Goal: Task Accomplishment & Management: Complete application form

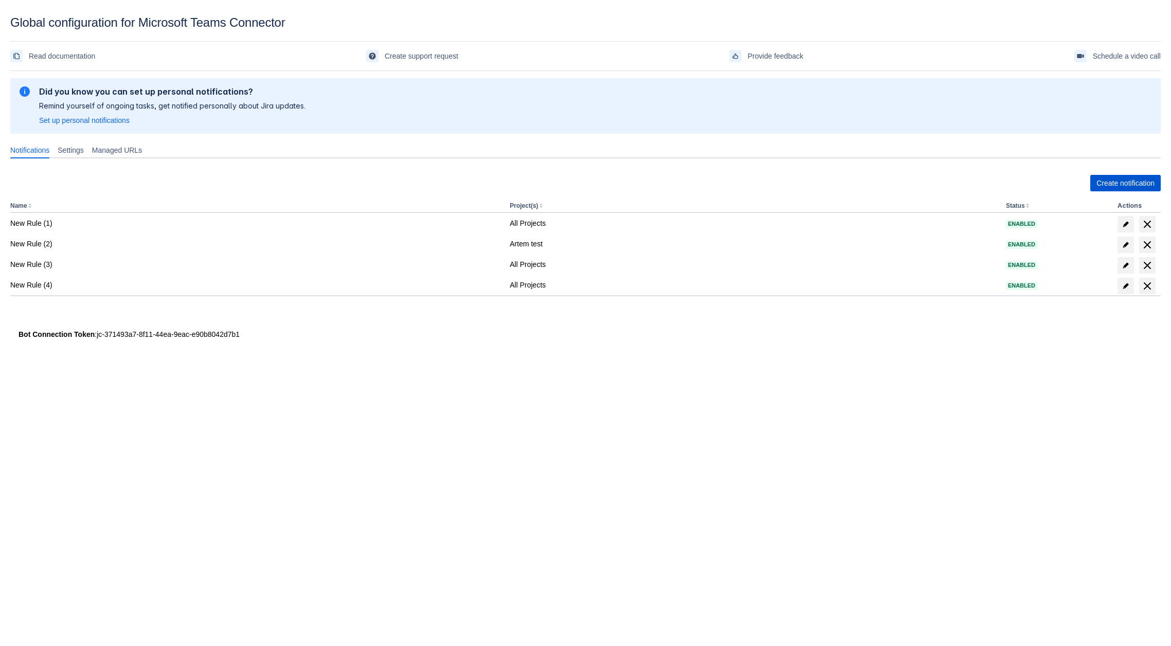
click at [1116, 176] on span "Create notification" at bounding box center [1125, 183] width 58 height 16
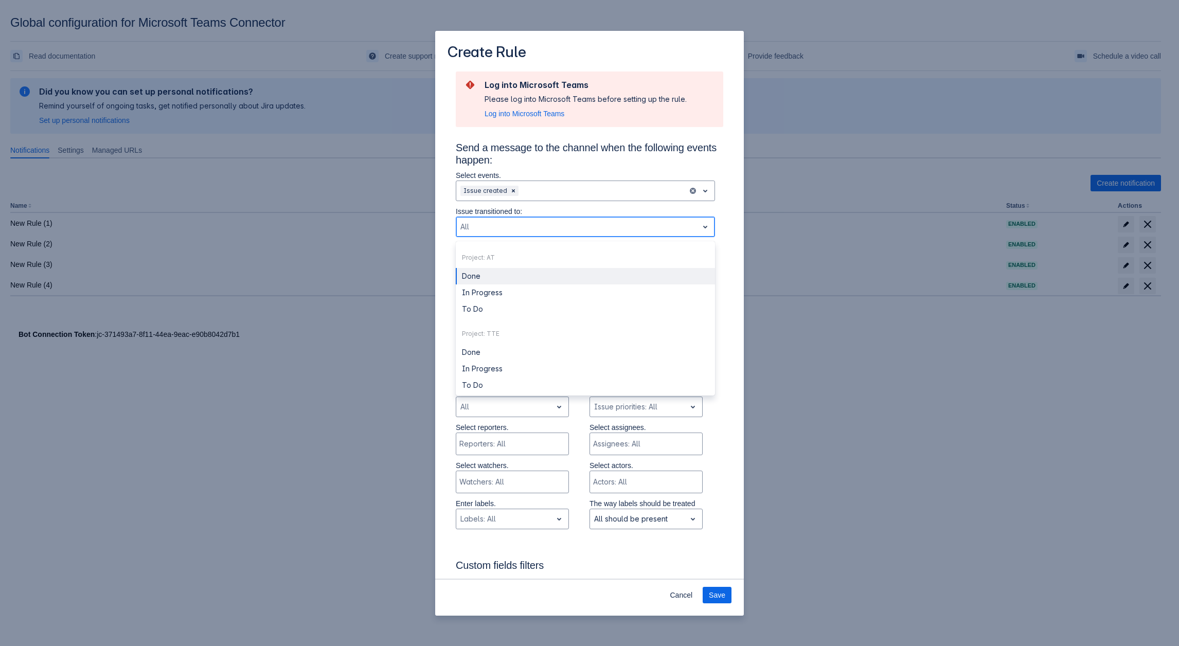
click at [518, 231] on div "Scrollable content" at bounding box center [576, 227] width 233 height 12
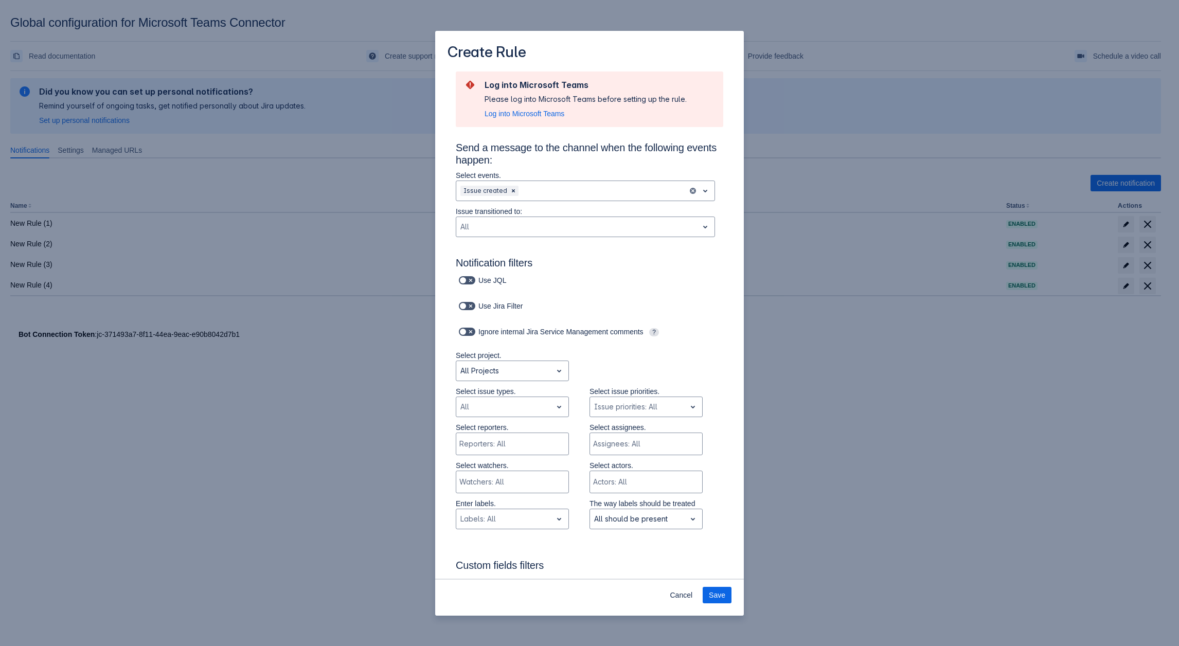
click at [439, 435] on div "Select reporters. Reporters: All Select assignees. Assignees: All" at bounding box center [579, 441] width 288 height 38
click at [920, 355] on div "Create Rule Log into Microsoft Teams Please log into Microsoft Teams before set…" at bounding box center [589, 323] width 1179 height 646
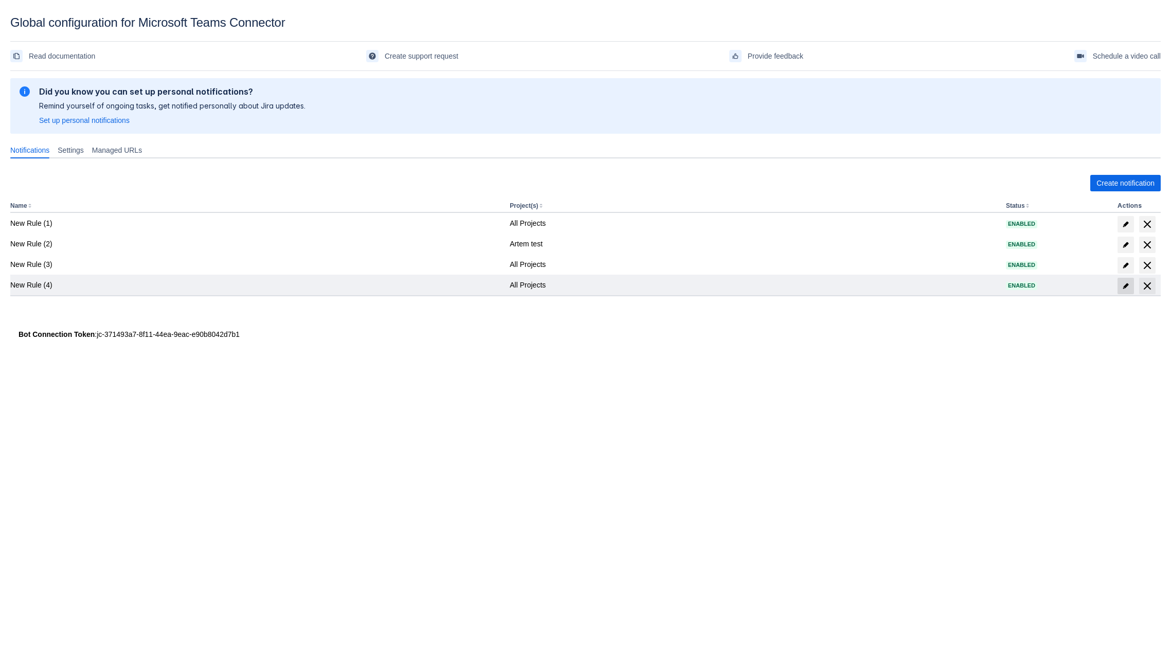
click at [1124, 286] on span "edit" at bounding box center [1126, 286] width 8 height 8
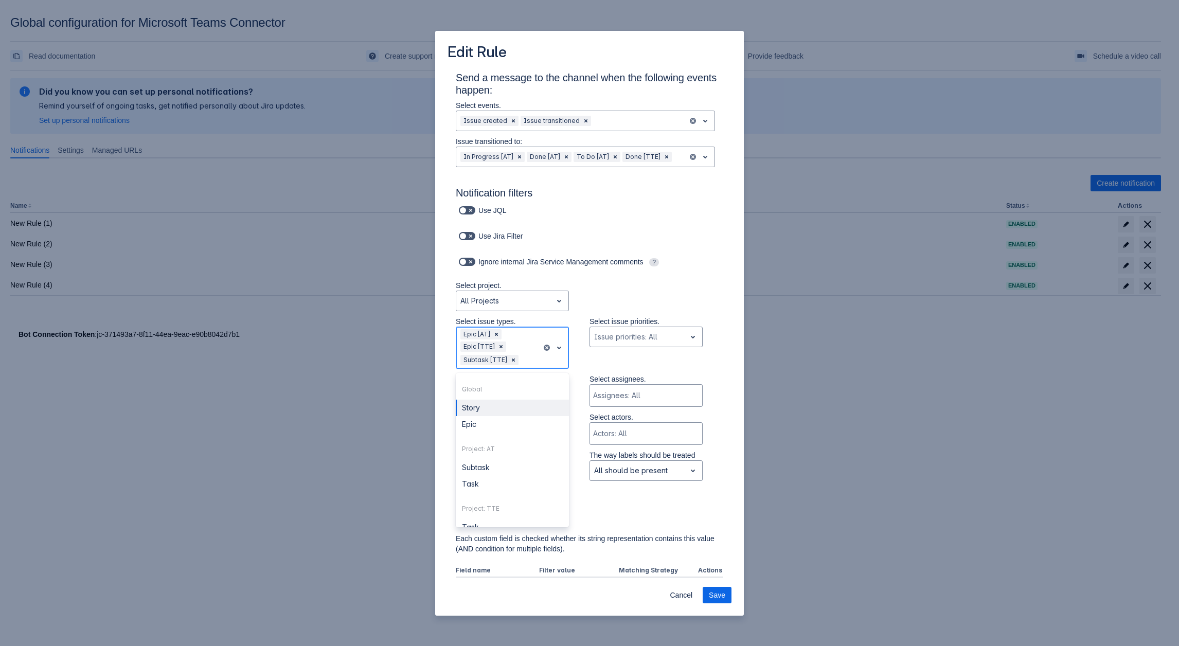
click at [490, 352] on div "Epic [AT] Epic [TTE] Subtask [TTE]" at bounding box center [498, 347] width 85 height 41
click at [627, 283] on div "Select project. All Projects" at bounding box center [579, 298] width 288 height 36
click at [495, 335] on span "Clear" at bounding box center [496, 334] width 8 height 8
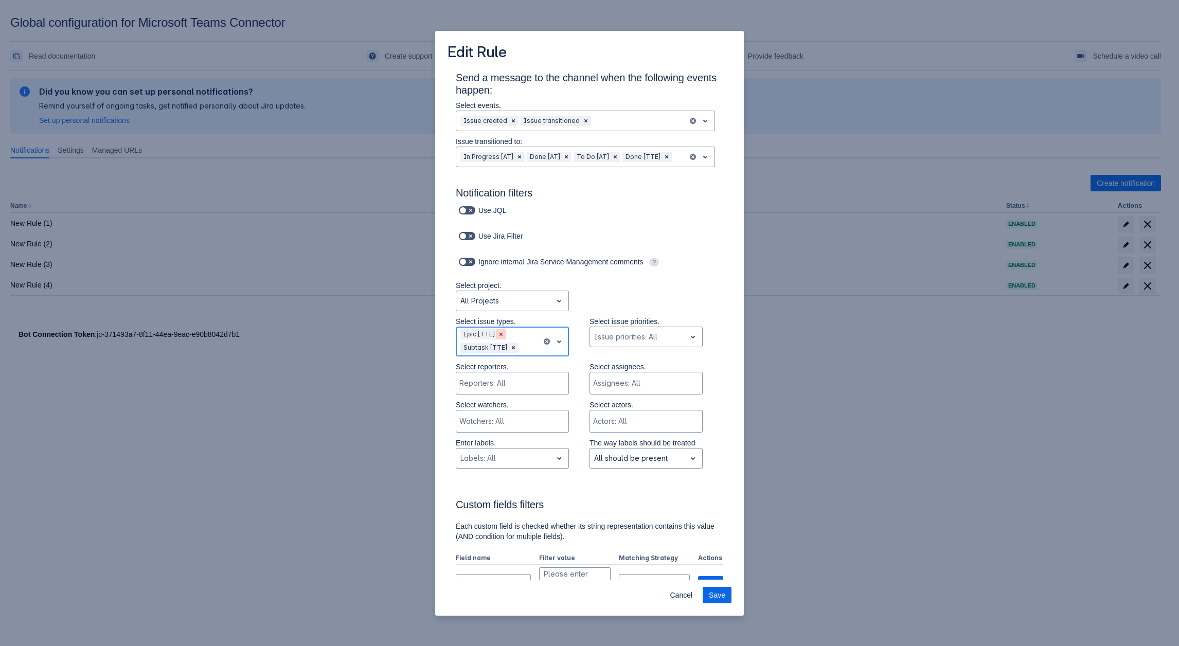
click at [502, 332] on span "Clear" at bounding box center [501, 334] width 8 height 8
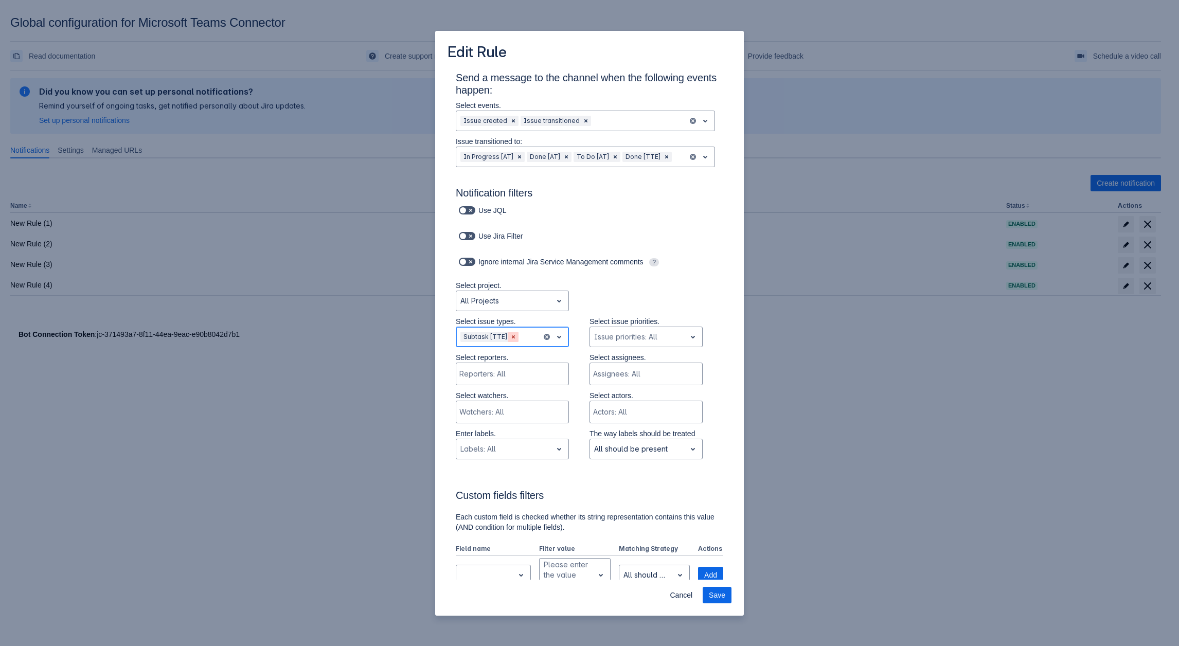
click at [510, 340] on span "Clear" at bounding box center [513, 337] width 8 height 8
click at [553, 336] on span "open" at bounding box center [559, 337] width 12 height 12
click at [691, 591] on span "Cancel" at bounding box center [681, 595] width 23 height 16
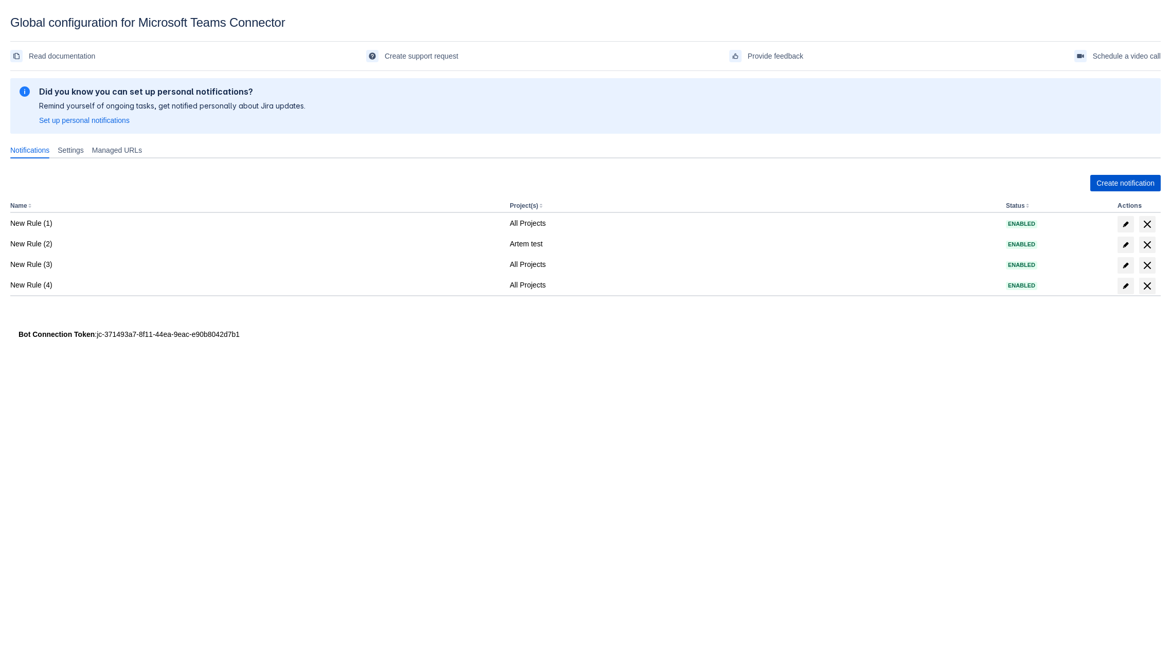
click at [1129, 188] on span "Create notification" at bounding box center [1125, 183] width 58 height 16
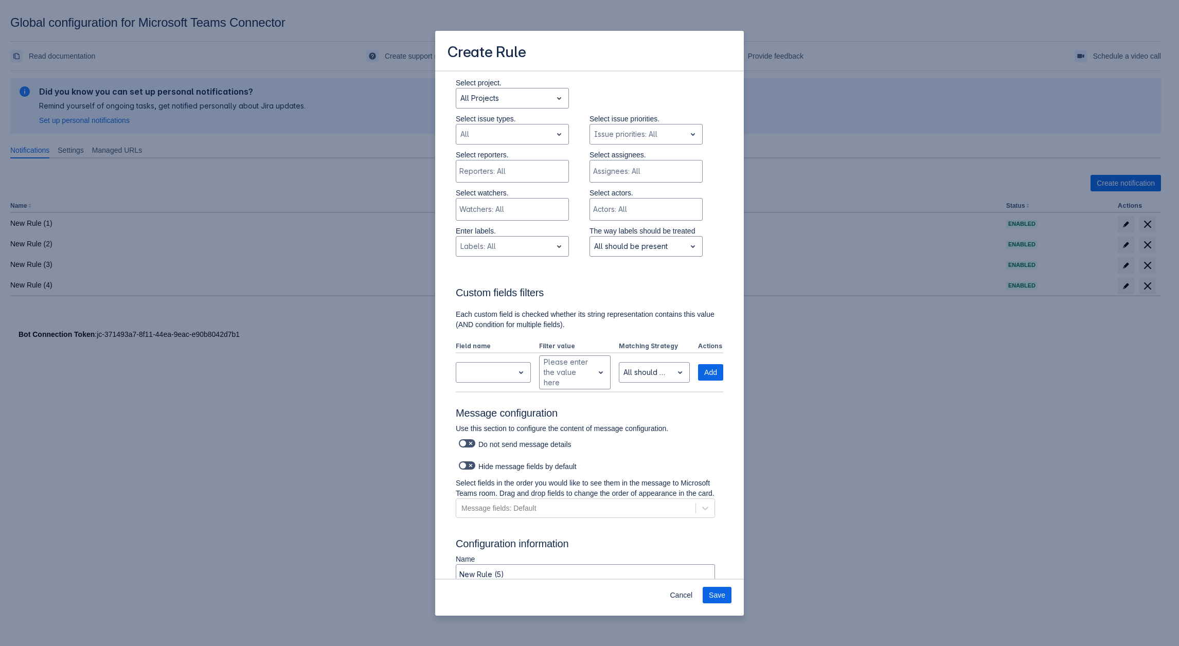
scroll to position [104, 0]
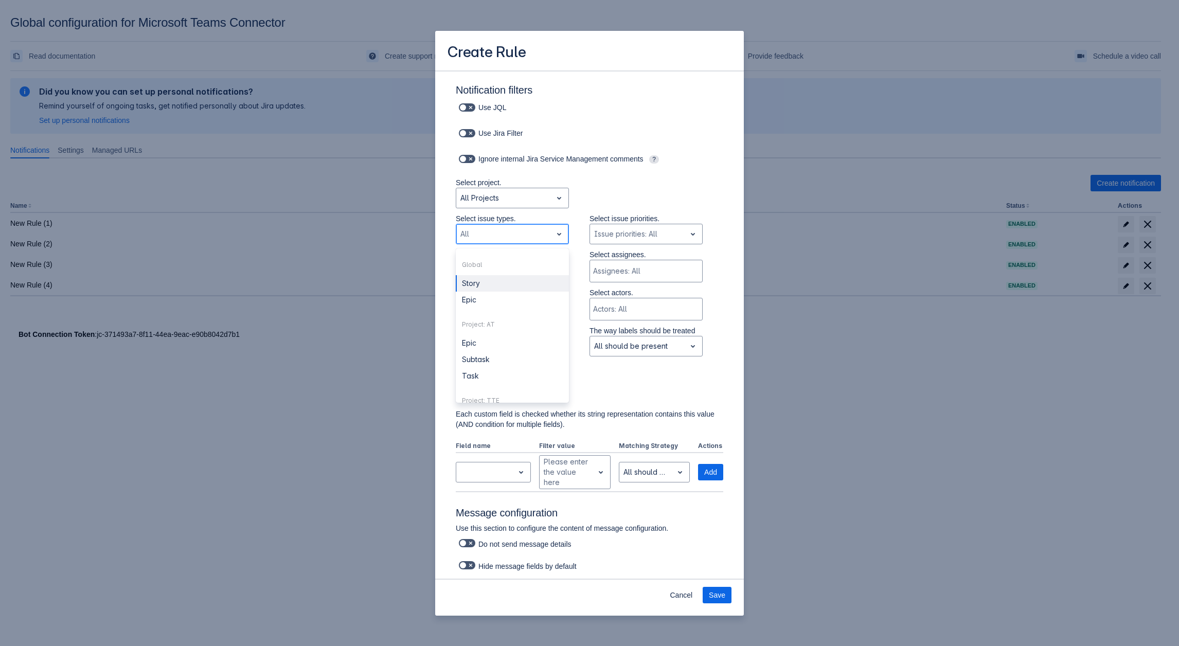
click at [484, 242] on div "All" at bounding box center [504, 234] width 96 height 16
click at [294, 429] on div "Create Rule Send a message to the channel when the following events happen: Sel…" at bounding box center [589, 323] width 1179 height 646
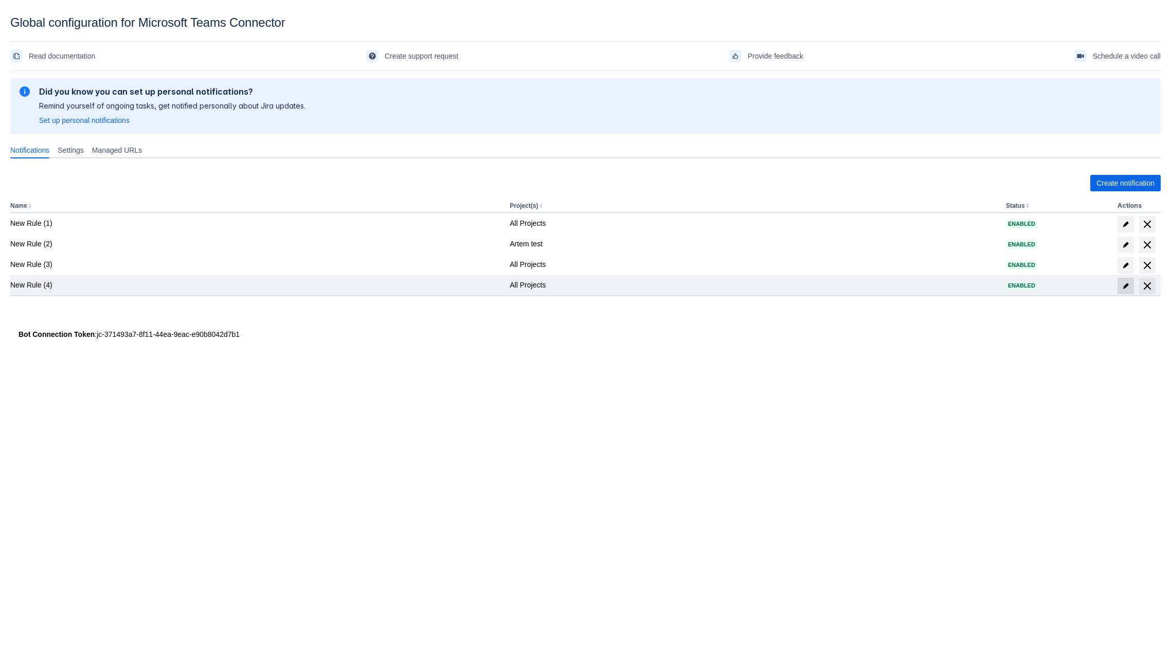
click at [1126, 280] on span at bounding box center [1125, 286] width 16 height 16
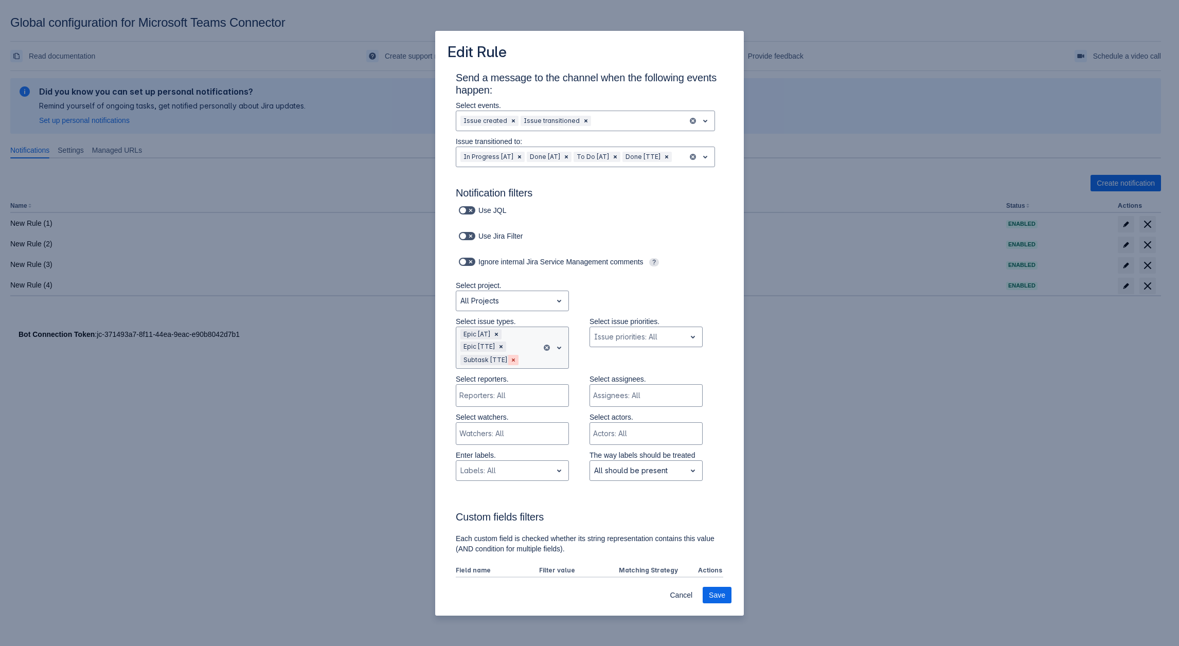
click at [513, 358] on span "Clear" at bounding box center [513, 360] width 8 height 8
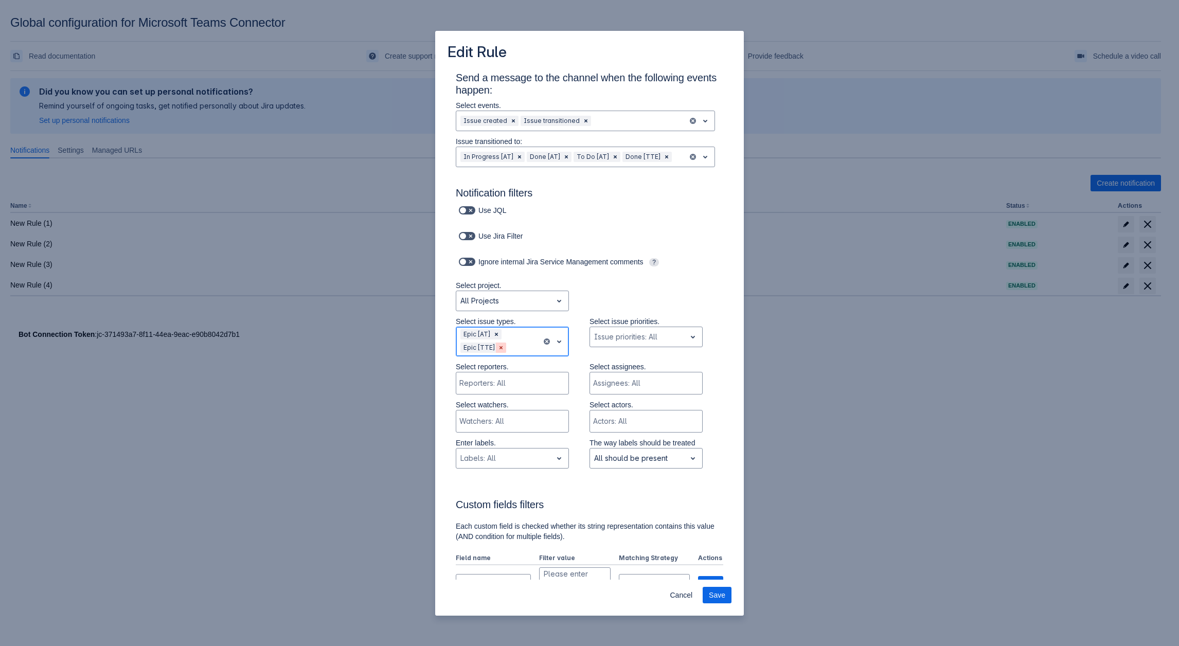
click at [497, 346] on span "Clear" at bounding box center [501, 348] width 8 height 8
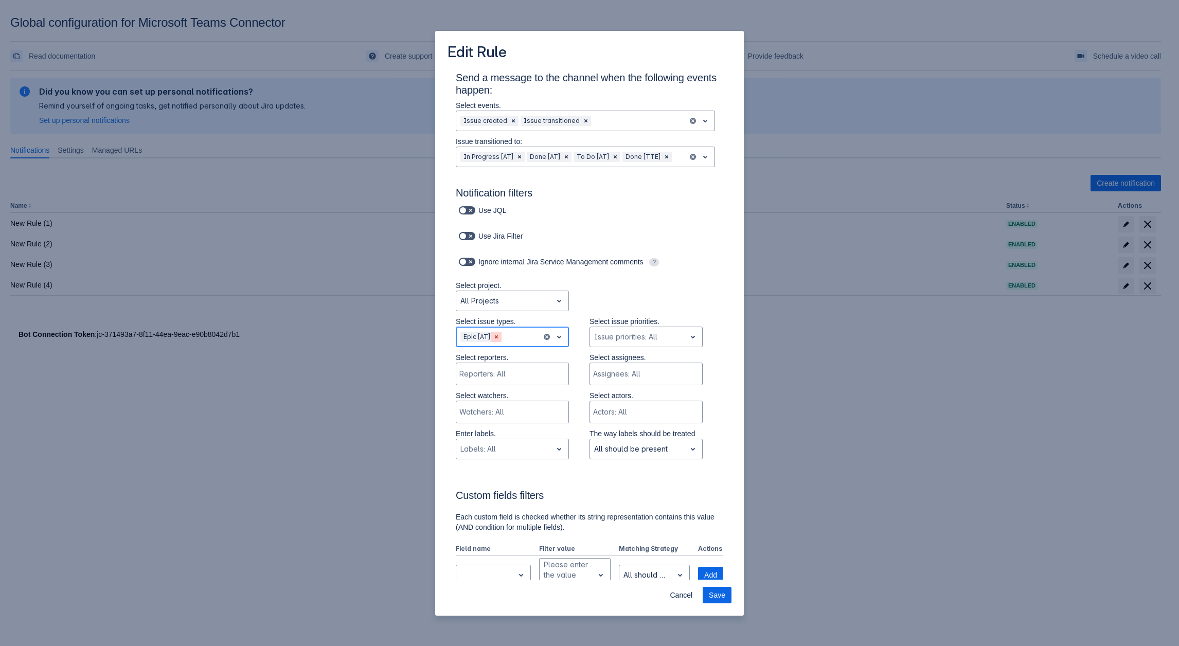
click at [498, 337] on span "Clear" at bounding box center [496, 337] width 8 height 8
click at [553, 337] on span "open" at bounding box center [559, 337] width 12 height 12
click at [493, 472] on div "Task" at bounding box center [512, 479] width 113 height 16
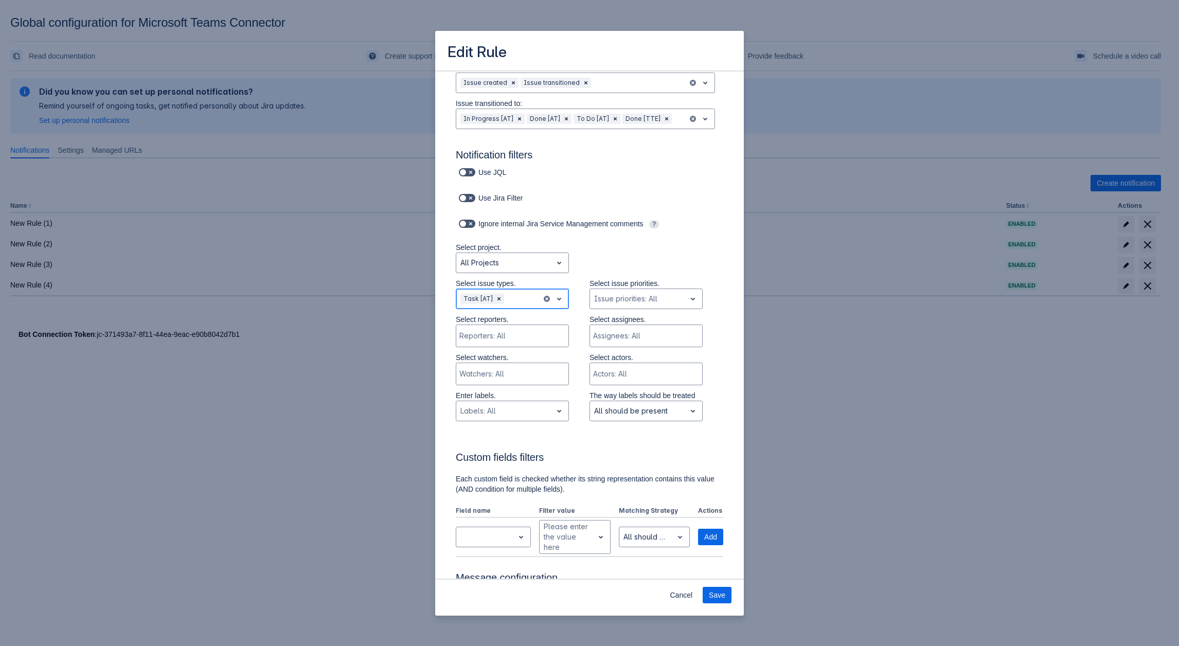
scroll to position [104, 0]
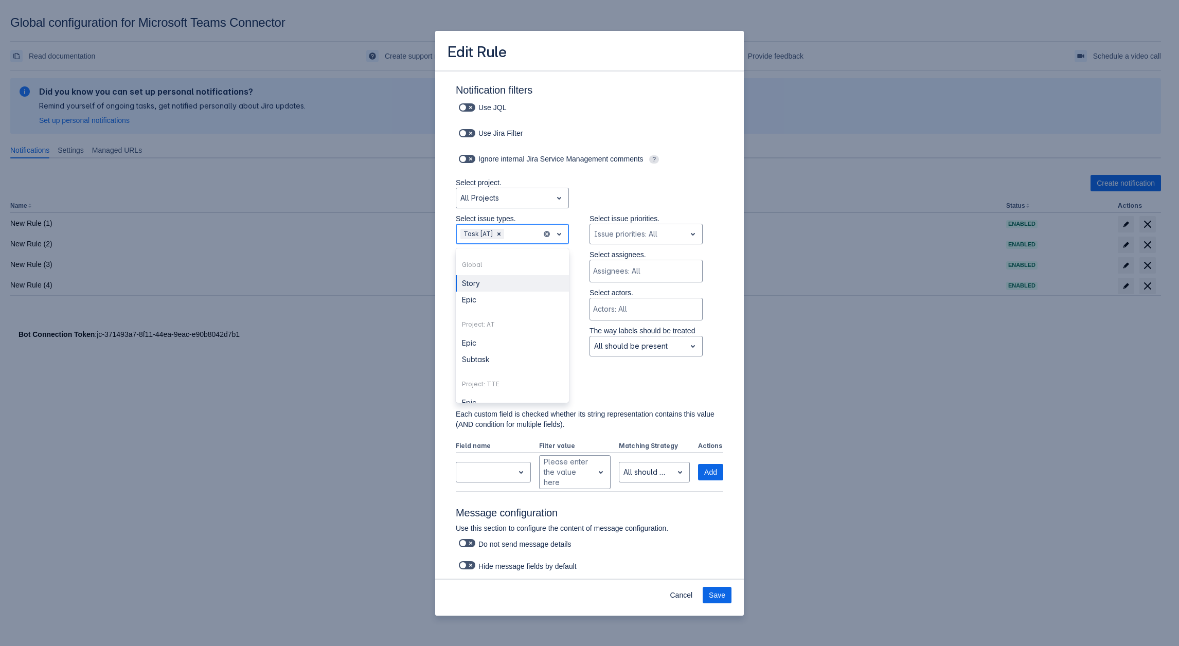
click at [521, 232] on div at bounding box center [521, 234] width 31 height 12
click at [487, 384] on div "Task" at bounding box center [512, 386] width 113 height 16
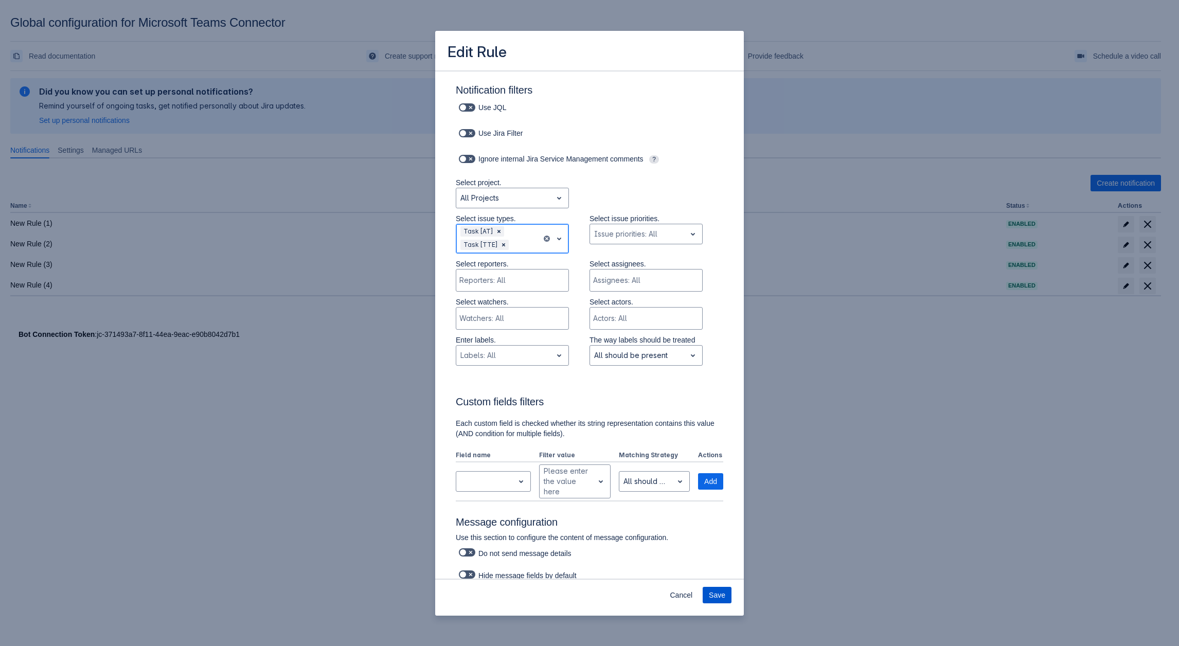
click at [715, 598] on span "Save" at bounding box center [717, 595] width 16 height 16
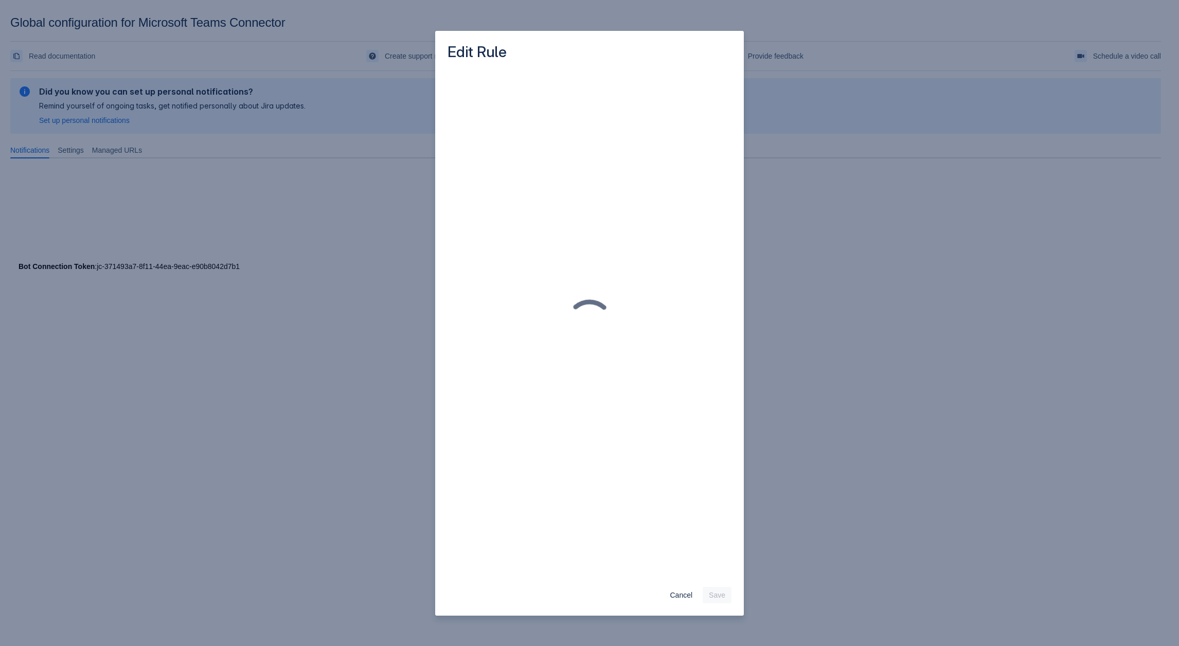
scroll to position [0, 0]
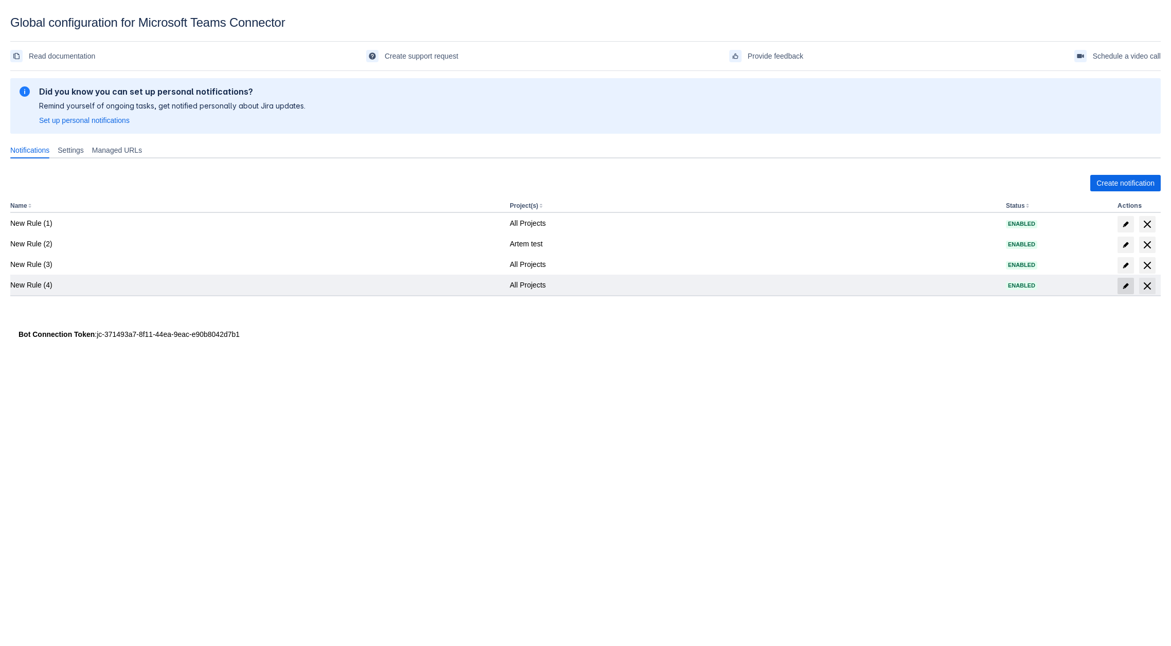
click at [1124, 286] on span "edit" at bounding box center [1126, 286] width 8 height 8
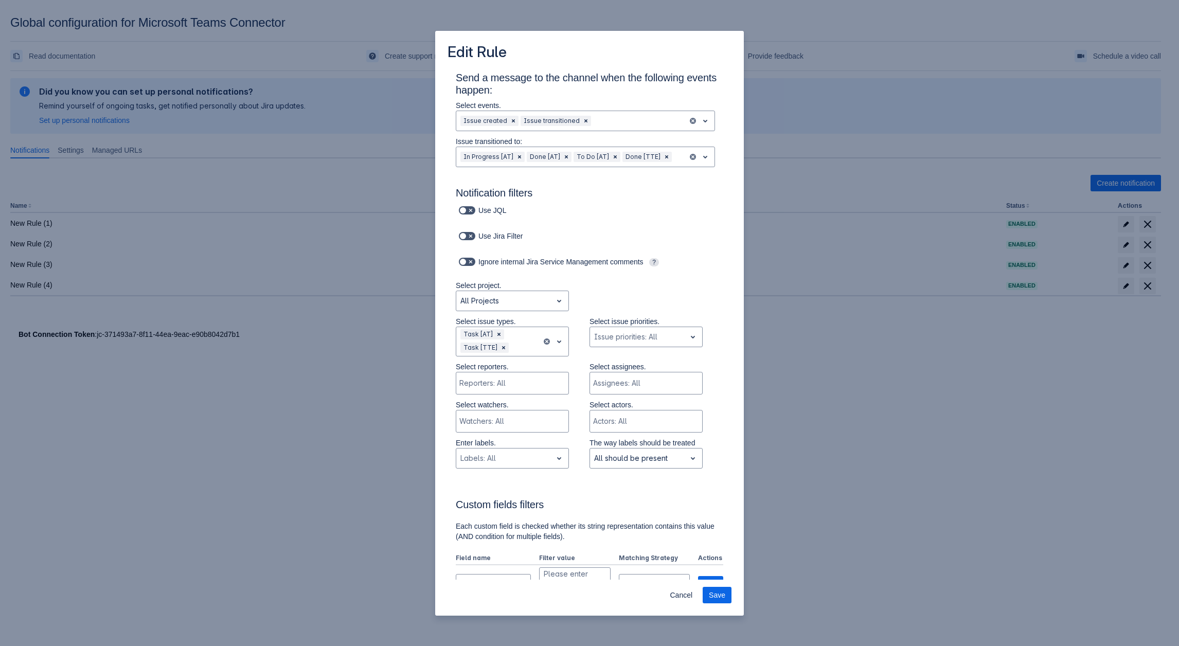
click at [879, 376] on div "Edit Rule Send a message to the channel when the following events happen: Selec…" at bounding box center [589, 323] width 1179 height 646
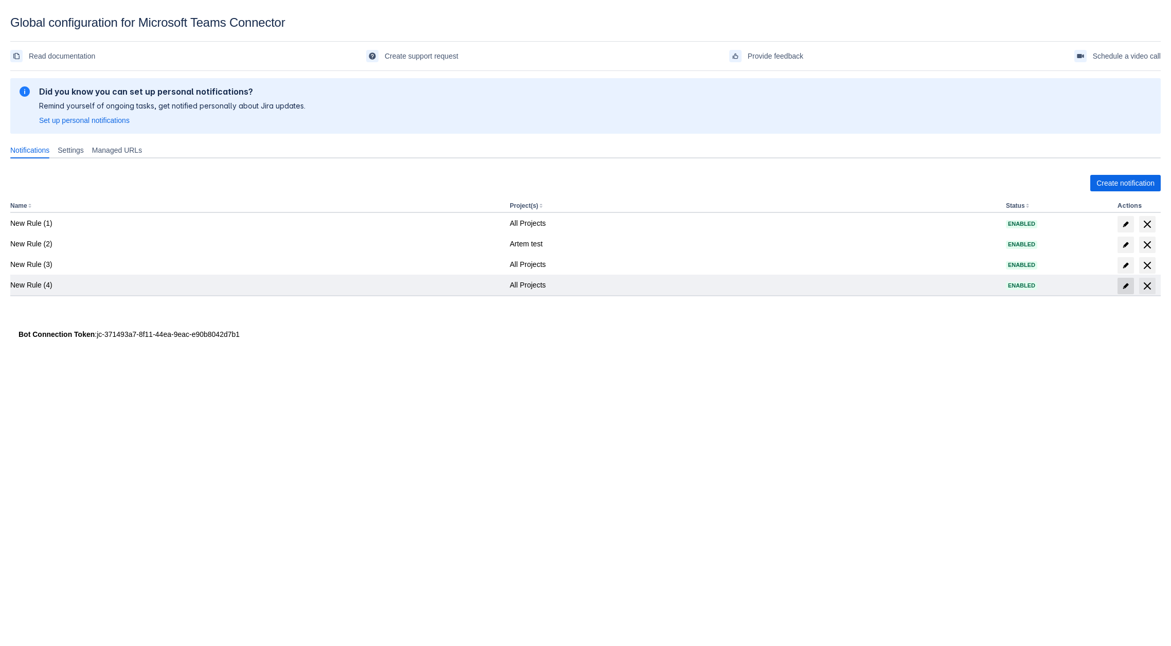
click at [1125, 281] on span at bounding box center [1125, 286] width 16 height 16
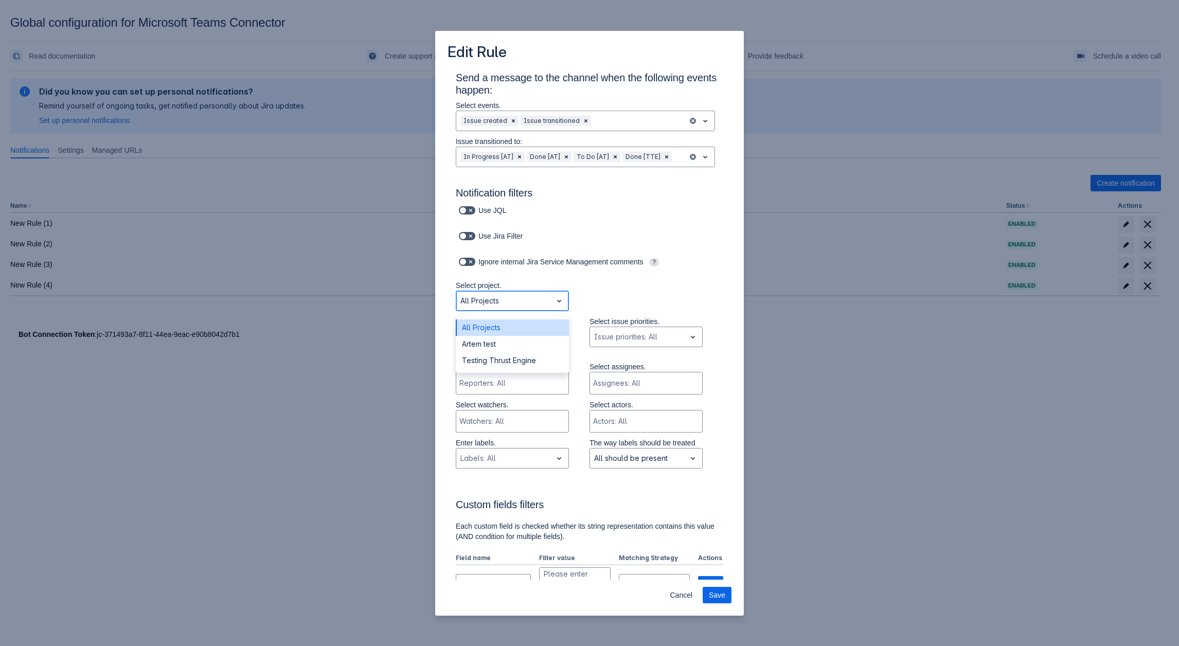
click at [522, 300] on div at bounding box center [503, 301] width 87 height 12
click at [512, 297] on div at bounding box center [503, 301] width 87 height 12
click at [498, 342] on div "Artem test" at bounding box center [512, 344] width 113 height 16
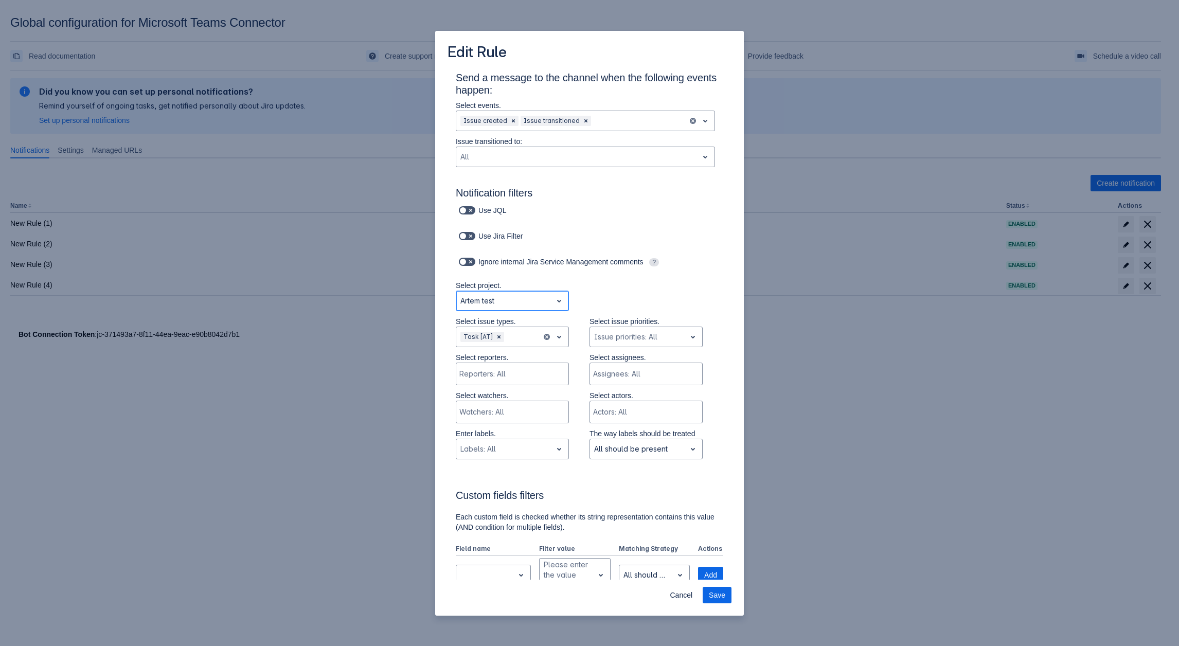
click at [508, 295] on div at bounding box center [503, 301] width 87 height 12
click at [504, 362] on div "Testing Thrust Engine" at bounding box center [512, 360] width 113 height 16
click at [505, 335] on div at bounding box center [503, 337] width 87 height 12
click at [494, 297] on div at bounding box center [503, 301] width 87 height 12
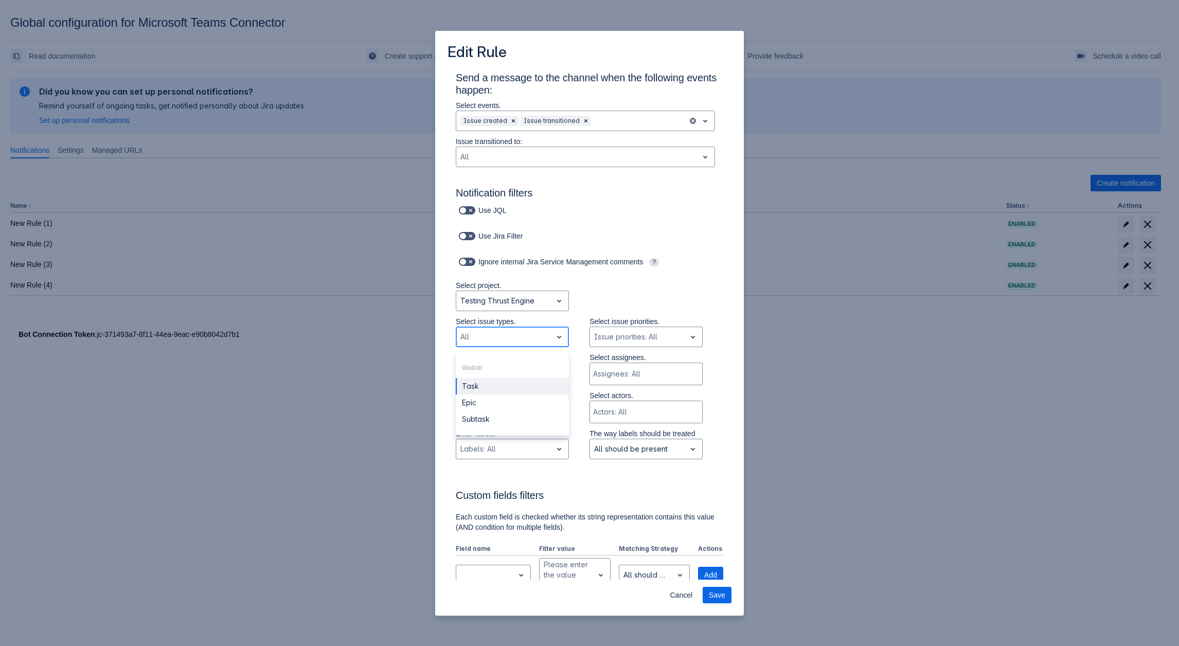
click at [497, 330] on div "All" at bounding box center [504, 337] width 96 height 16
click at [475, 367] on div "Global" at bounding box center [512, 367] width 113 height 16
click at [502, 299] on div at bounding box center [503, 301] width 87 height 12
click at [488, 329] on div "All Projects" at bounding box center [512, 327] width 113 height 16
click at [488, 338] on div at bounding box center [503, 337] width 87 height 12
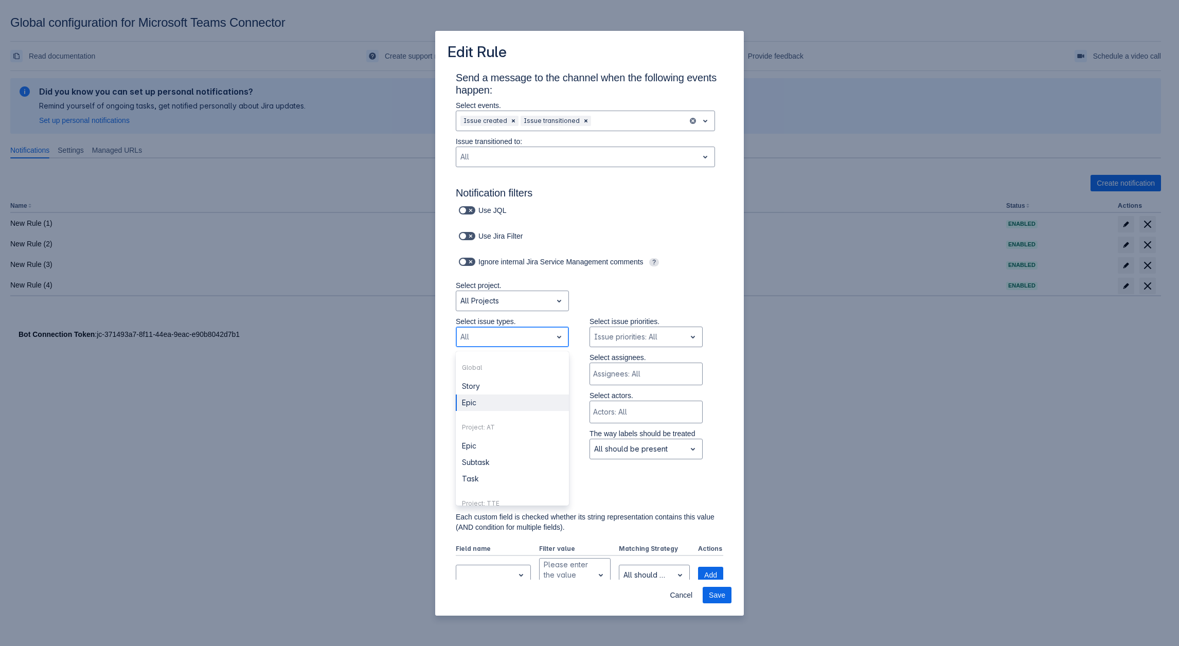
scroll to position [66, 0]
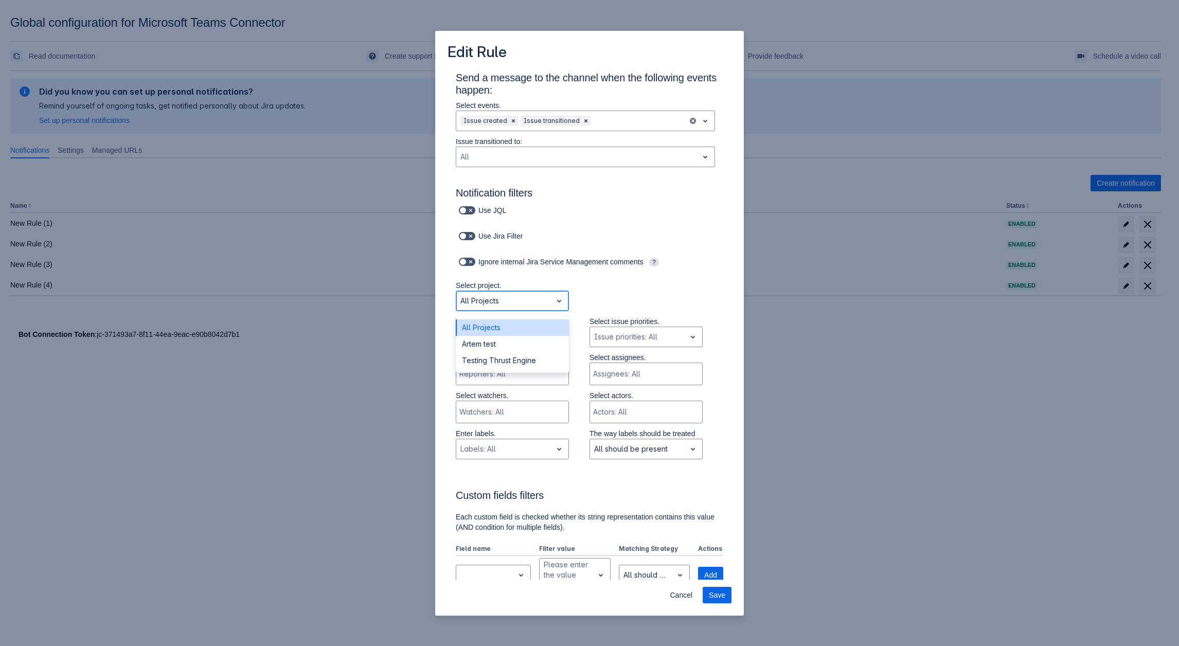
click at [515, 308] on div "All Projects" at bounding box center [504, 301] width 96 height 16
click at [625, 287] on div "Select project. All Projects not selected, (1 of 3), completion selected 3 resu…" at bounding box center [579, 298] width 288 height 36
click at [483, 334] on div at bounding box center [503, 337] width 87 height 12
click at [630, 294] on div "Select project. All Projects" at bounding box center [579, 298] width 288 height 36
click at [494, 302] on div at bounding box center [503, 301] width 87 height 12
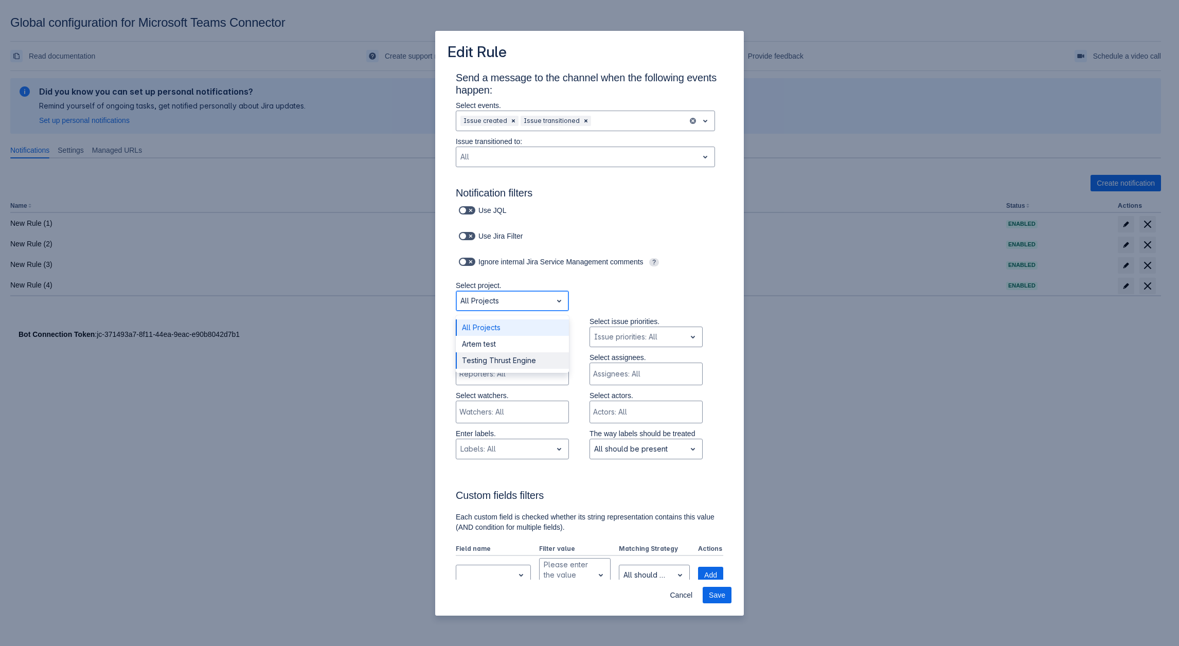
click at [483, 358] on div "Testing Thrust Engine" at bounding box center [512, 360] width 113 height 16
click at [486, 332] on div at bounding box center [503, 337] width 87 height 12
click at [486, 399] on div "Epic" at bounding box center [512, 402] width 113 height 16
click at [507, 338] on div at bounding box center [514, 337] width 48 height 12
click at [483, 403] on div "Subtask" at bounding box center [512, 402] width 113 height 16
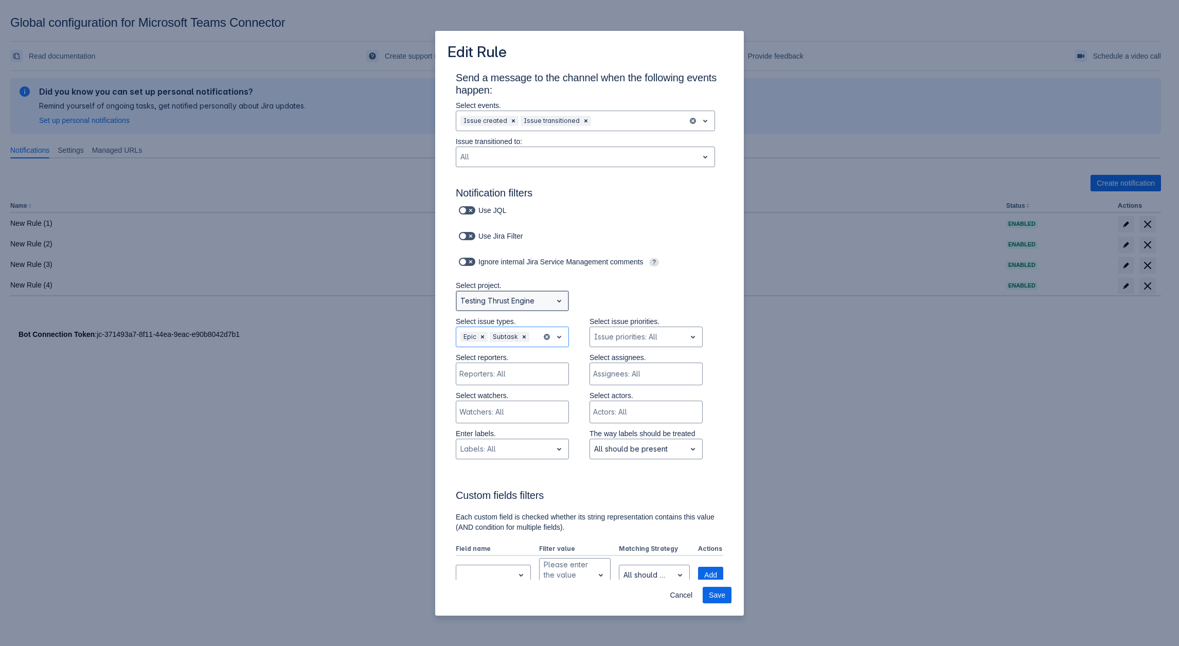
click at [534, 301] on div at bounding box center [503, 301] width 87 height 12
click at [506, 346] on div "Artem test" at bounding box center [512, 344] width 113 height 16
click at [507, 333] on div at bounding box center [503, 337] width 87 height 12
click at [490, 405] on div "Epic" at bounding box center [512, 402] width 113 height 16
click at [496, 299] on div at bounding box center [503, 301] width 87 height 12
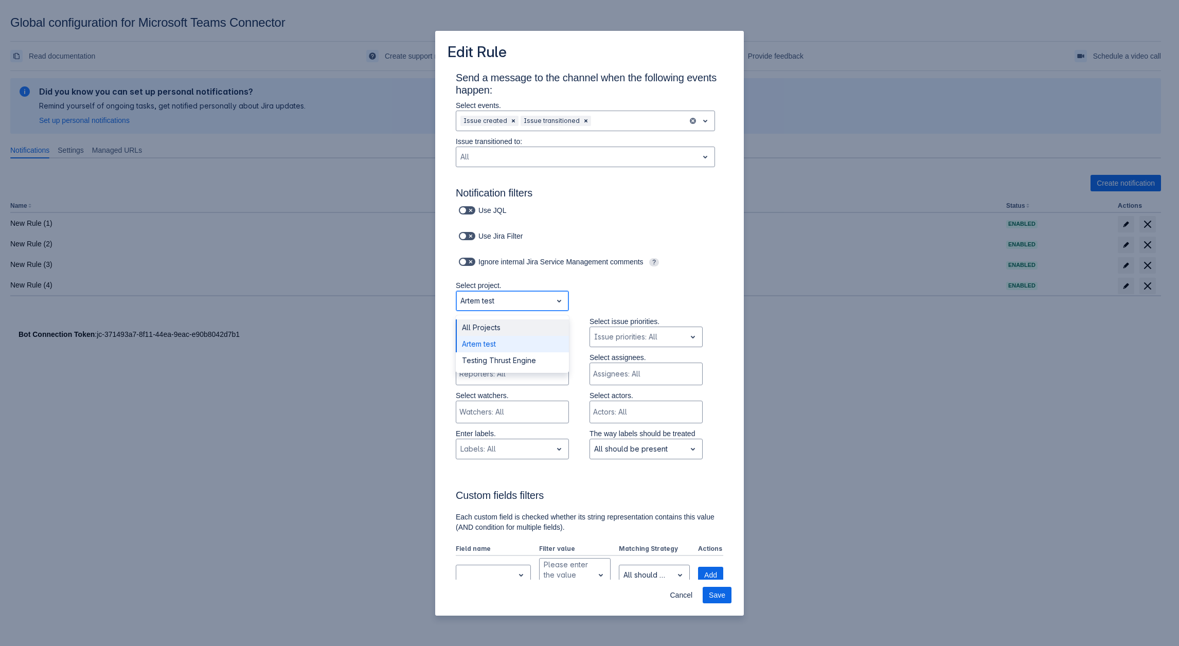
click at [499, 335] on div "All Projects" at bounding box center [512, 327] width 113 height 16
click at [512, 339] on div at bounding box center [514, 337] width 48 height 12
click at [475, 446] on div "Subtask" at bounding box center [512, 446] width 113 height 16
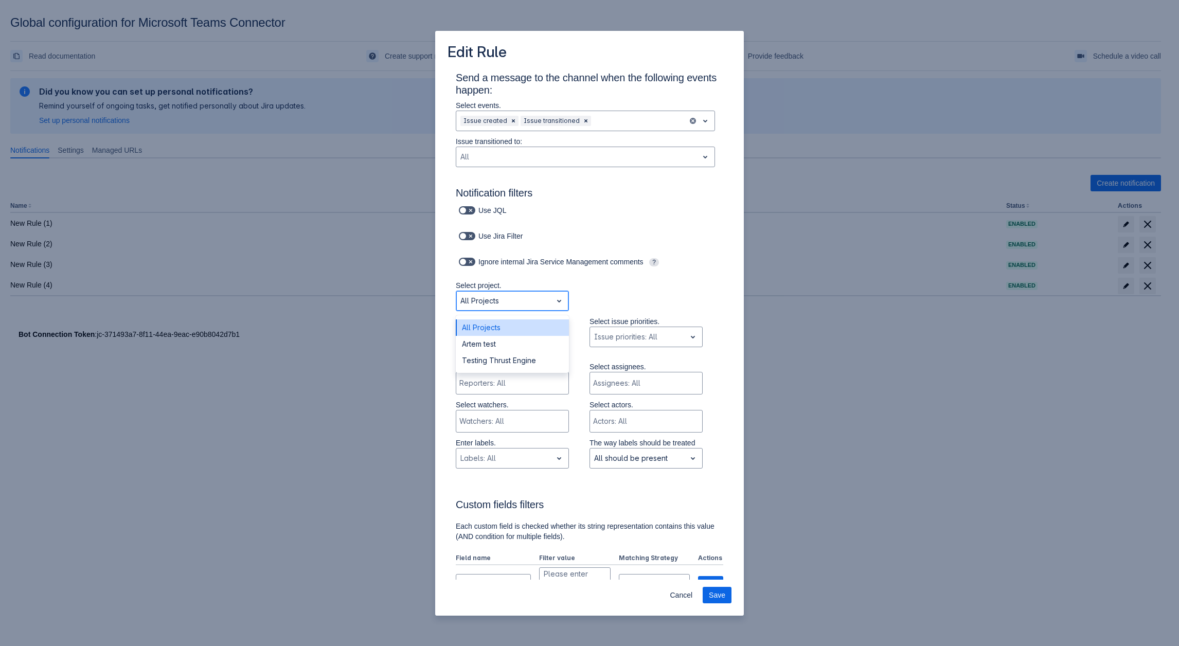
click at [511, 295] on div at bounding box center [503, 301] width 87 height 12
click at [479, 341] on div "Artem test" at bounding box center [512, 344] width 113 height 16
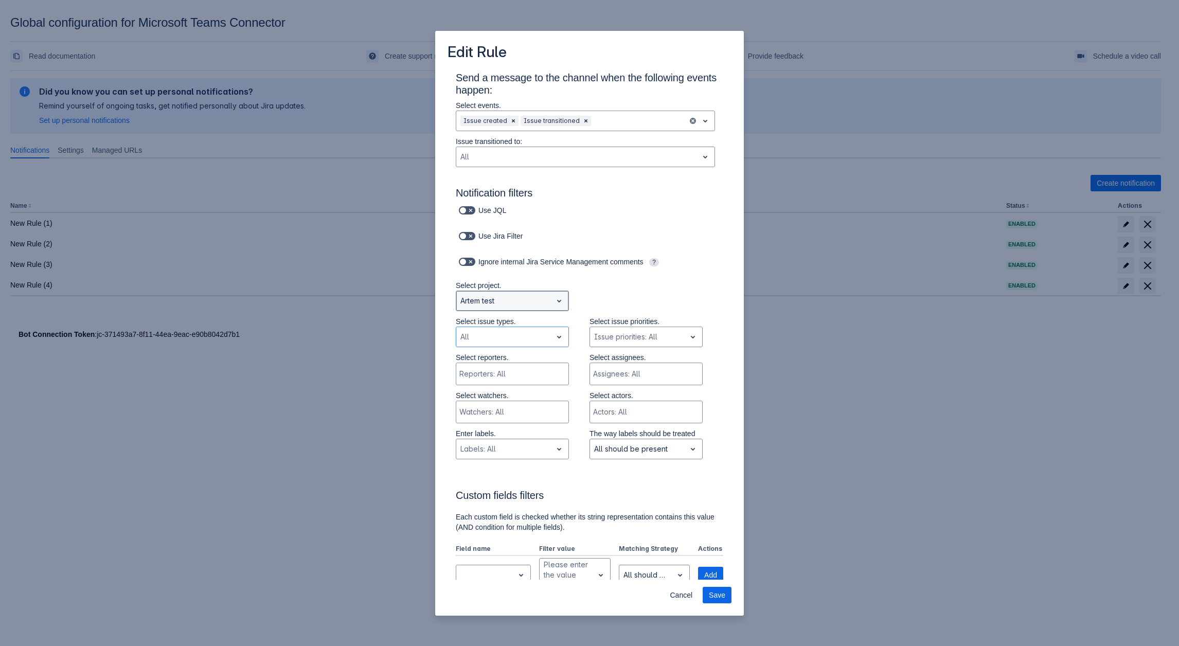
click at [507, 306] on div at bounding box center [503, 301] width 87 height 12
click at [493, 361] on div "Testing Thrust Engine" at bounding box center [512, 360] width 113 height 16
click at [490, 331] on div at bounding box center [503, 337] width 87 height 12
click at [490, 407] on div "Epic" at bounding box center [512, 402] width 113 height 16
click at [520, 155] on div at bounding box center [576, 157] width 233 height 12
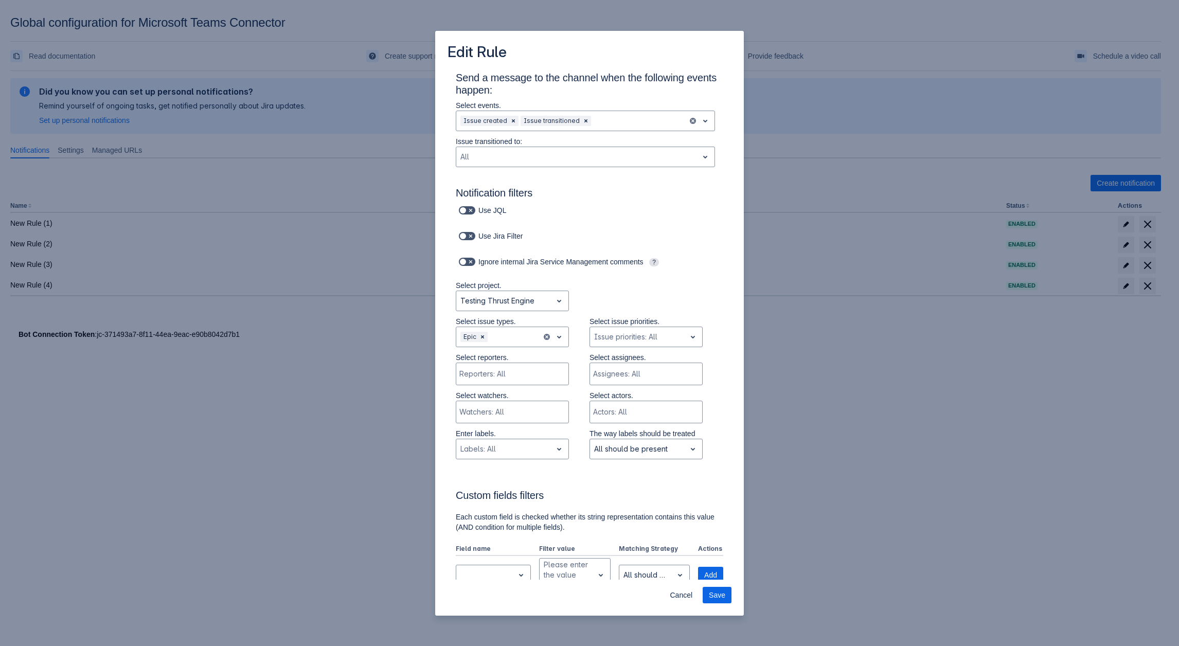
click at [700, 307] on div "Select project. Testing Thrust Engine" at bounding box center [579, 298] width 288 height 36
click at [511, 333] on div at bounding box center [514, 337] width 48 height 12
click at [634, 288] on div "Select project. Testing Thrust Engine" at bounding box center [579, 298] width 288 height 36
click at [520, 156] on div at bounding box center [576, 157] width 233 height 12
click at [578, 290] on div "Select project. Testing Thrust Engine" at bounding box center [579, 298] width 288 height 36
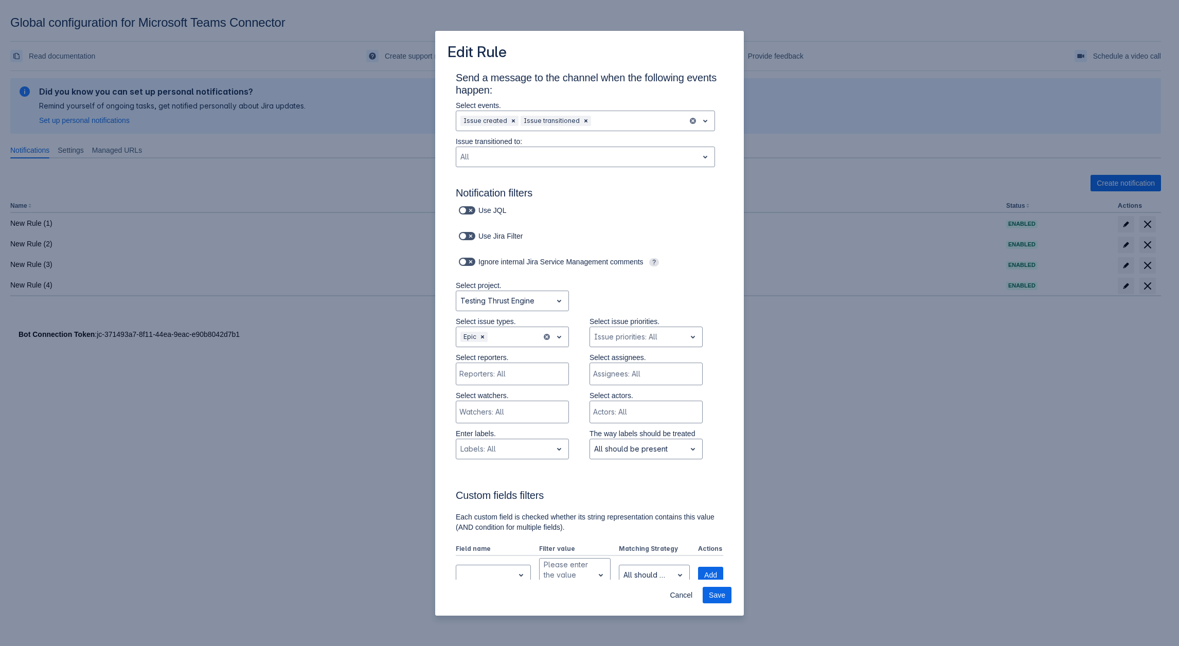
click at [548, 290] on p "Select project." at bounding box center [512, 285] width 113 height 10
click at [540, 295] on div at bounding box center [503, 301] width 87 height 12
click at [510, 331] on div "All Projects" at bounding box center [512, 327] width 113 height 16
click at [497, 152] on div at bounding box center [576, 157] width 233 height 12
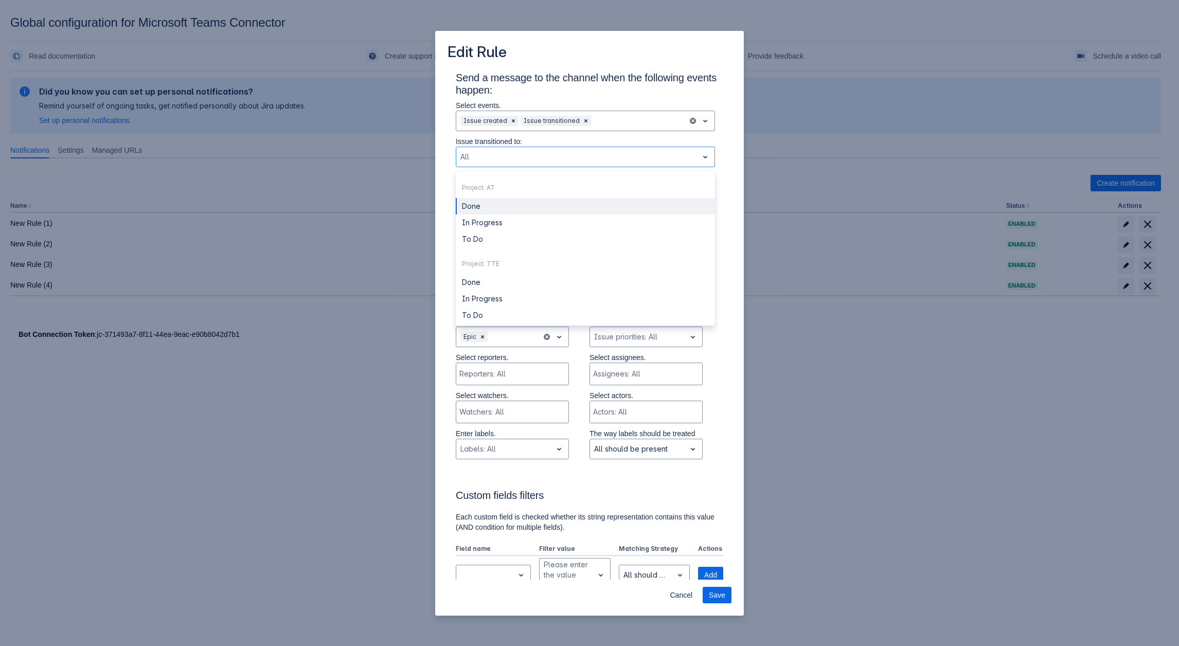
click at [728, 184] on div "Send a message to the channel when the following events happen: Select events. …" at bounding box center [589, 565] width 309 height 990
click at [486, 160] on div at bounding box center [576, 157] width 233 height 12
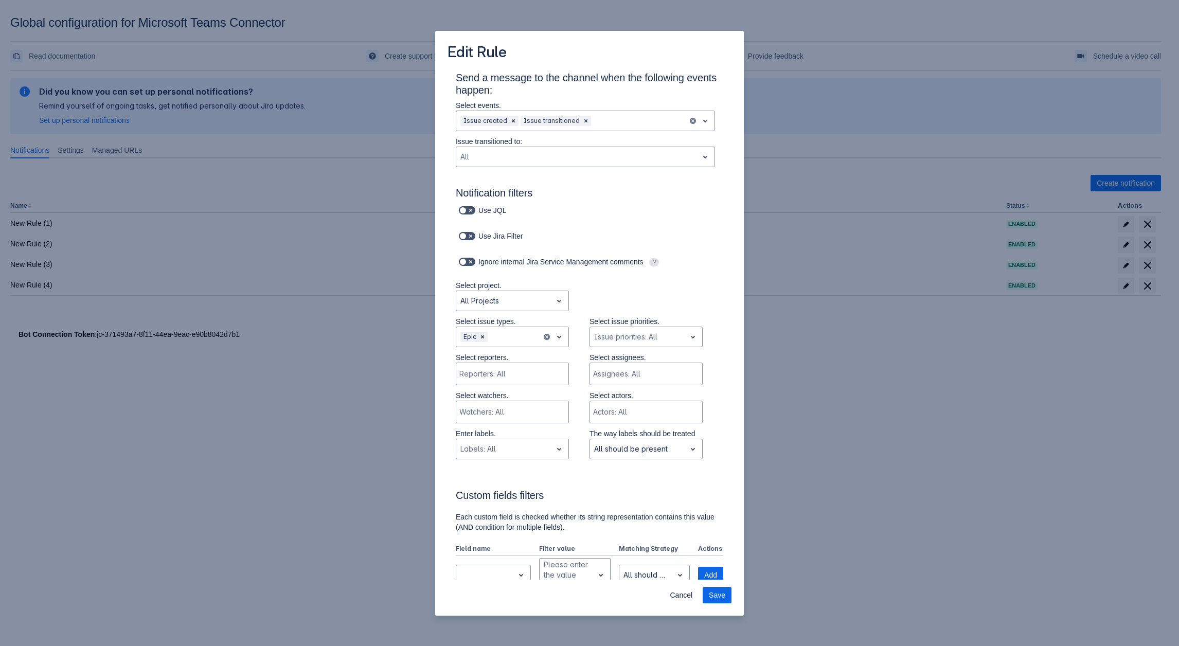
click at [717, 261] on div "Send a message to the channel when the following events happen: Select events. …" at bounding box center [589, 565] width 284 height 988
click at [485, 306] on div at bounding box center [503, 301] width 87 height 12
click at [477, 342] on div "Artem test" at bounding box center [512, 344] width 113 height 16
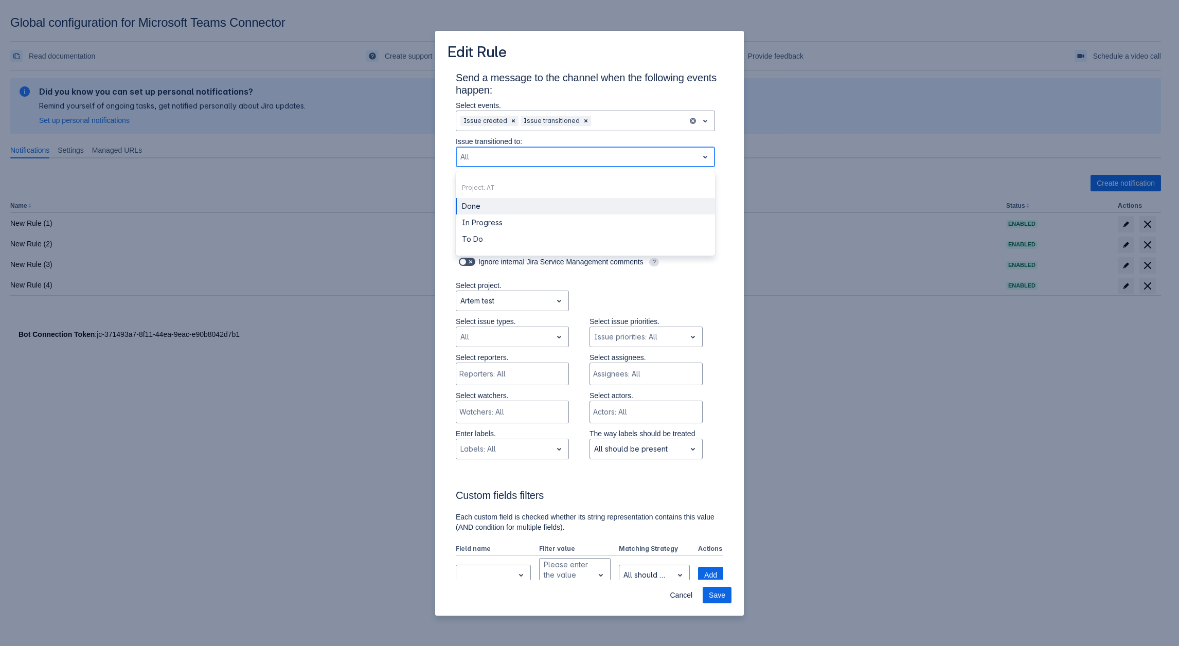
click at [468, 153] on div at bounding box center [576, 157] width 233 height 12
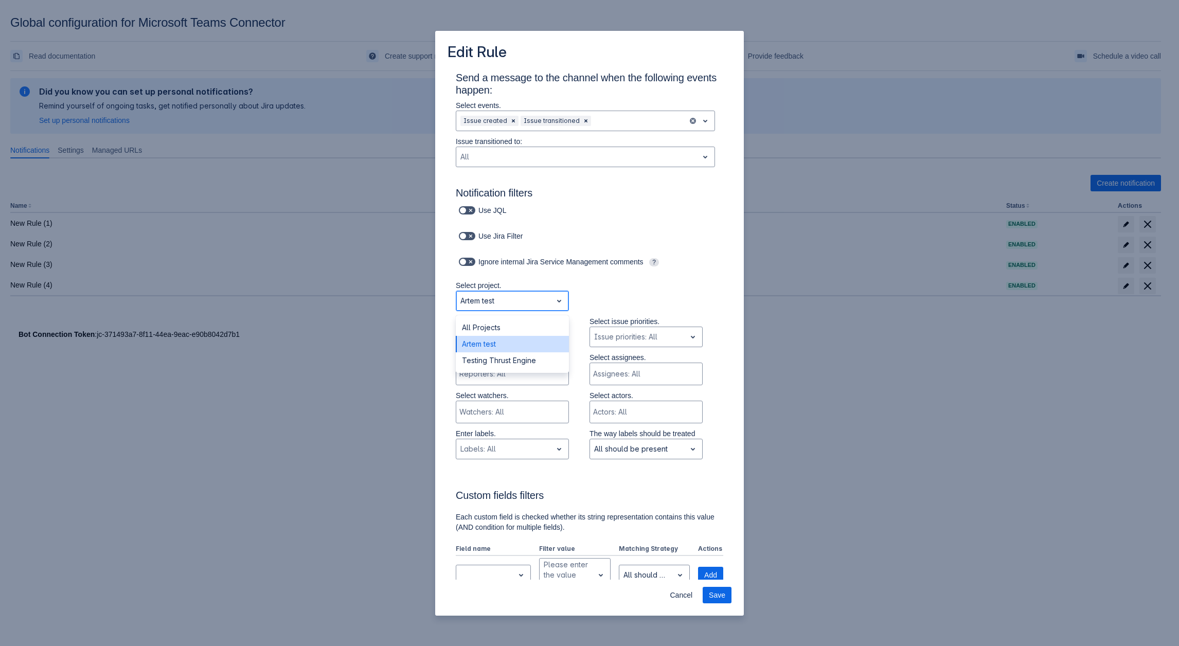
click at [514, 297] on div at bounding box center [503, 301] width 87 height 12
click at [504, 157] on div at bounding box center [576, 157] width 233 height 12
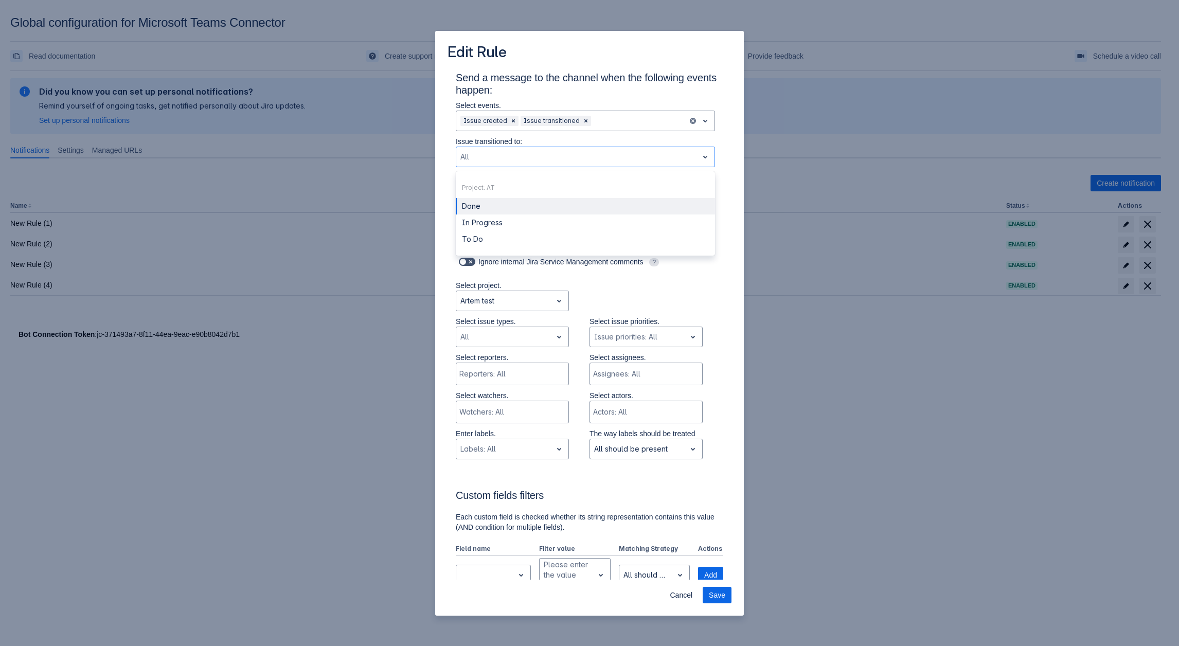
click at [491, 275] on div "Ignore internal Jira Service Management comments ?" at bounding box center [589, 268] width 267 height 26
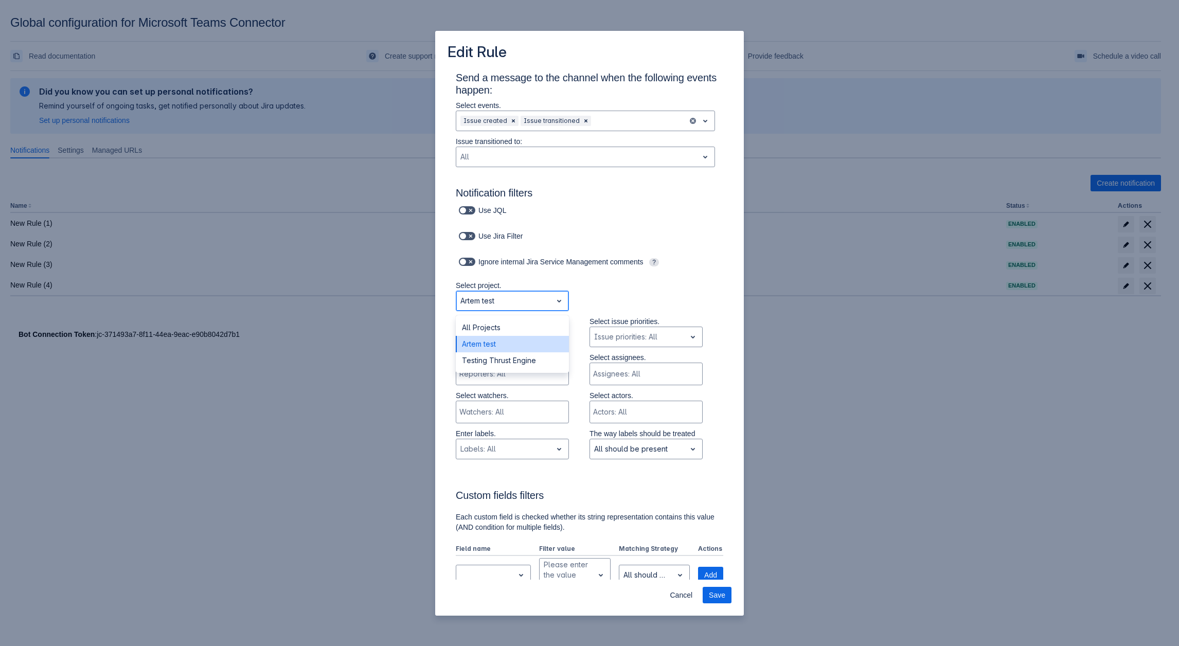
click at [493, 295] on div at bounding box center [503, 301] width 87 height 12
click at [504, 361] on div "Testing Thrust Engine" at bounding box center [512, 360] width 113 height 16
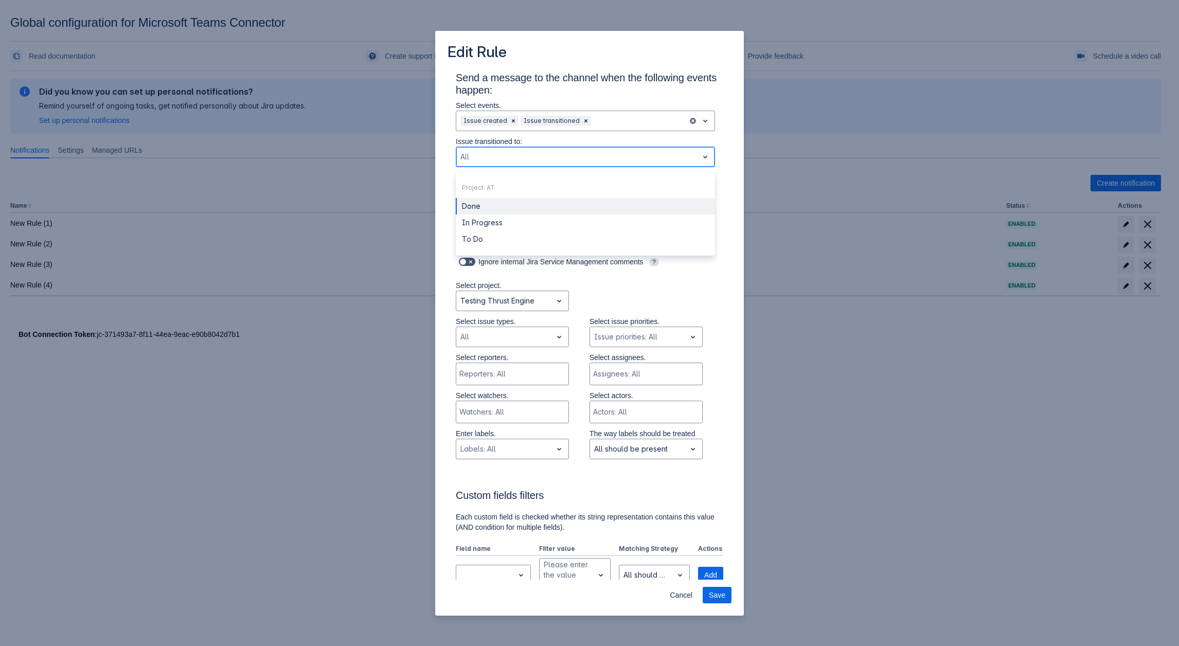
click at [508, 164] on div "All" at bounding box center [577, 157] width 242 height 16
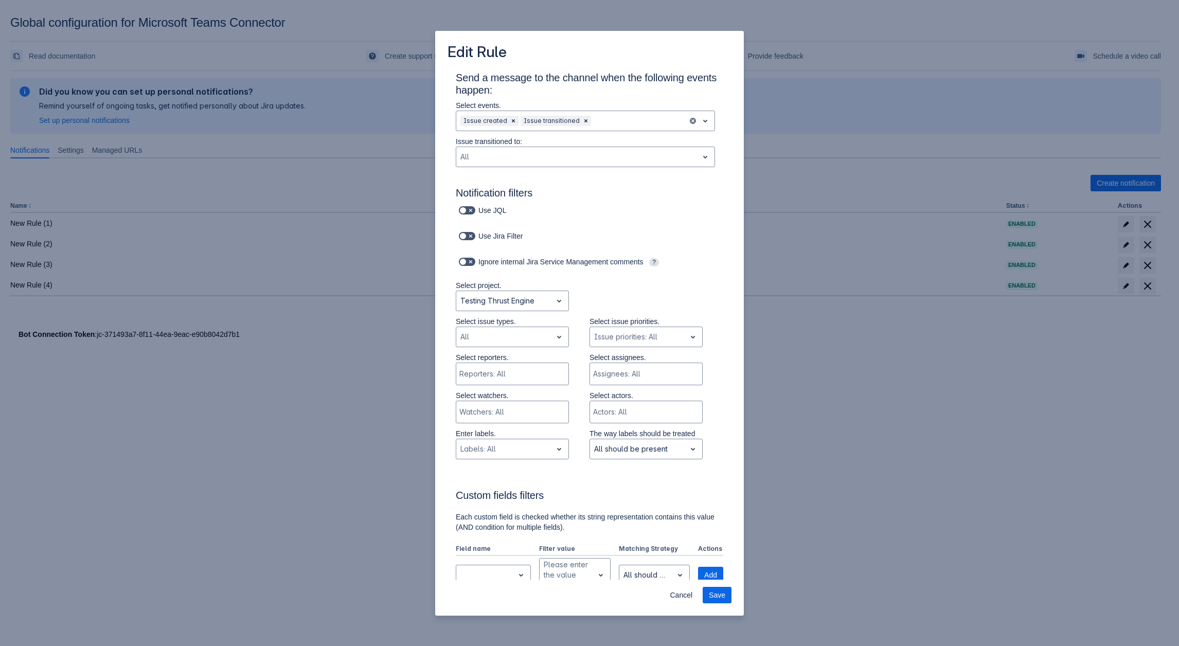
click at [719, 221] on div "Send a message to the channel when the following events happen: Select events. …" at bounding box center [589, 565] width 284 height 988
drag, startPoint x: 494, startPoint y: 316, endPoint x: 486, endPoint y: 329, distance: 14.6
click at [488, 319] on p "Select issue types." at bounding box center [512, 321] width 113 height 10
click at [486, 330] on div "All" at bounding box center [504, 337] width 96 height 16
click at [492, 152] on div at bounding box center [576, 157] width 233 height 12
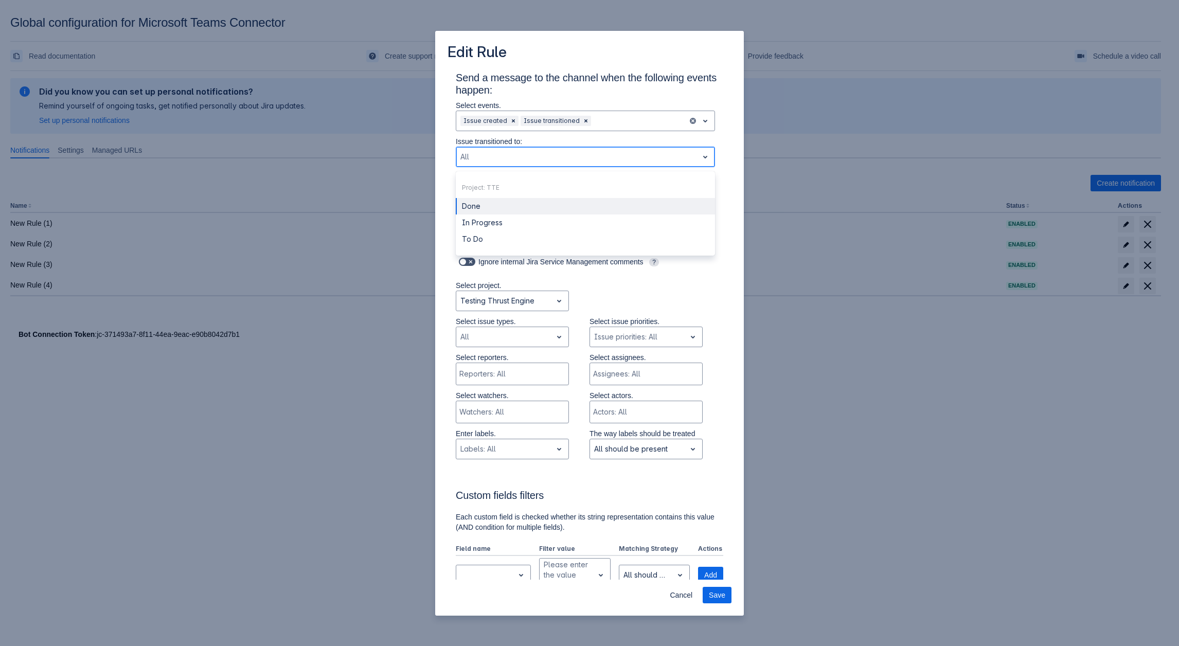
click at [493, 151] on div at bounding box center [576, 157] width 233 height 12
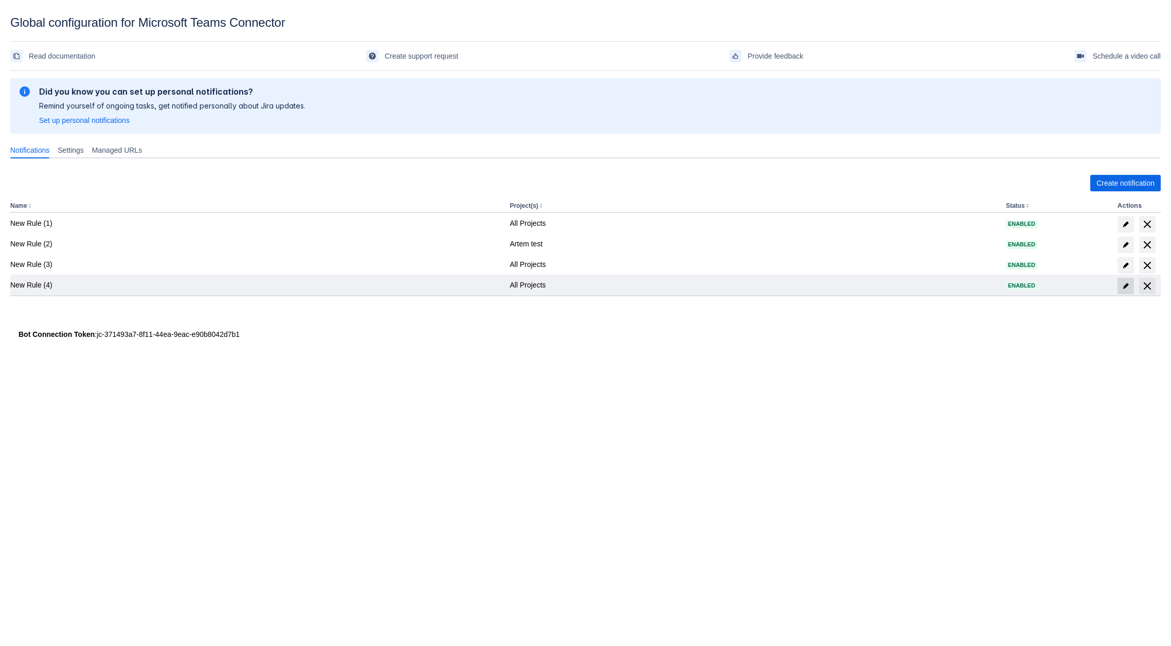
click at [1122, 280] on span at bounding box center [1125, 286] width 16 height 16
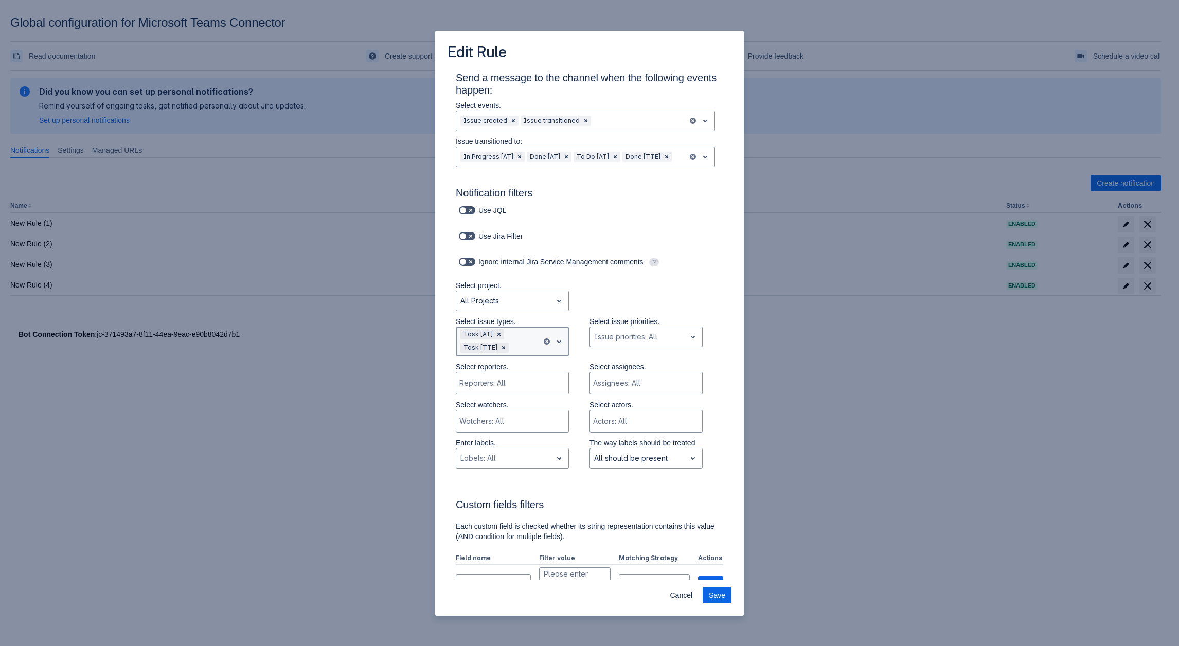
click at [514, 345] on div at bounding box center [524, 347] width 27 height 12
click at [496, 295] on div at bounding box center [503, 301] width 87 height 12
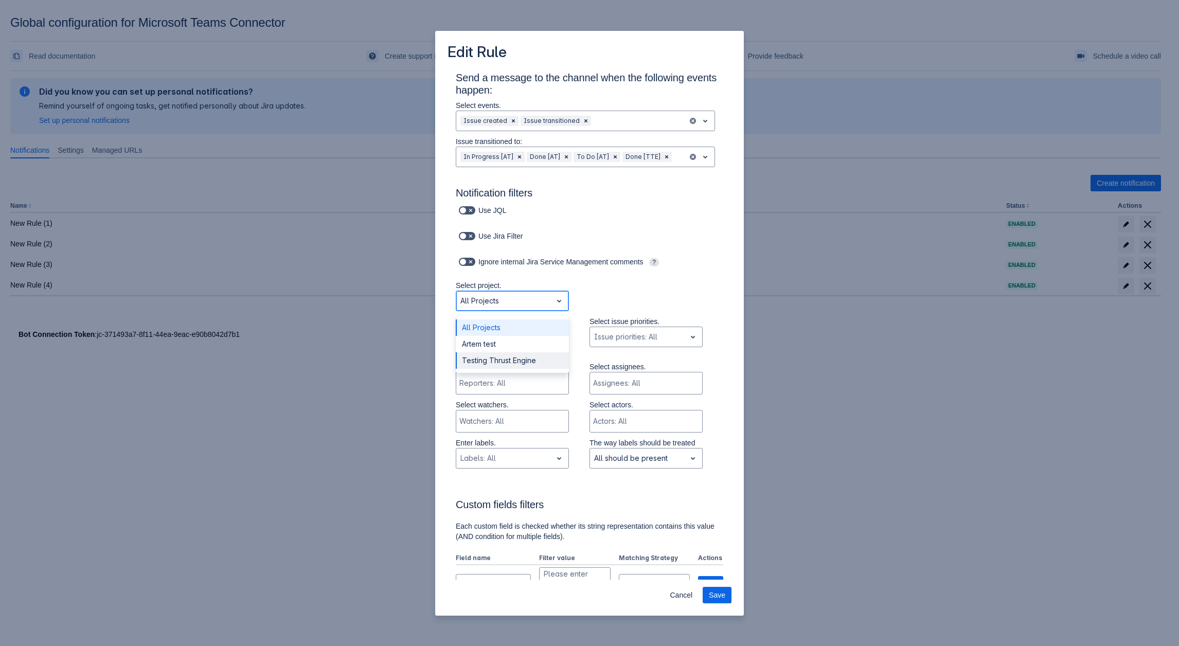
click at [498, 360] on div "Testing Thrust Engine" at bounding box center [512, 360] width 113 height 16
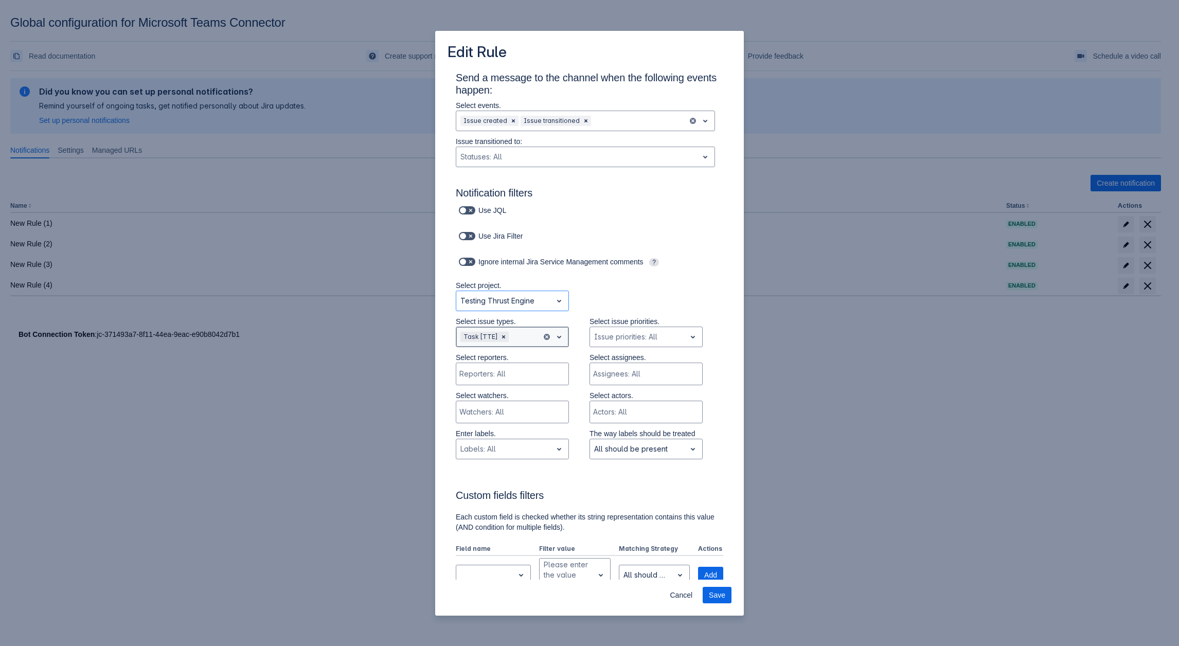
click at [516, 343] on div at bounding box center [524, 337] width 27 height 12
click at [517, 344] on div "Task [TTE]" at bounding box center [498, 337] width 85 height 16
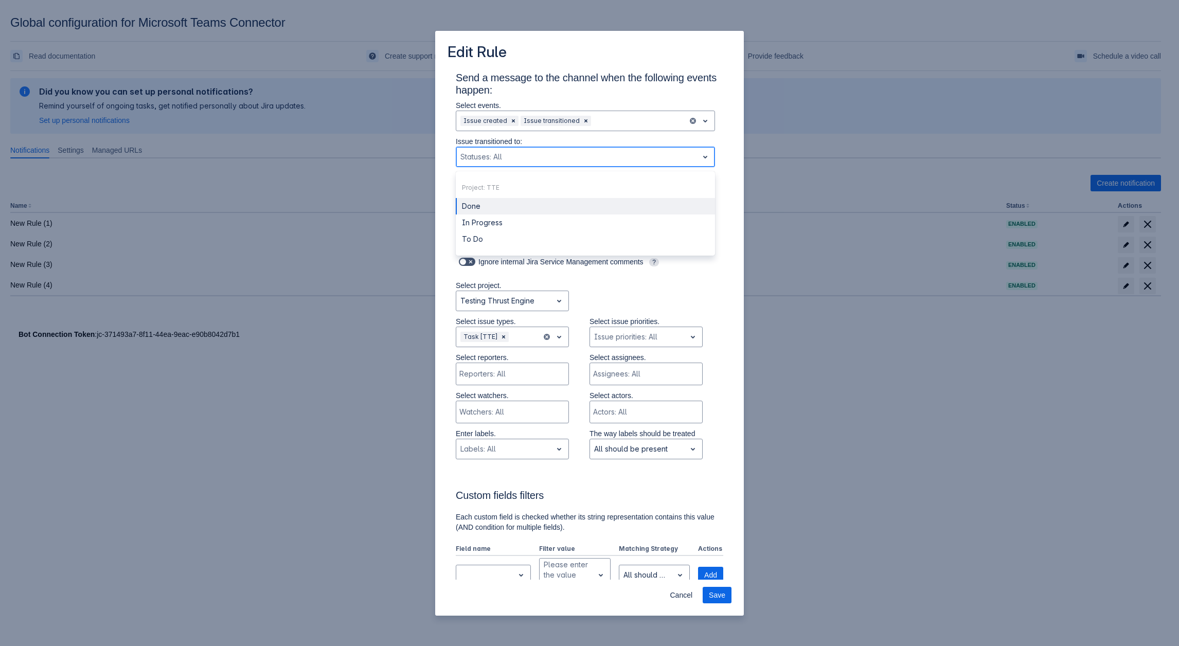
click at [537, 166] on div "Statuses: All" at bounding box center [585, 157] width 259 height 21
click at [497, 309] on div "Testing Thrust Engine" at bounding box center [504, 301] width 96 height 16
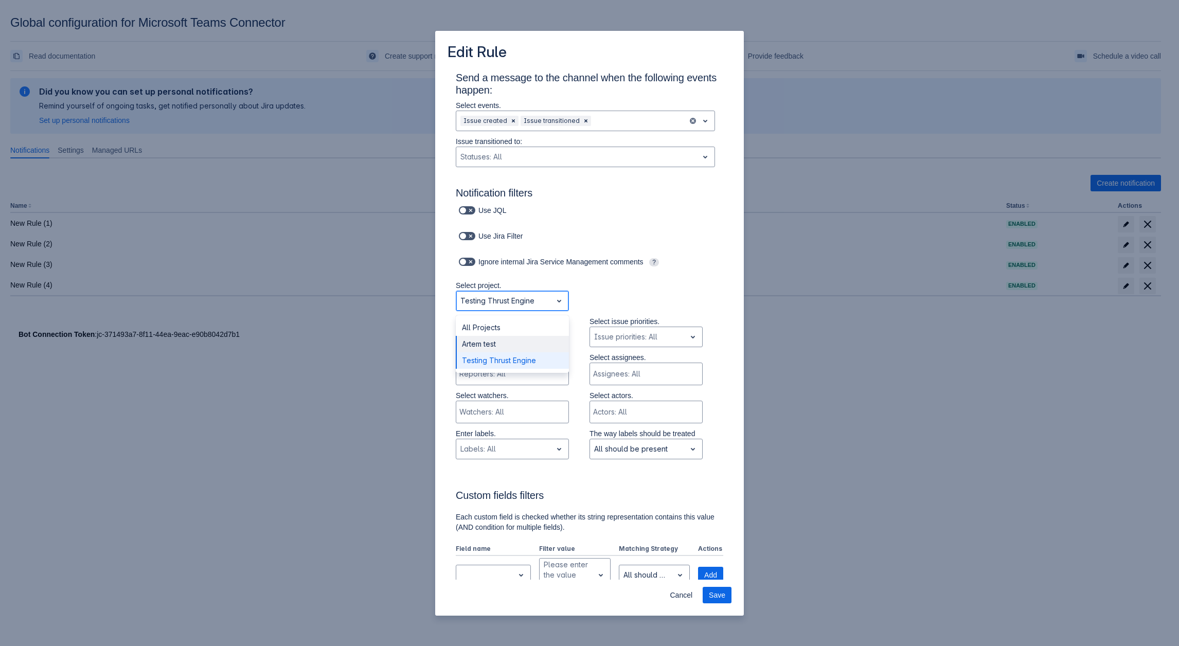
click at [486, 339] on div "Artem test" at bounding box center [512, 344] width 113 height 16
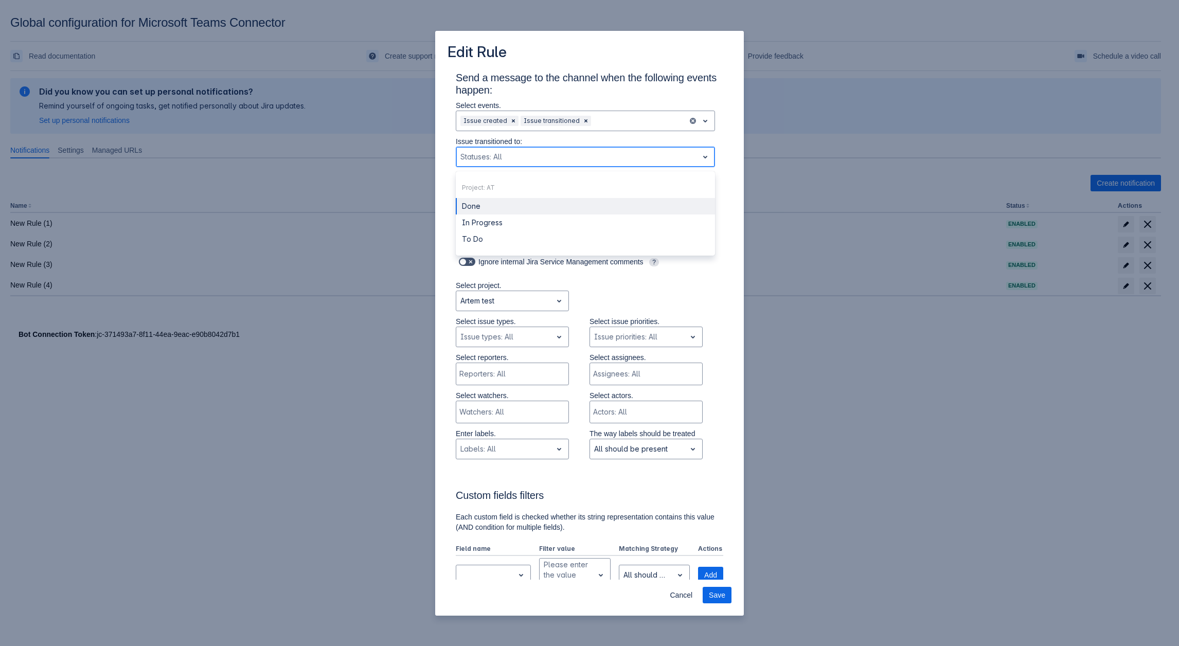
click at [539, 150] on div "Statuses: All" at bounding box center [577, 157] width 242 height 16
click at [520, 329] on div "Issue types: All" at bounding box center [504, 337] width 96 height 16
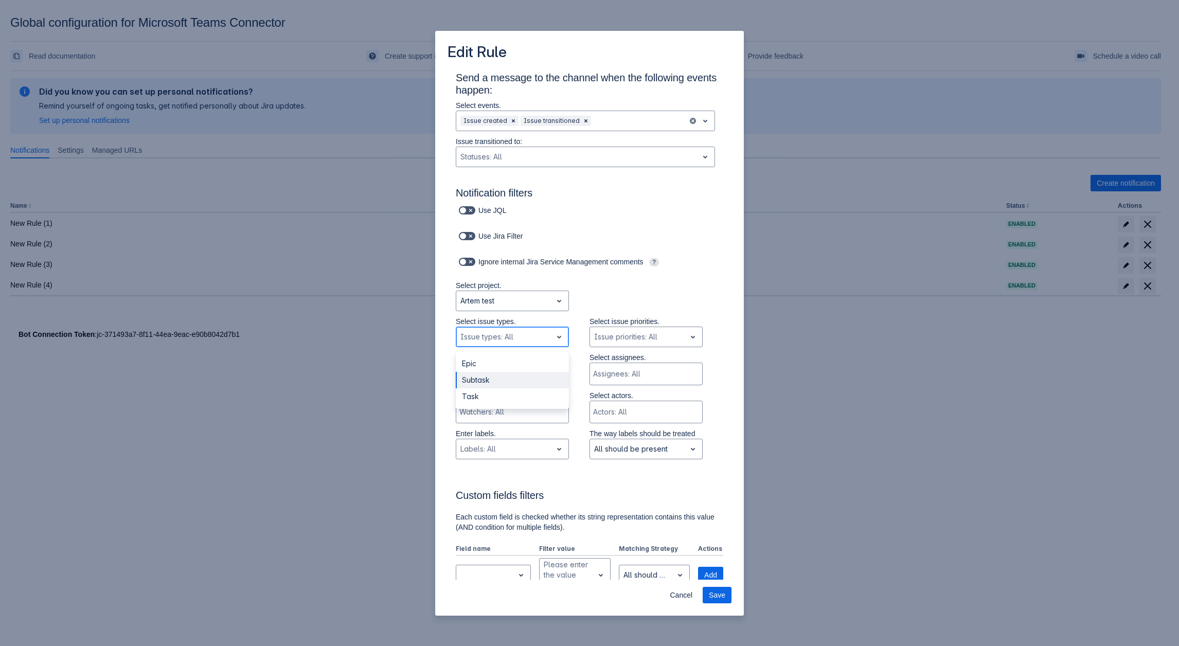
click at [498, 373] on div "Subtask" at bounding box center [512, 380] width 113 height 16
click at [513, 337] on div at bounding box center [519, 337] width 35 height 12
click at [489, 383] on div "Task" at bounding box center [512, 380] width 113 height 16
click at [530, 296] on div at bounding box center [503, 301] width 87 height 12
click at [507, 362] on div "Testing Thrust Engine" at bounding box center [512, 360] width 113 height 16
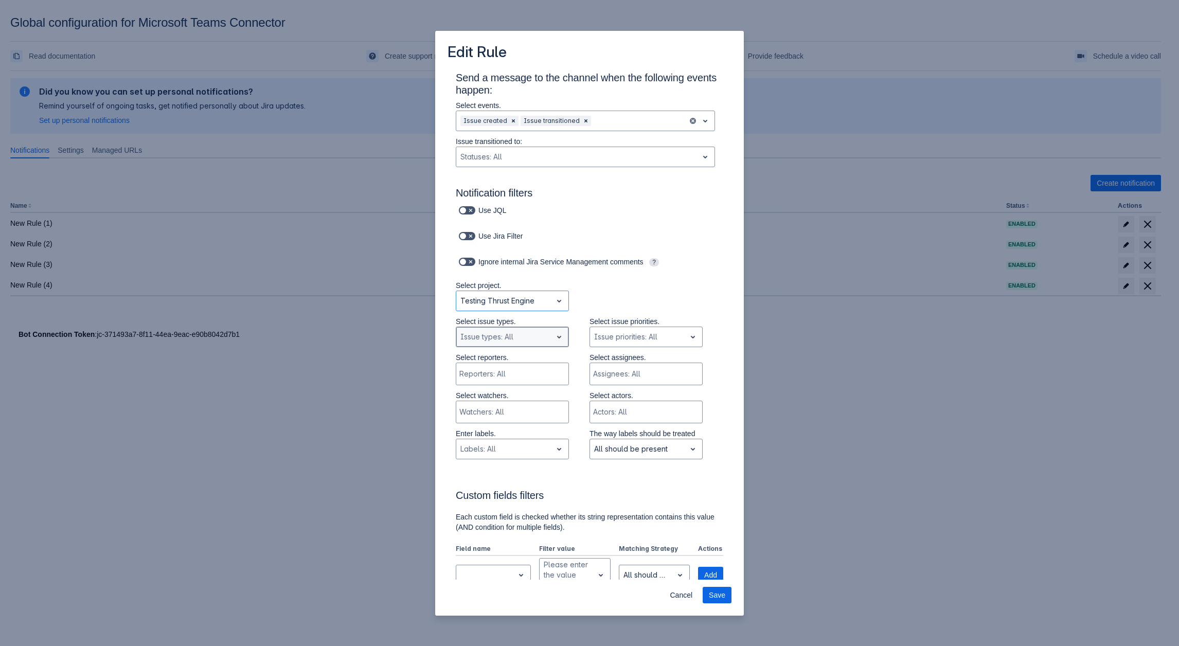
click at [524, 336] on div at bounding box center [503, 337] width 87 height 12
click at [499, 378] on div "Subtask" at bounding box center [512, 380] width 113 height 16
click at [510, 342] on div at bounding box center [519, 337] width 35 height 12
click at [496, 375] on div "Task" at bounding box center [512, 380] width 113 height 16
click at [534, 341] on input "text" at bounding box center [535, 337] width 2 height 10
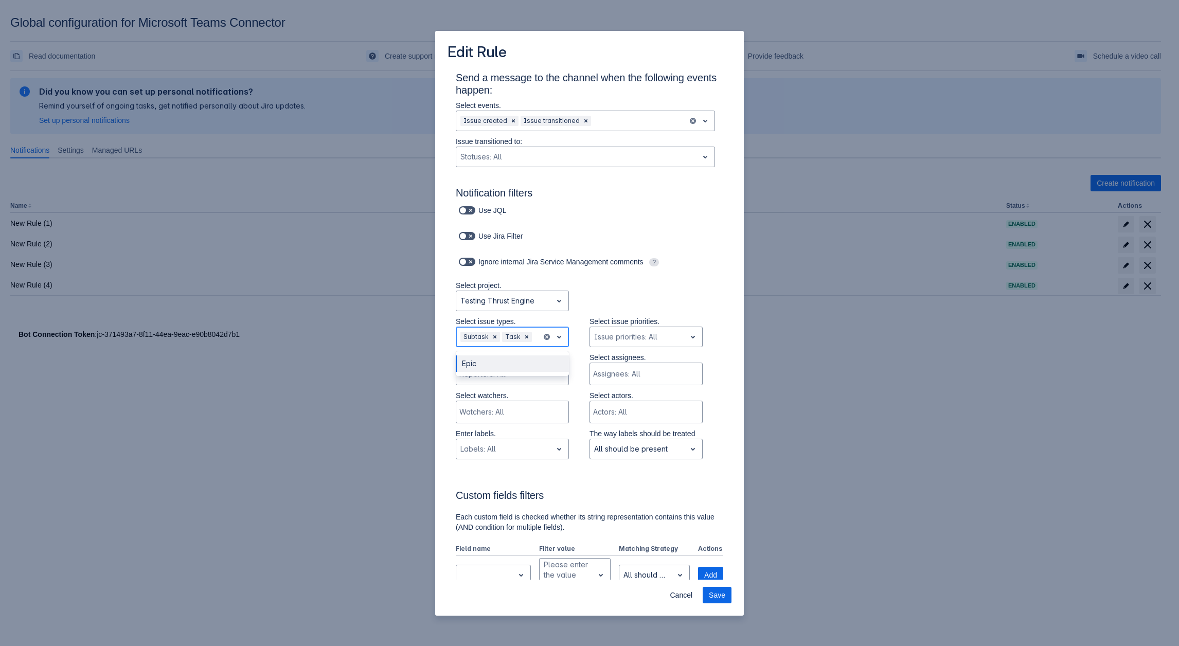
click at [497, 362] on div "Epic" at bounding box center [512, 363] width 113 height 16
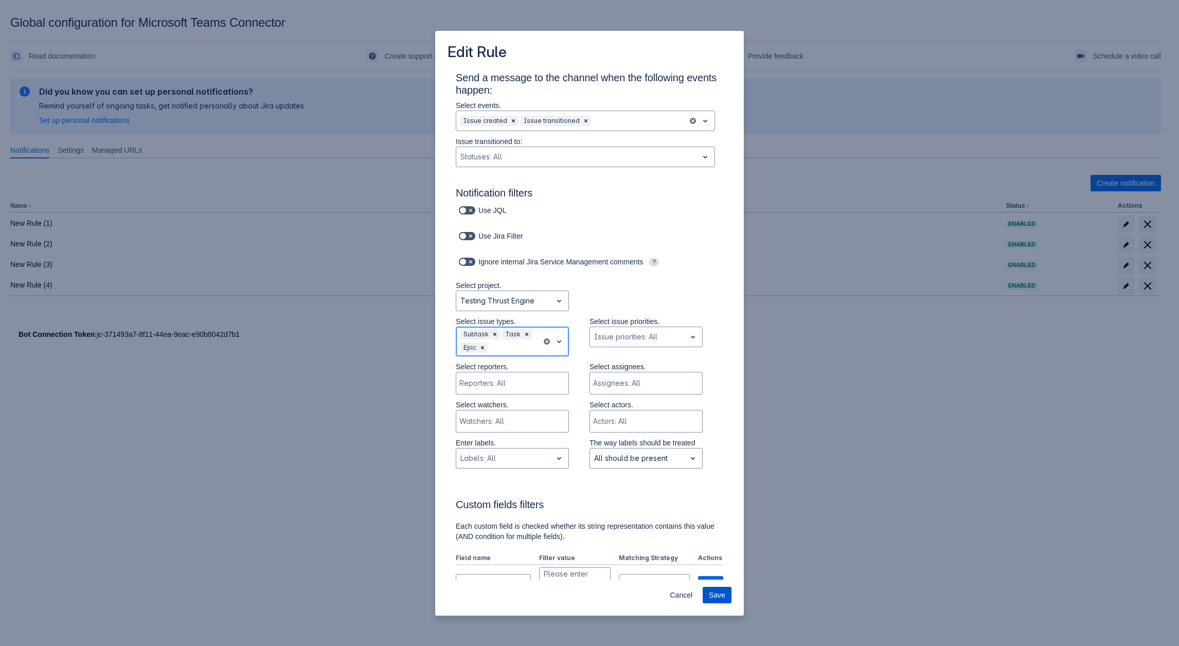
click at [718, 589] on span "Save" at bounding box center [717, 595] width 16 height 16
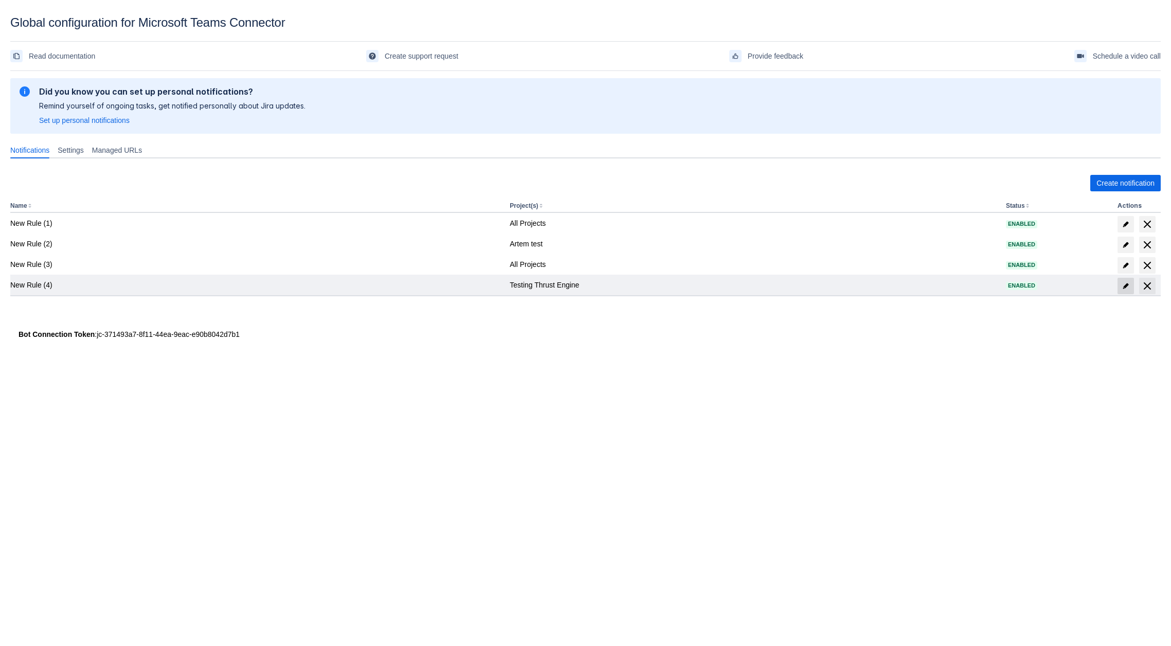
click at [1129, 289] on span "edit" at bounding box center [1126, 286] width 8 height 8
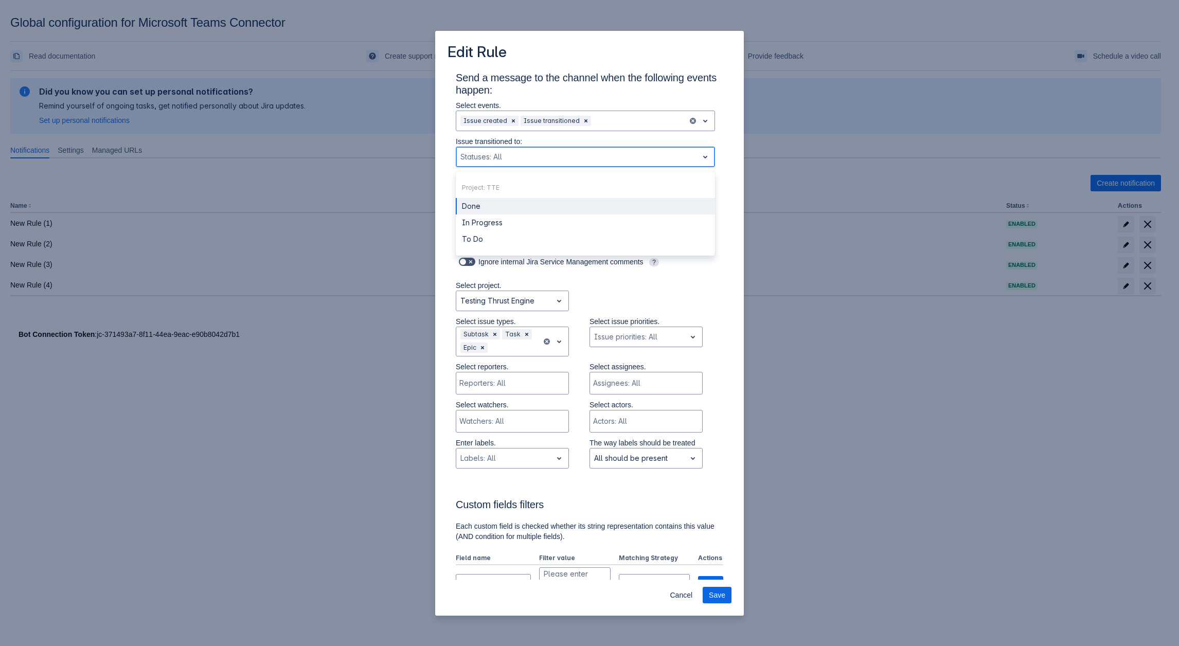
click at [489, 165] on div "Statuses: All" at bounding box center [577, 157] width 242 height 16
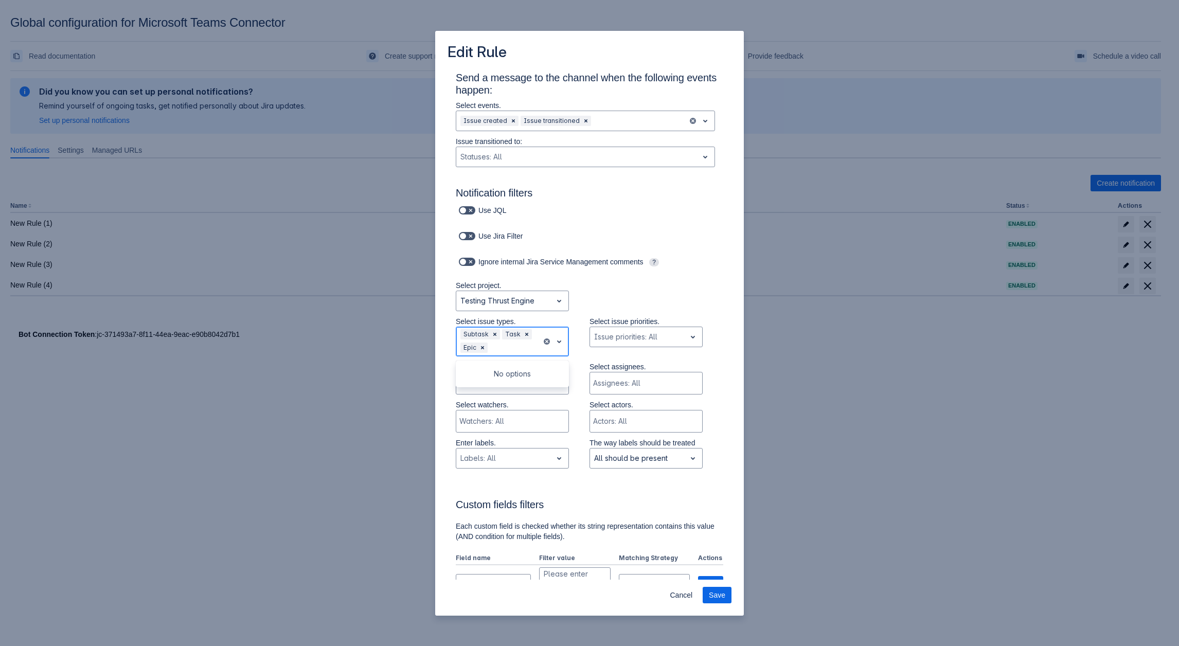
click at [511, 354] on div "Subtask Task Epic" at bounding box center [498, 341] width 85 height 29
click at [505, 298] on div at bounding box center [503, 301] width 87 height 12
click at [486, 332] on div "All Projects" at bounding box center [512, 327] width 113 height 16
click at [504, 352] on div at bounding box center [514, 347] width 48 height 12
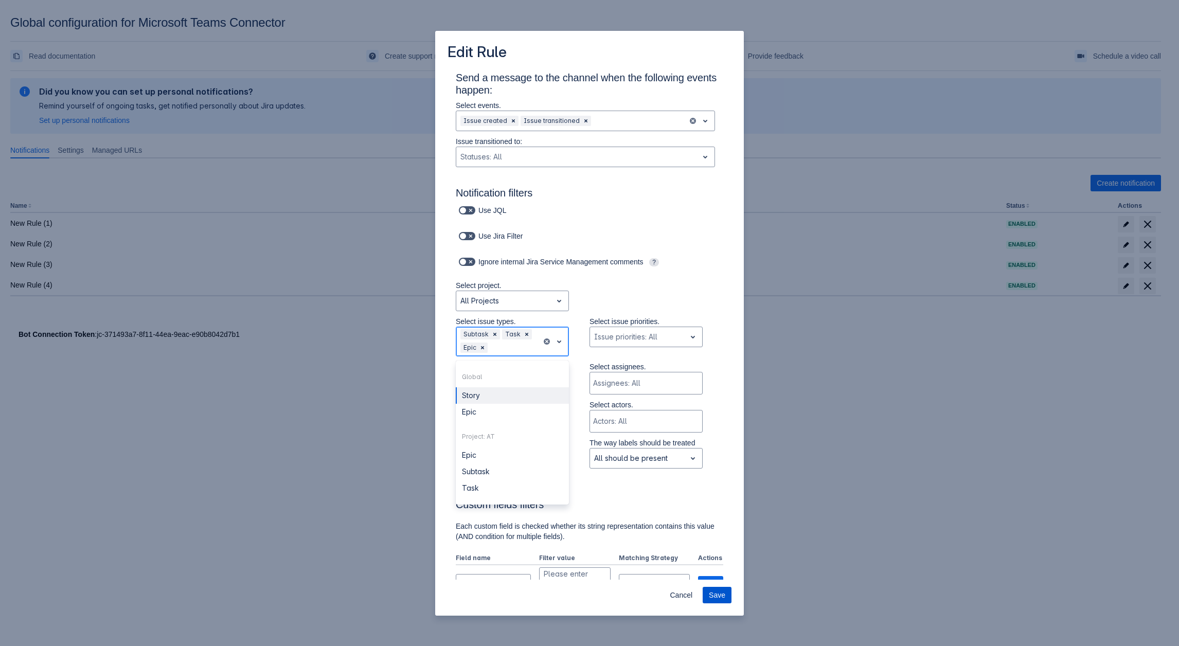
click at [713, 598] on span "Save" at bounding box center [717, 595] width 16 height 16
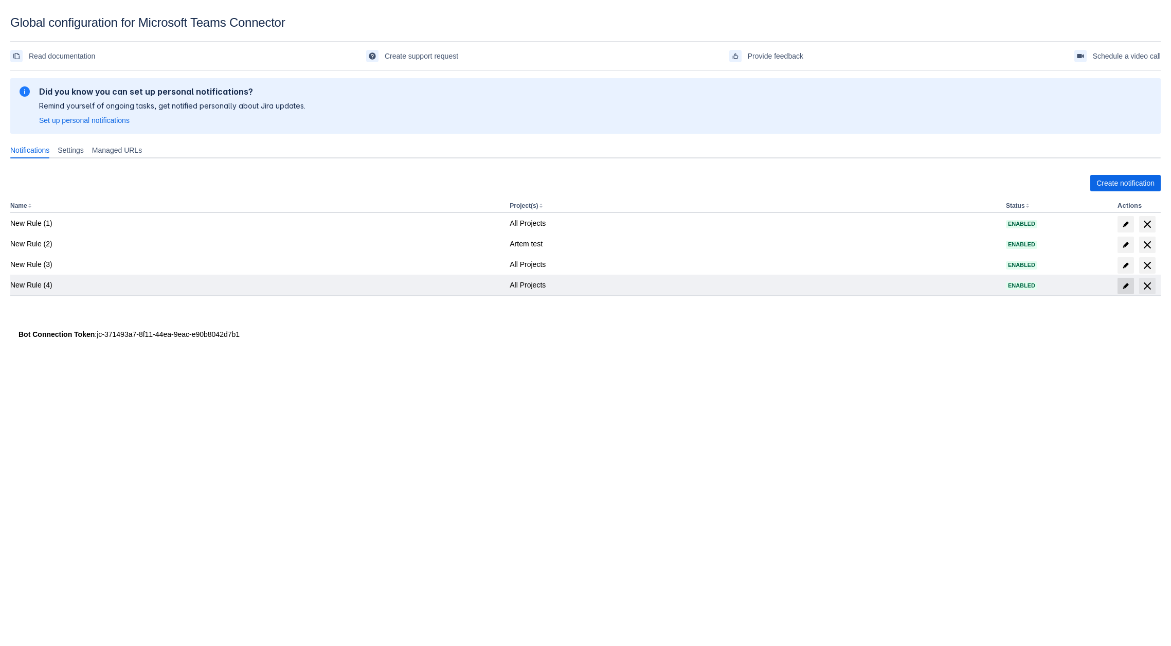
click at [1123, 287] on span "edit" at bounding box center [1126, 286] width 8 height 8
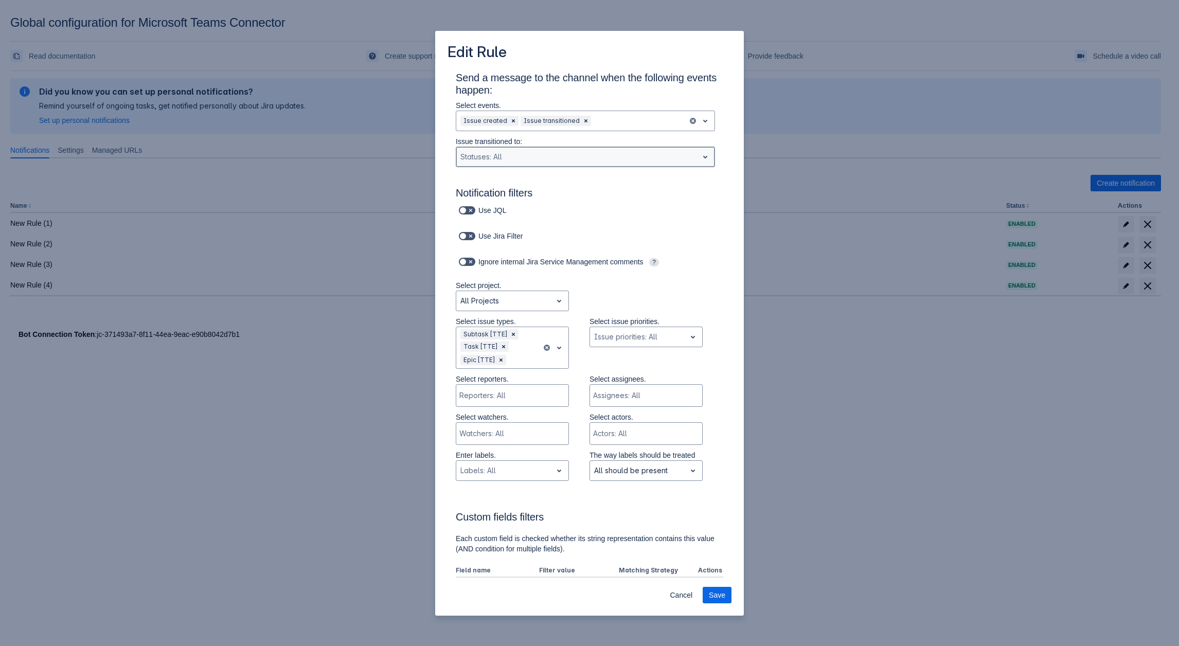
click at [576, 152] on div at bounding box center [576, 157] width 233 height 12
click at [610, 121] on div at bounding box center [638, 121] width 91 height 12
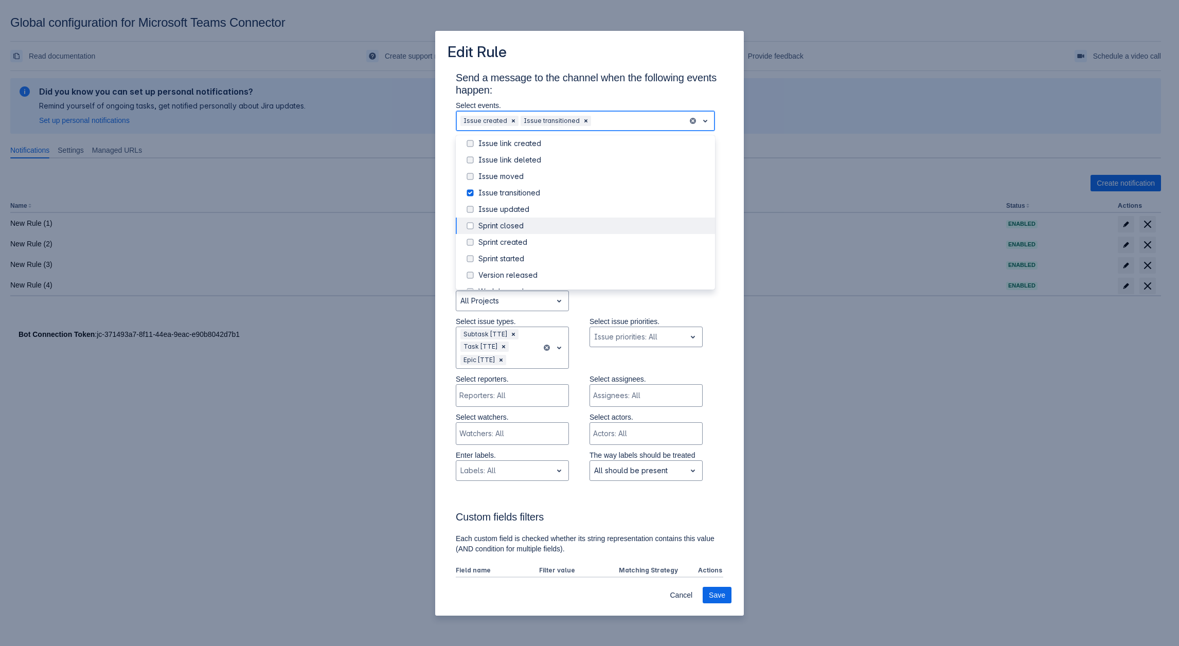
scroll to position [117, 0]
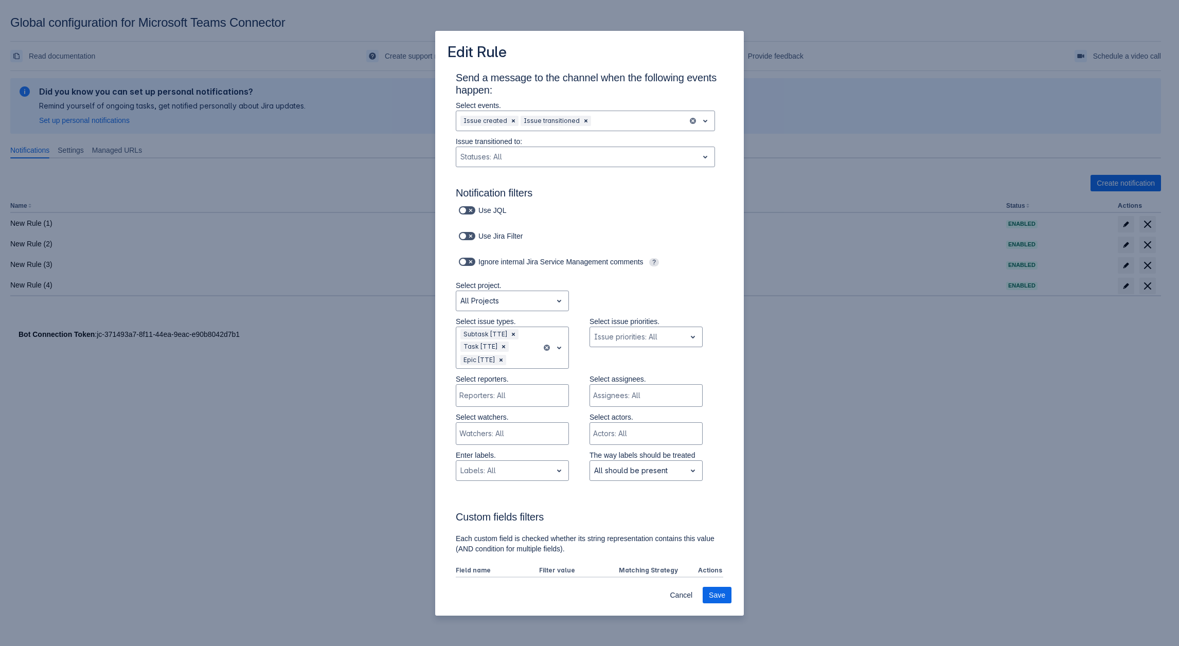
click at [828, 351] on div "Edit Rule Send a message to the channel when the following events happen: Selec…" at bounding box center [589, 323] width 1179 height 646
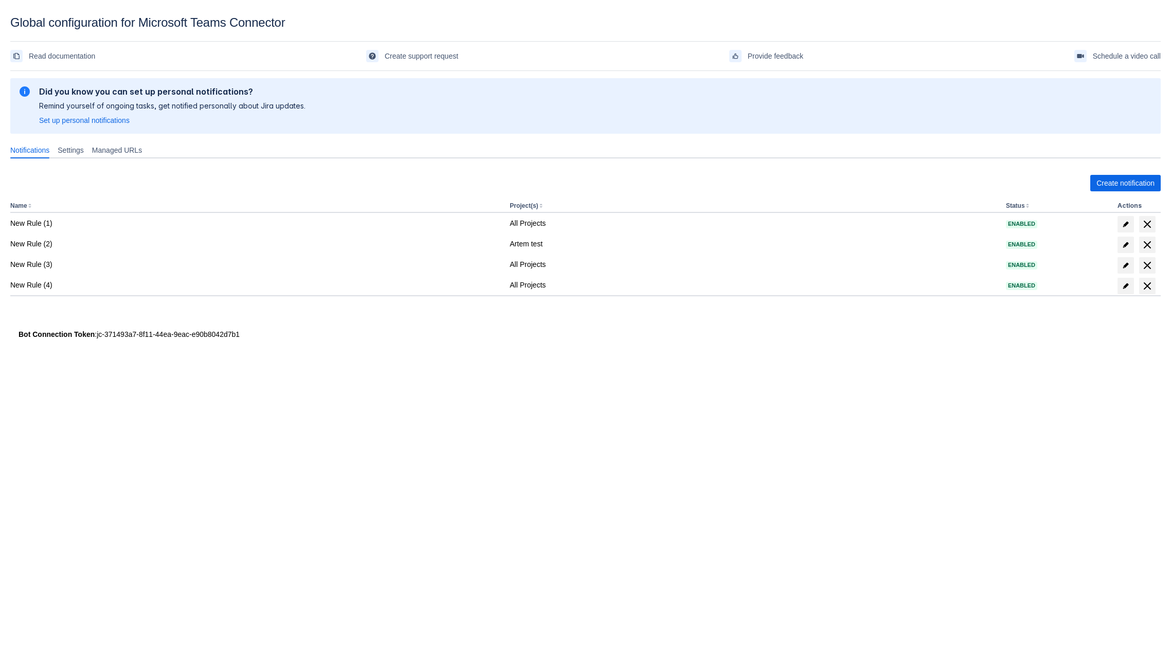
click at [726, 317] on div "Create notification Name Project(s) Status Actions New Rule (1) All Projects En…" at bounding box center [585, 246] width 1150 height 158
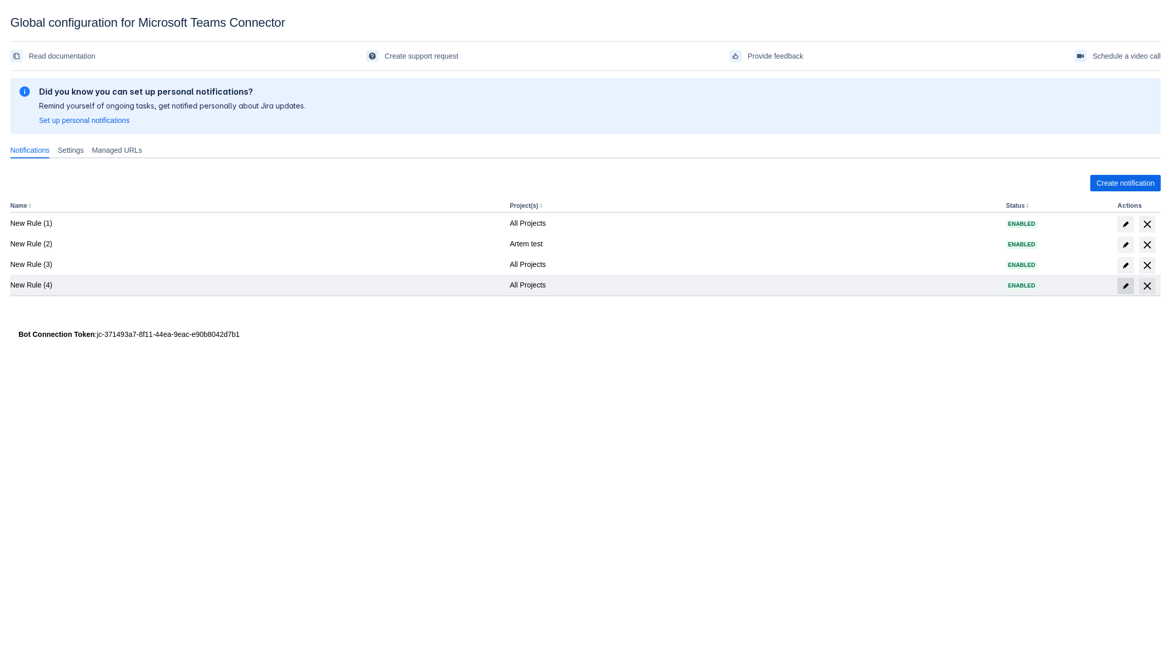
click at [1118, 291] on span at bounding box center [1125, 286] width 16 height 16
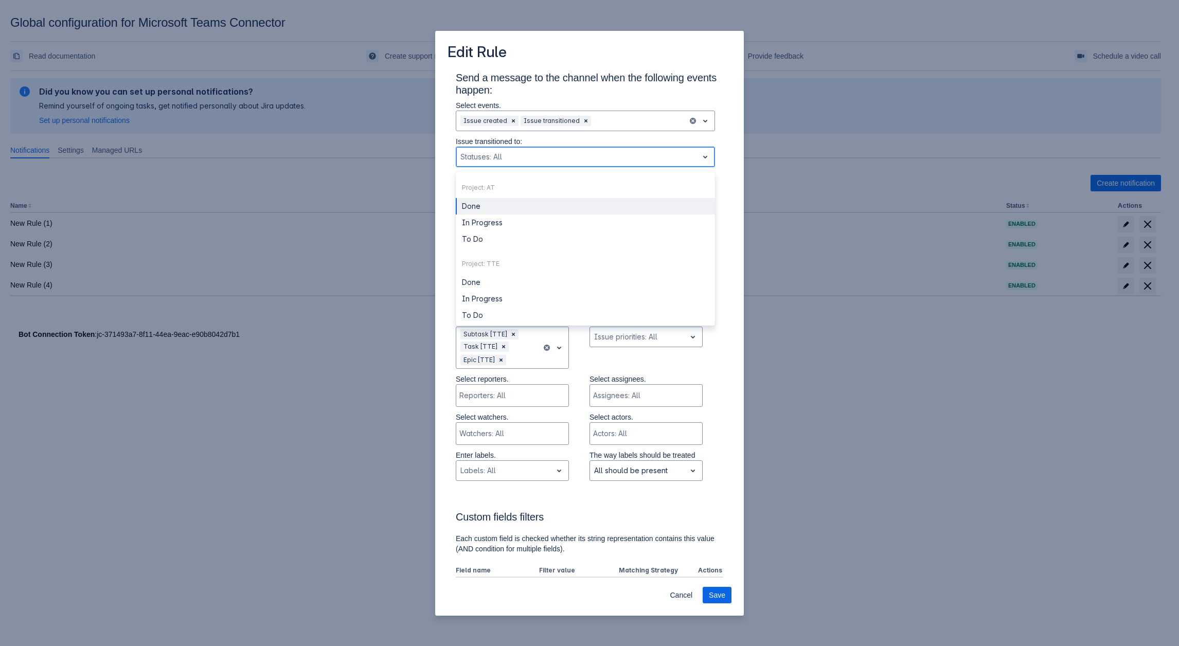
click at [537, 154] on div at bounding box center [576, 157] width 233 height 12
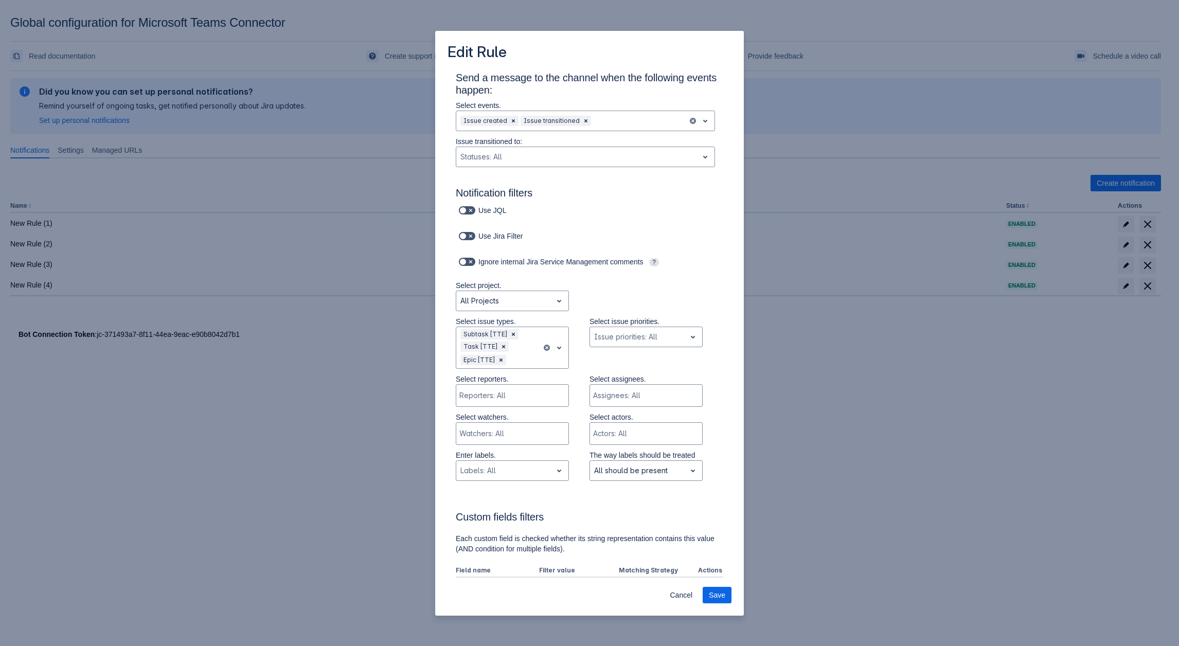
click at [971, 560] on div "Edit Rule Send a message to the channel when the following events happen: Selec…" at bounding box center [589, 323] width 1179 height 646
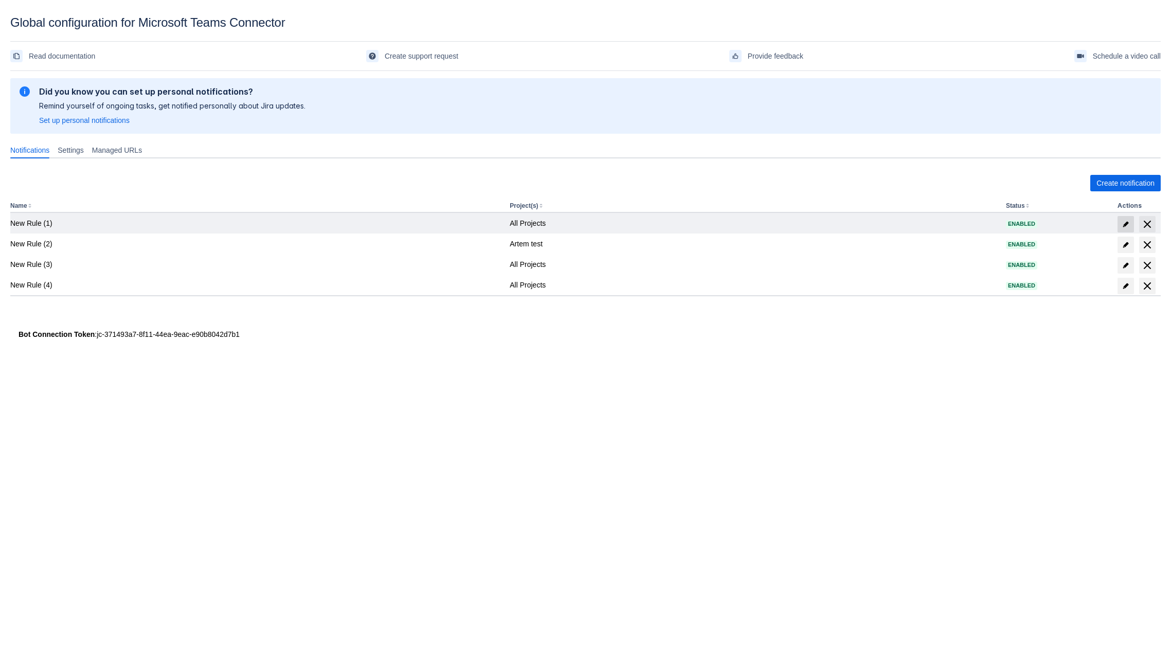
click at [1123, 228] on span at bounding box center [1125, 224] width 16 height 16
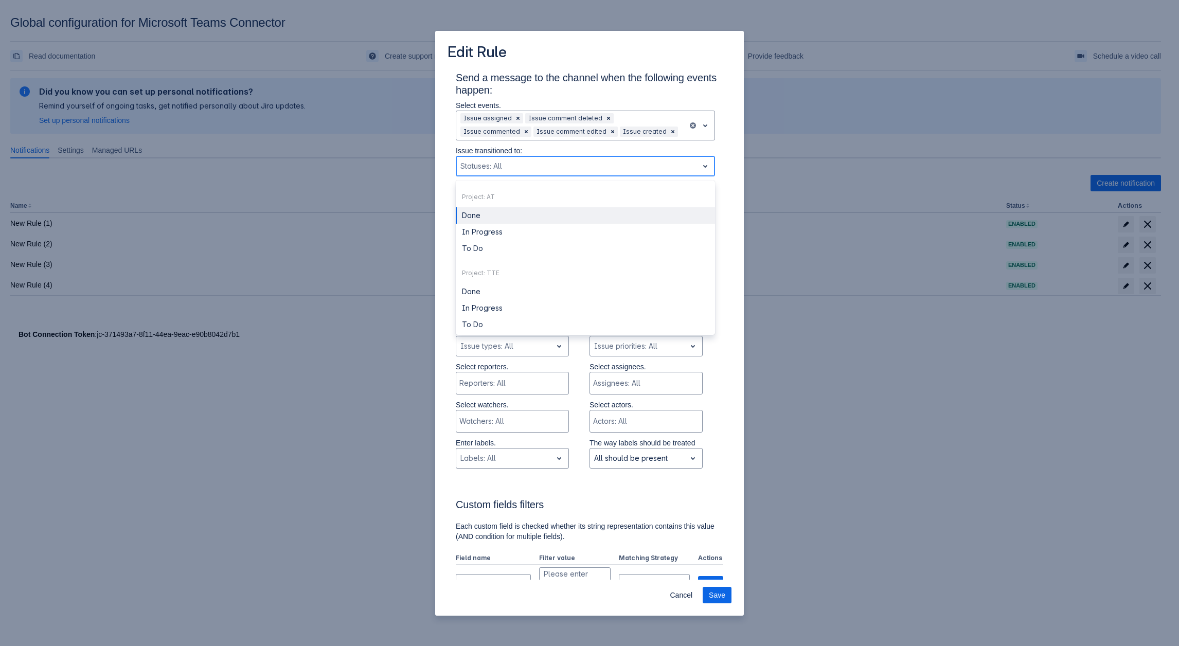
click at [555, 170] on div at bounding box center [576, 166] width 233 height 12
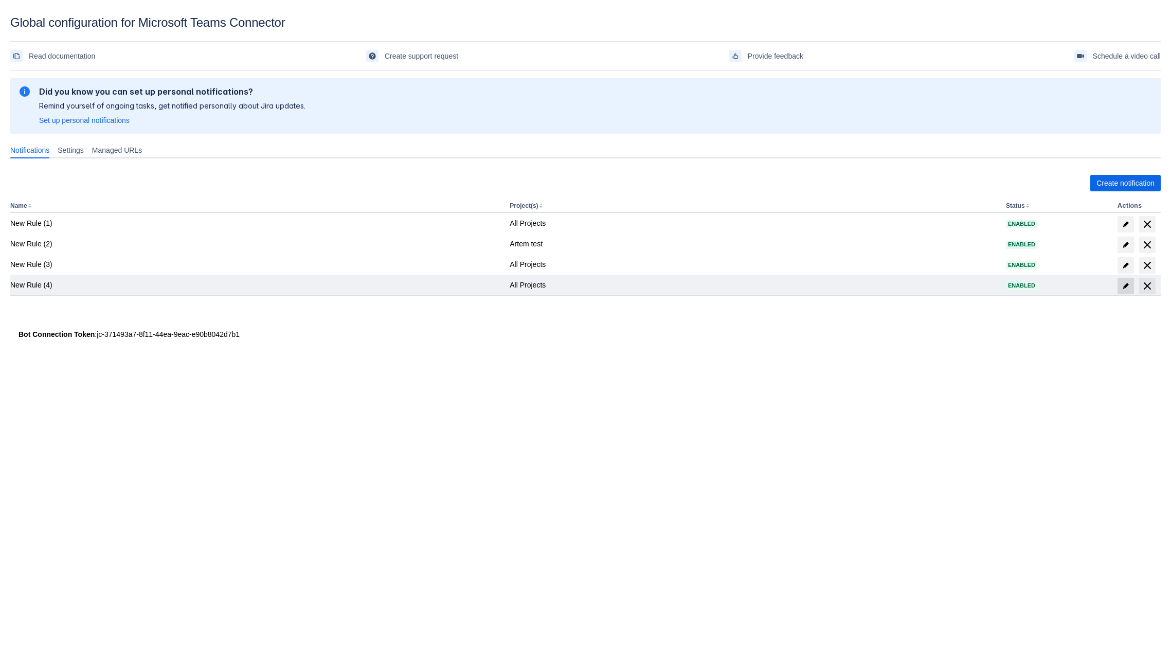
click at [1129, 290] on span at bounding box center [1125, 286] width 16 height 16
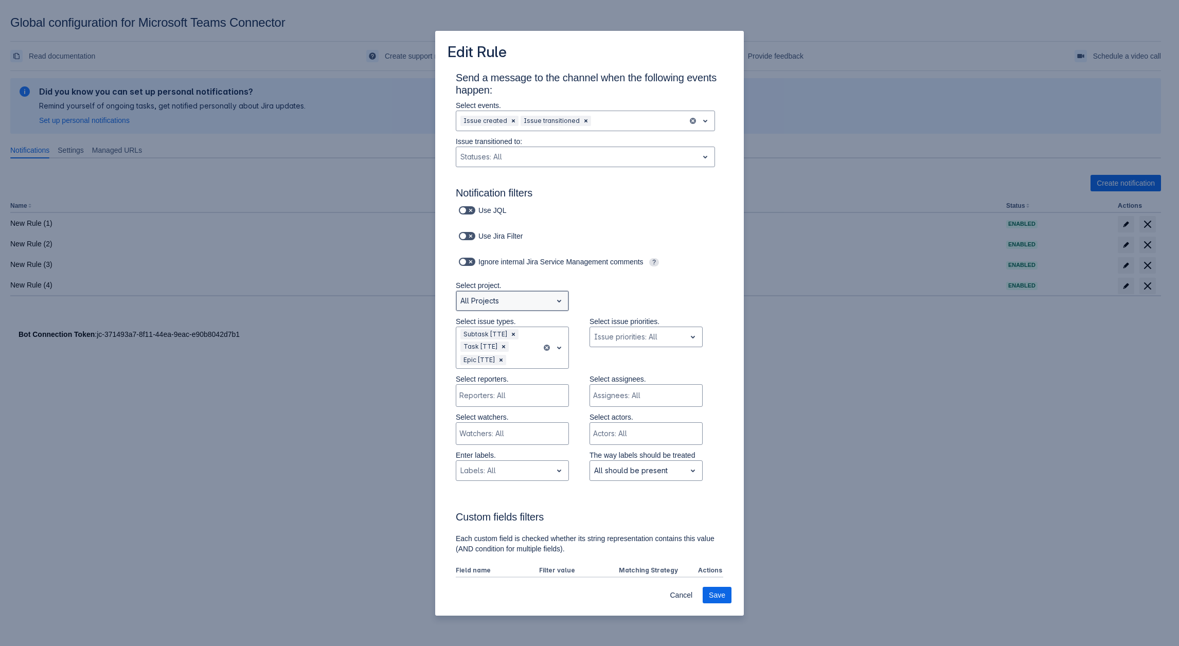
click at [522, 303] on div at bounding box center [503, 301] width 87 height 12
click at [518, 333] on div "Subtask [TTE] Task [TTE] Epic [TTE]" at bounding box center [498, 347] width 85 height 41
click at [500, 357] on span "Clear" at bounding box center [501, 360] width 8 height 8
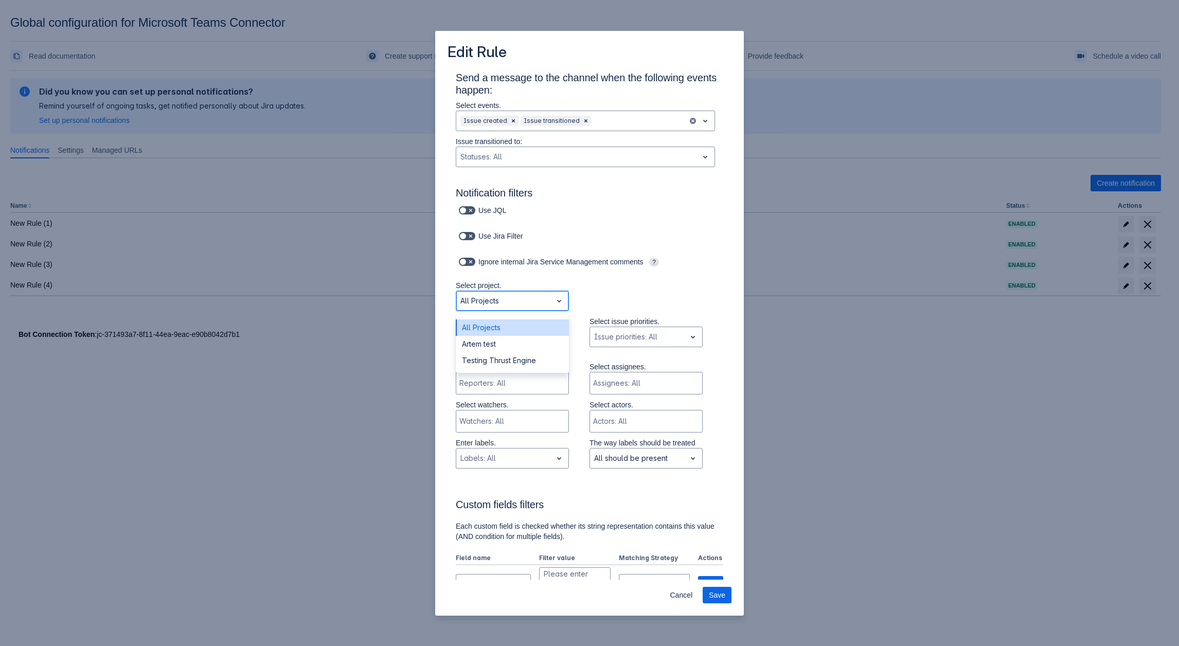
click at [520, 303] on div at bounding box center [503, 301] width 87 height 12
click at [508, 340] on div "Artem test" at bounding box center [512, 344] width 113 height 16
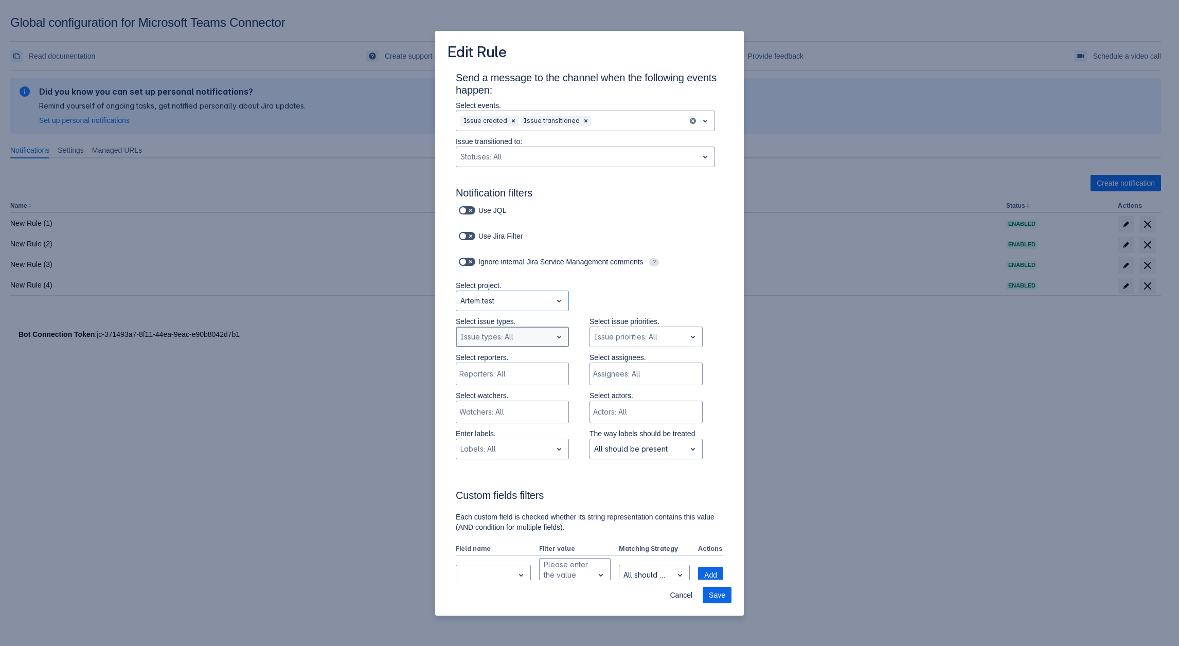
click at [512, 336] on div at bounding box center [503, 337] width 87 height 12
click at [512, 339] on div at bounding box center [503, 337] width 87 height 12
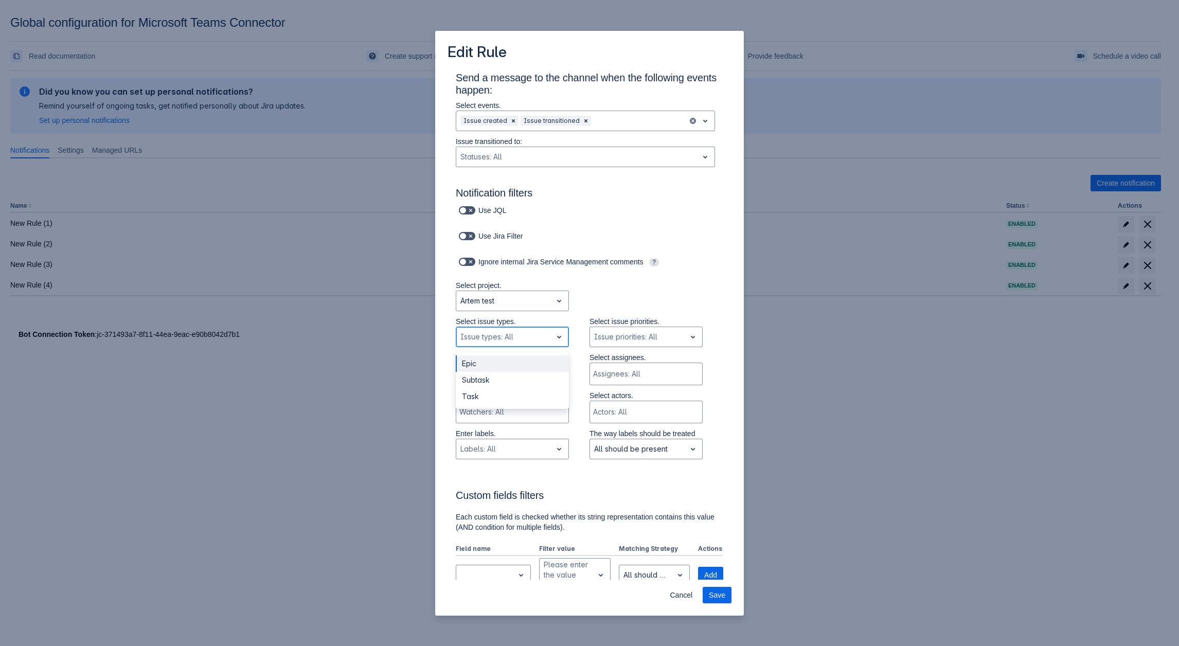
click at [512, 339] on div at bounding box center [503, 337] width 87 height 12
click at [528, 159] on div at bounding box center [576, 157] width 233 height 12
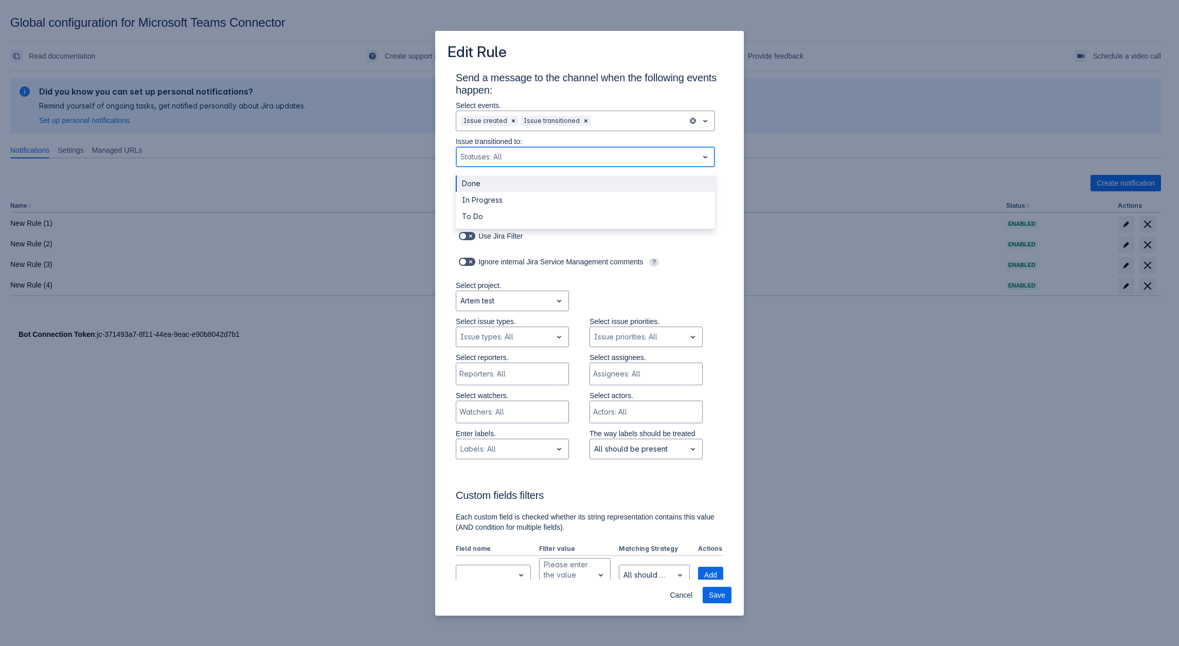
click at [507, 184] on div "Done" at bounding box center [585, 183] width 259 height 16
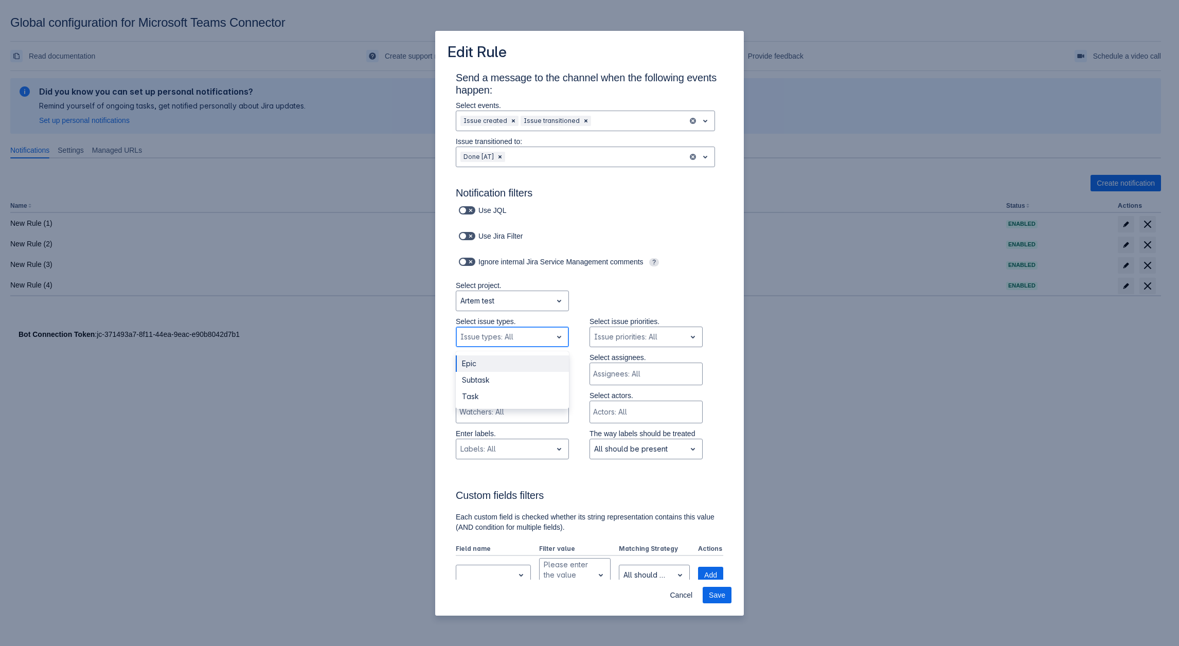
click at [515, 331] on div at bounding box center [503, 337] width 87 height 12
click at [481, 366] on div "Epic" at bounding box center [512, 363] width 113 height 16
drag, startPoint x: 725, startPoint y: 598, endPoint x: 725, endPoint y: 575, distance: 22.6
click at [724, 597] on span "Save" at bounding box center [717, 595] width 16 height 16
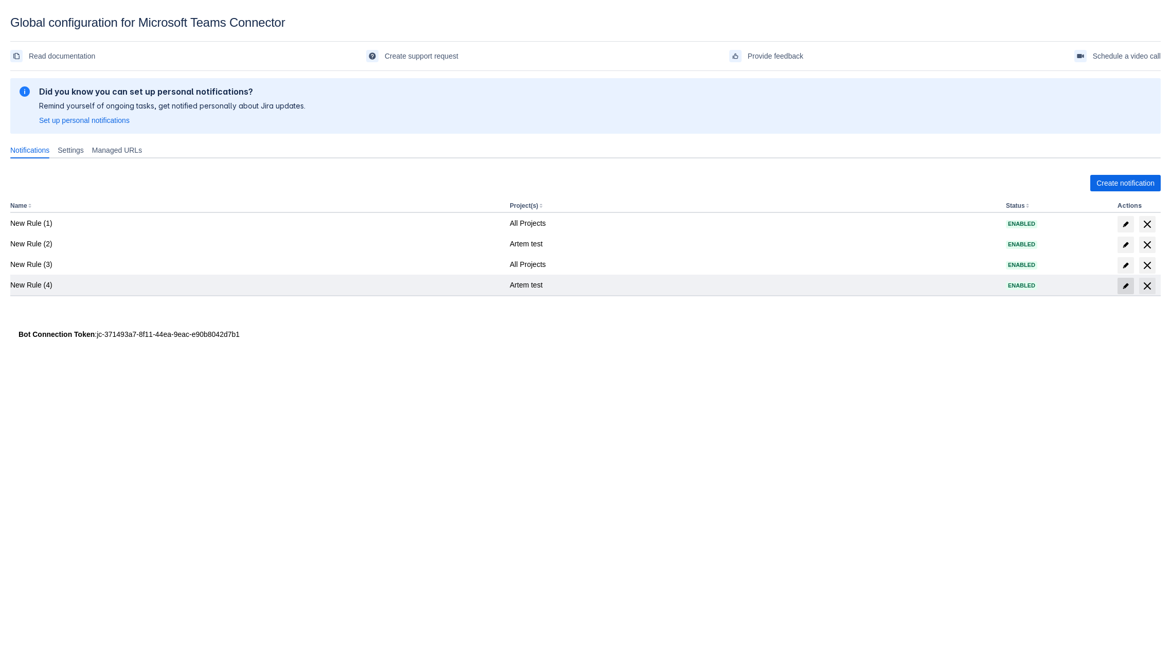
click at [1128, 291] on span at bounding box center [1125, 286] width 16 height 16
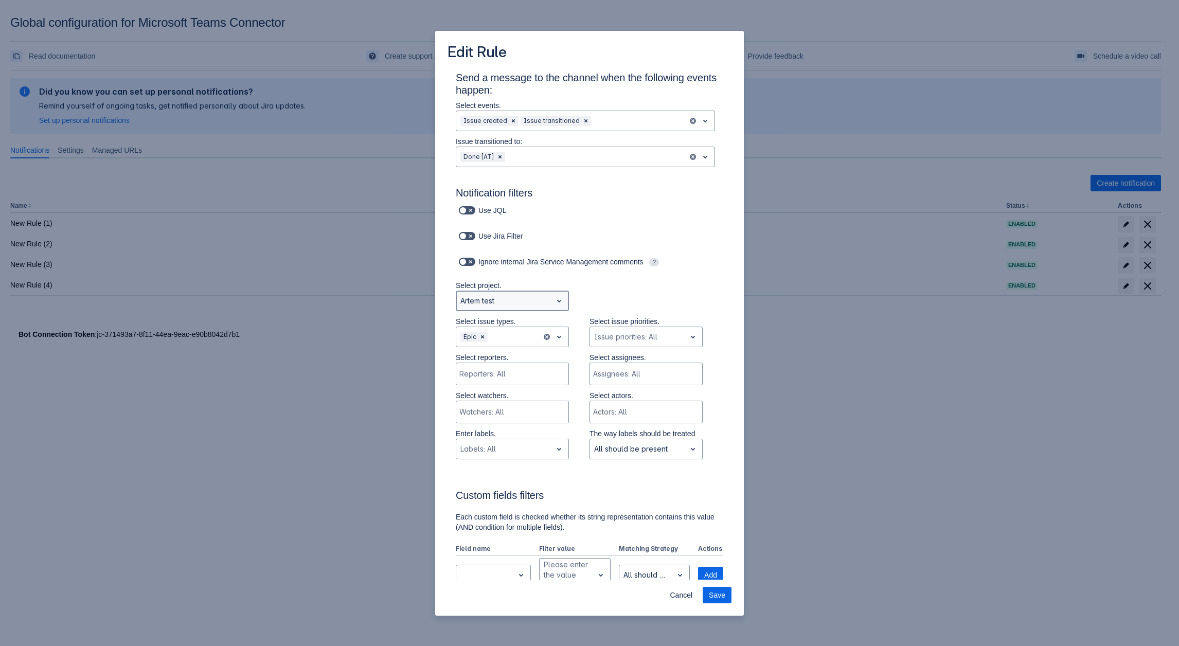
click at [504, 308] on div "Artem test" at bounding box center [504, 301] width 96 height 16
click at [496, 323] on div "All Projects" at bounding box center [512, 327] width 113 height 16
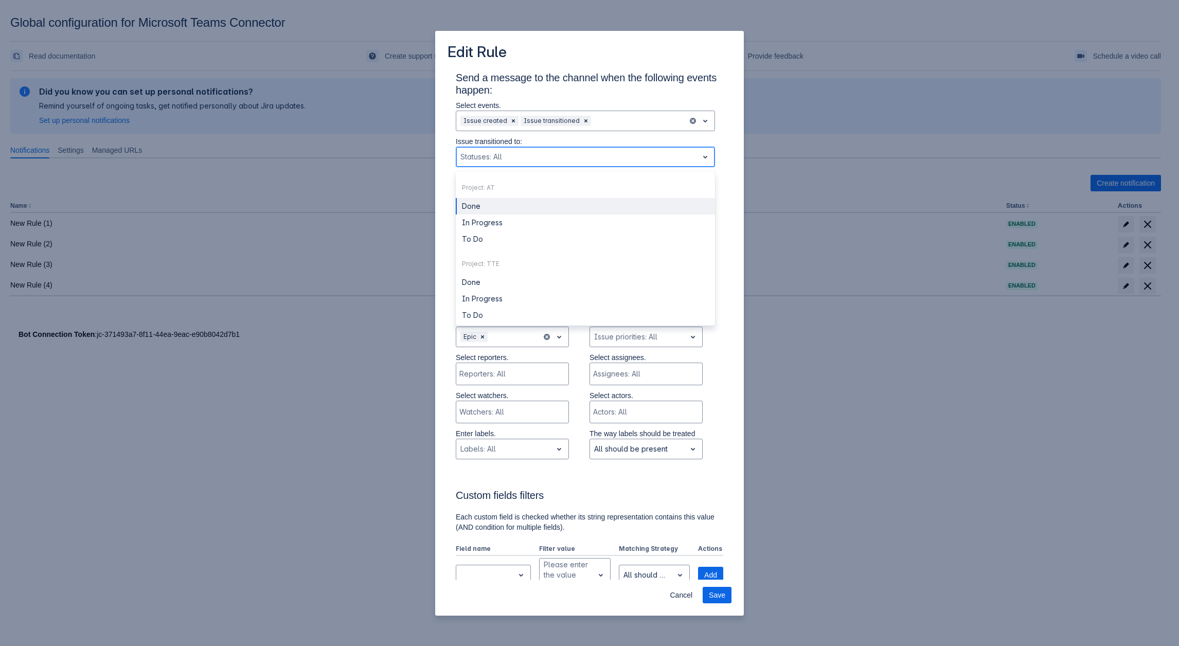
click at [522, 152] on div at bounding box center [576, 157] width 233 height 12
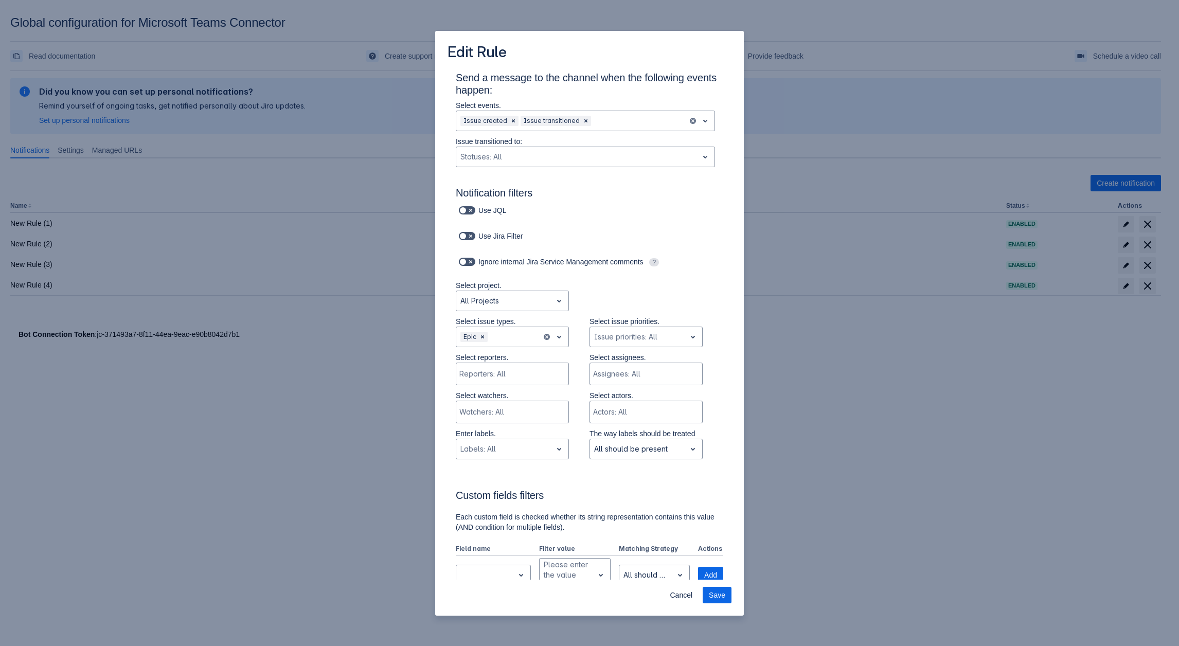
click at [732, 411] on div "Send a message to the channel when the following events happen: Select events. …" at bounding box center [589, 565] width 309 height 990
click at [725, 600] on span "Save" at bounding box center [717, 595] width 16 height 16
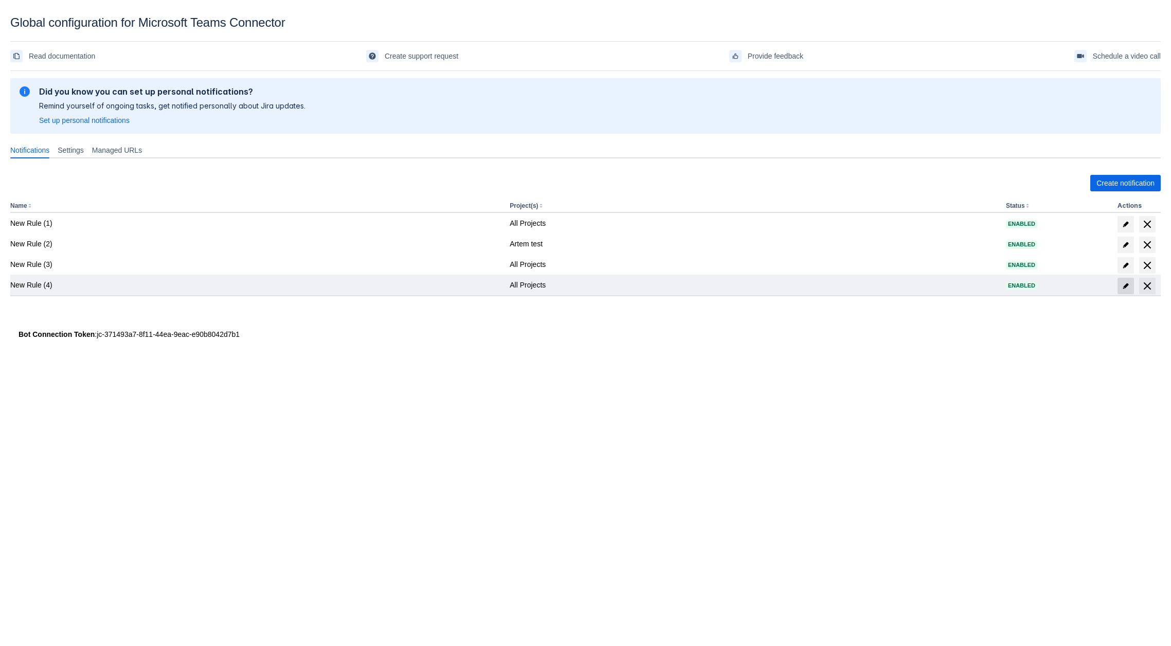
click at [1130, 290] on span at bounding box center [1125, 286] width 16 height 16
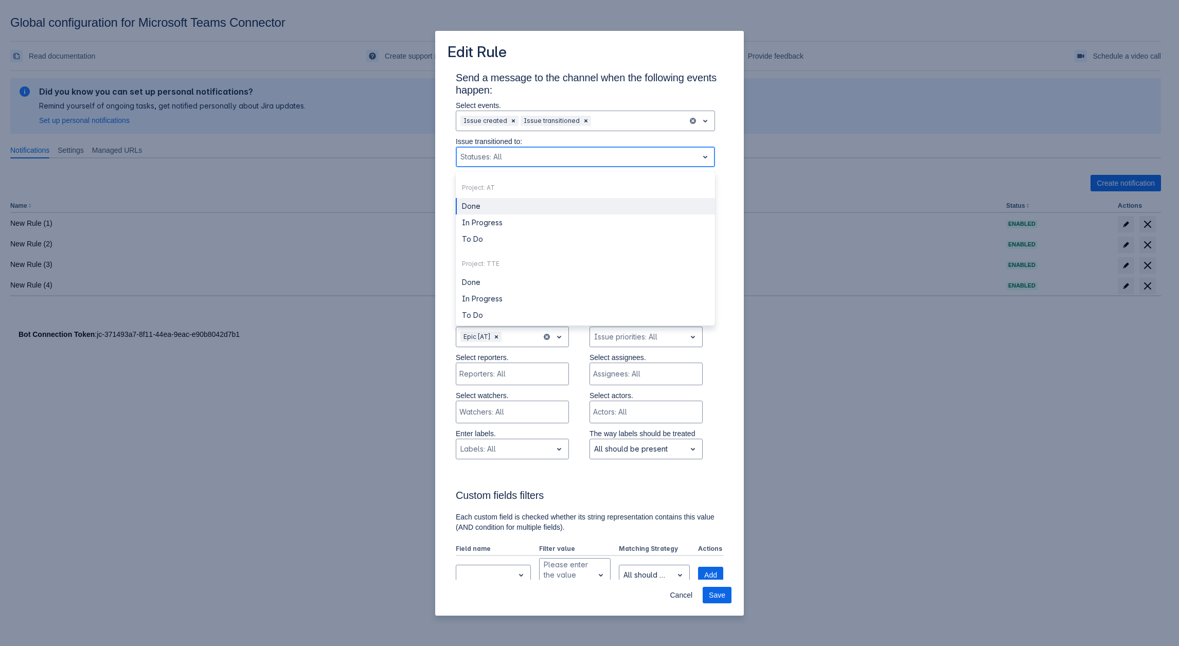
click at [526, 152] on div at bounding box center [576, 157] width 233 height 12
click at [506, 208] on div "Done" at bounding box center [585, 206] width 259 height 16
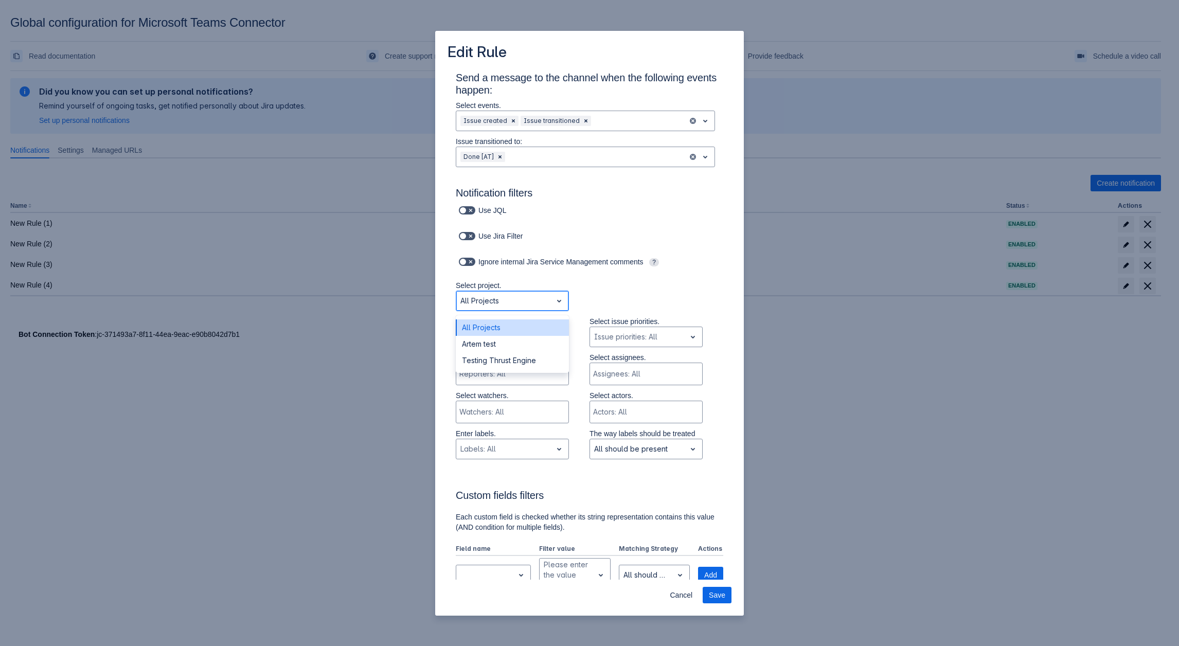
click at [537, 296] on div at bounding box center [503, 301] width 87 height 12
click at [518, 340] on div "Artem test" at bounding box center [512, 344] width 113 height 16
click at [715, 596] on span "Save" at bounding box center [717, 595] width 16 height 16
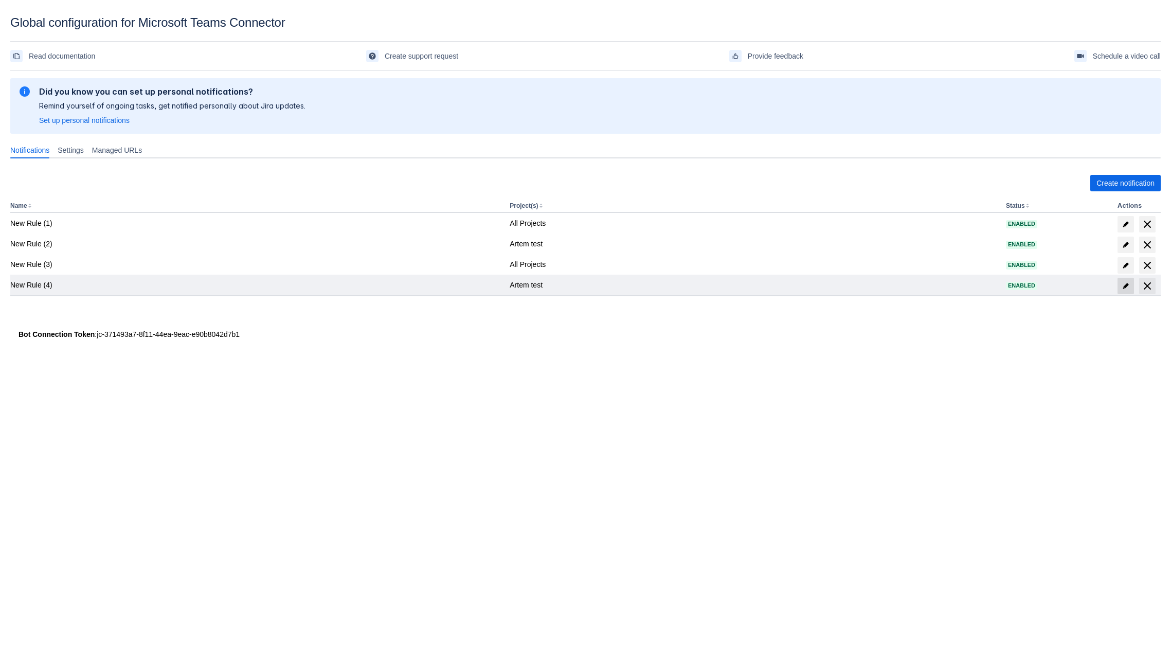
click at [1122, 287] on span "edit" at bounding box center [1126, 286] width 8 height 8
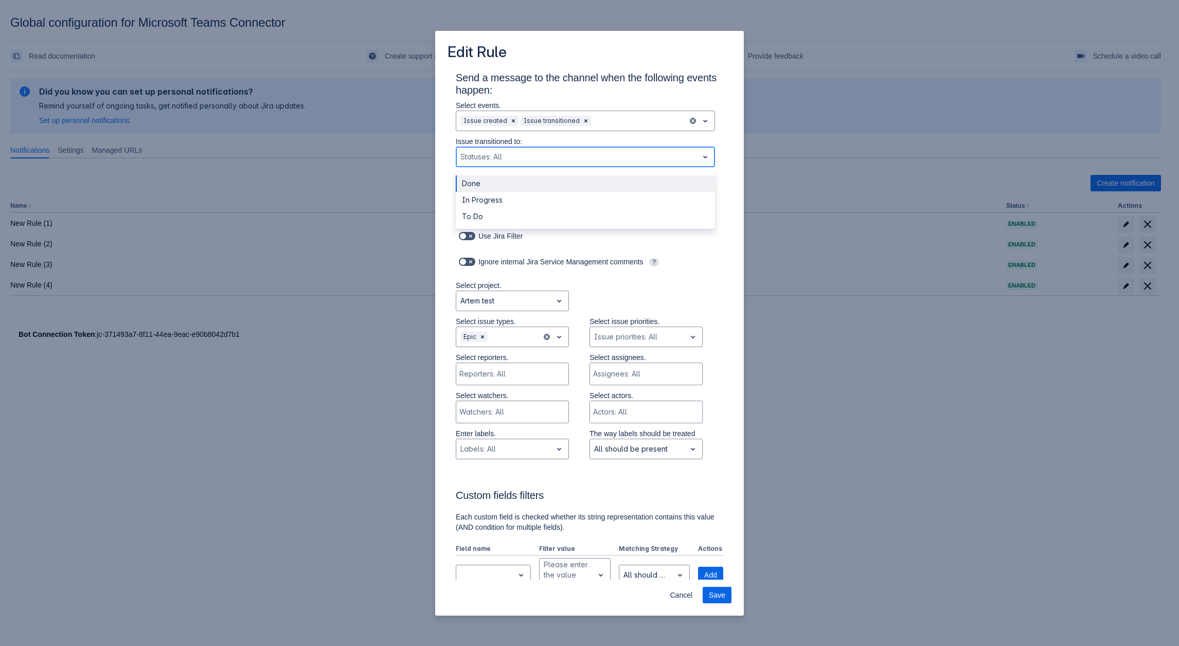
click at [546, 152] on div at bounding box center [576, 157] width 233 height 12
click at [498, 190] on div "Done" at bounding box center [585, 183] width 259 height 16
click at [714, 591] on span "Save" at bounding box center [717, 595] width 16 height 16
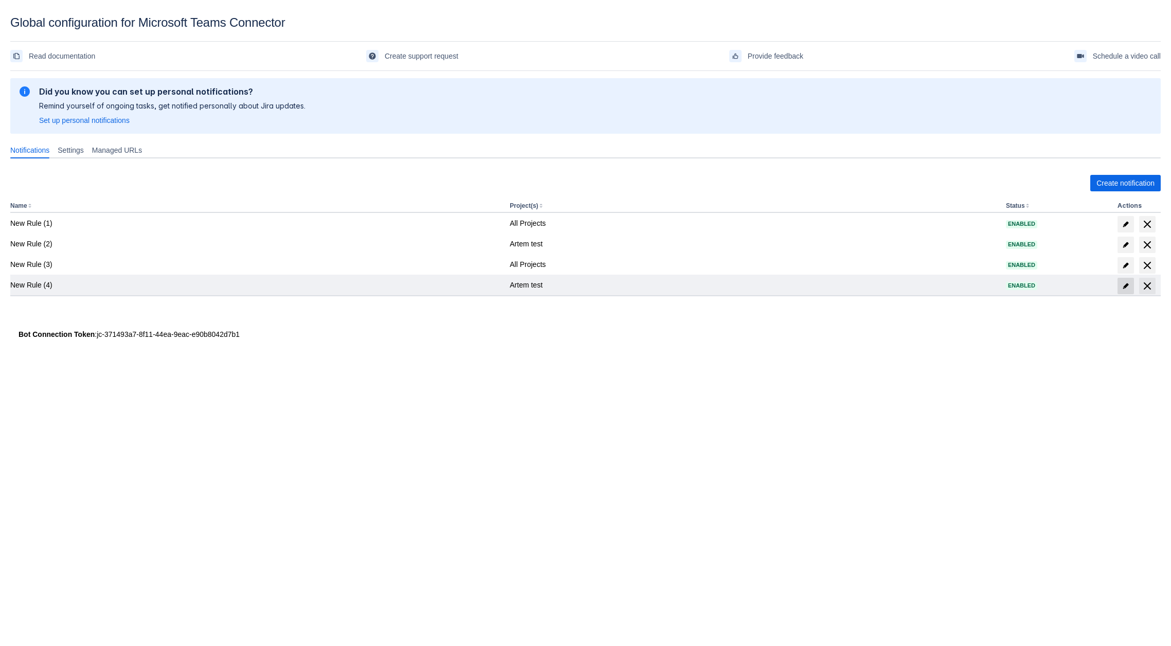
click at [1123, 291] on span at bounding box center [1125, 286] width 16 height 16
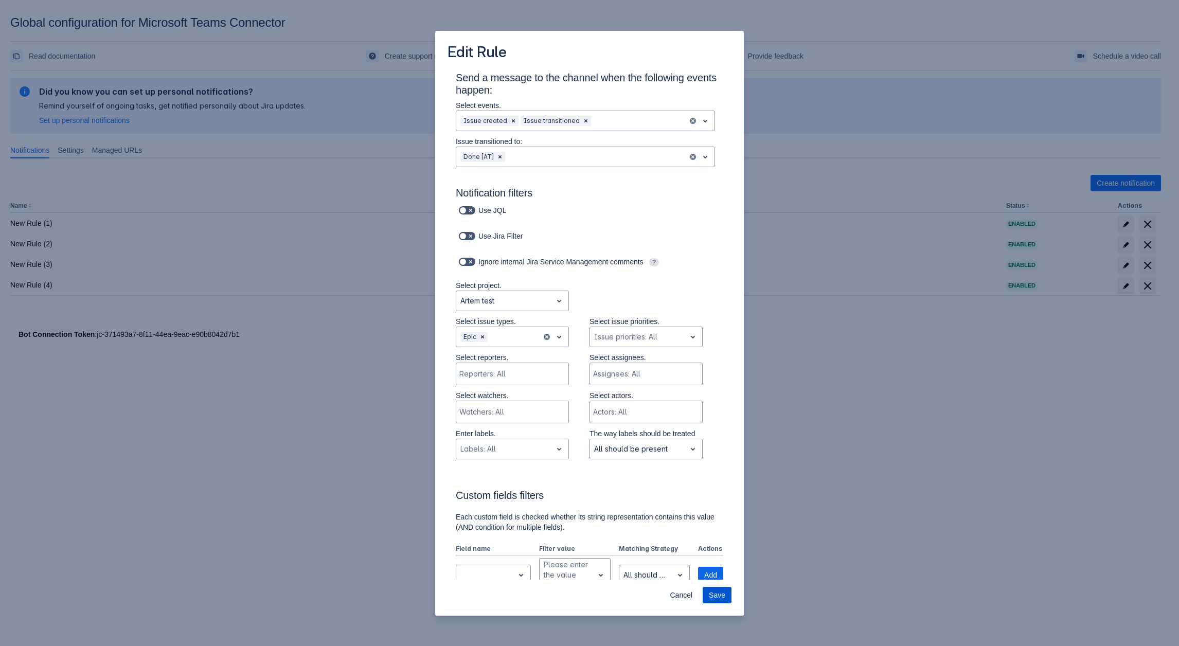
click at [723, 596] on span "Save" at bounding box center [717, 595] width 16 height 16
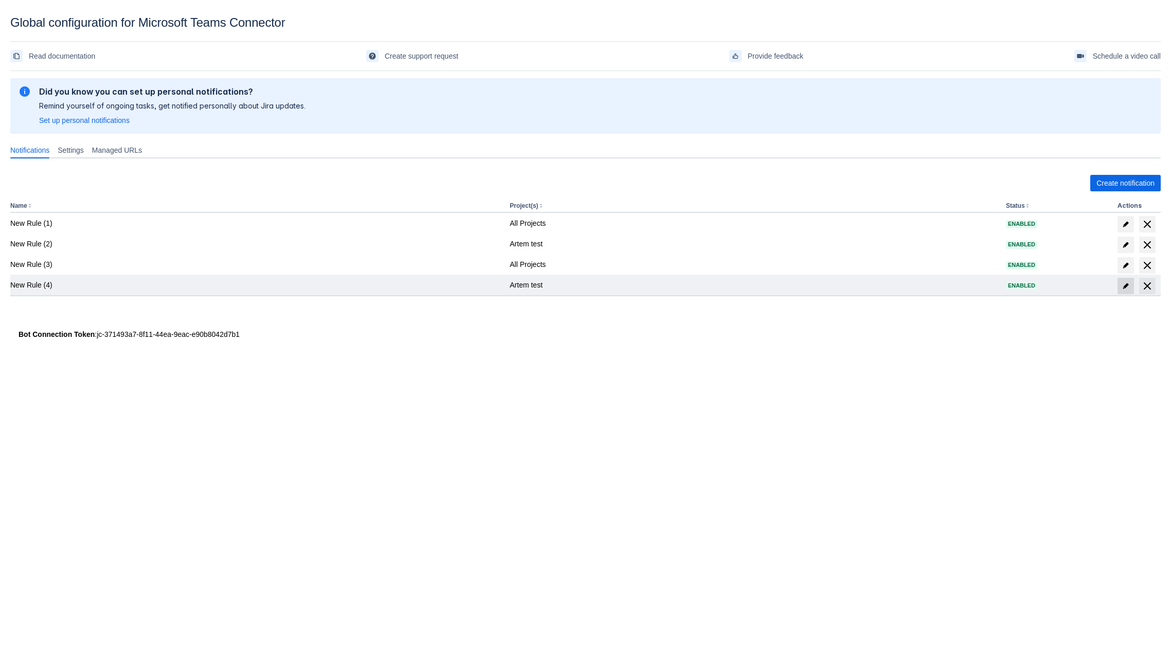
click at [1126, 290] on span at bounding box center [1125, 286] width 16 height 16
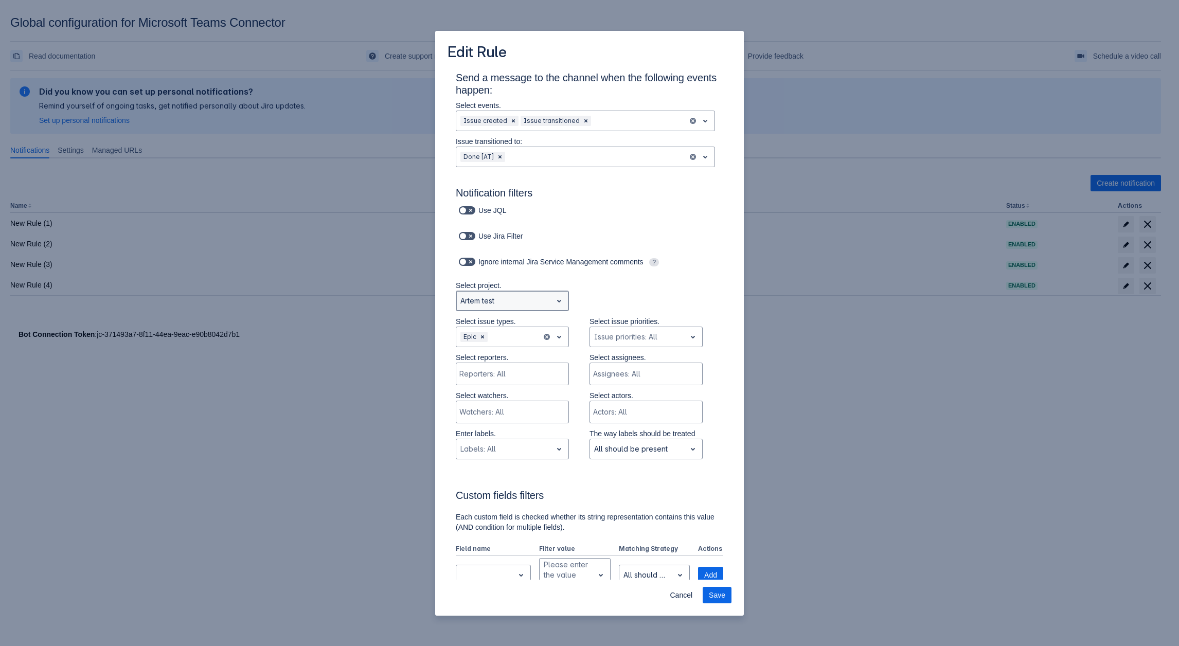
click at [502, 296] on div at bounding box center [503, 301] width 87 height 12
click at [489, 327] on div "All Projects" at bounding box center [512, 327] width 113 height 16
click at [504, 299] on div at bounding box center [503, 301] width 87 height 12
click at [678, 603] on span "Cancel" at bounding box center [681, 595] width 23 height 16
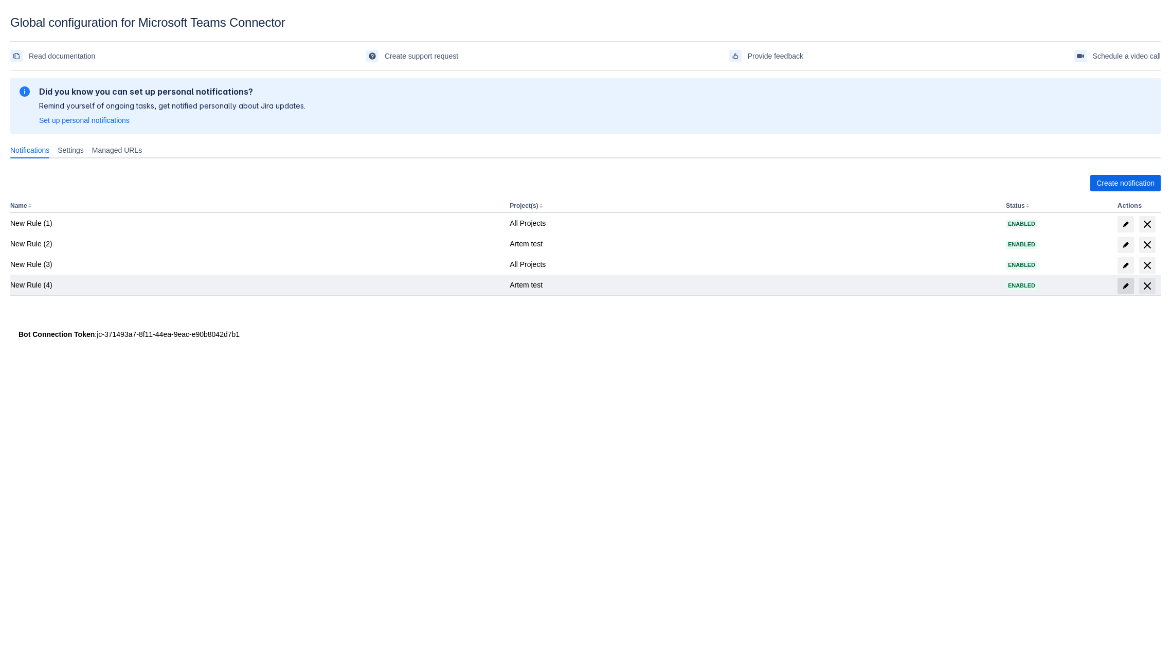
click at [1125, 283] on span "edit" at bounding box center [1126, 286] width 8 height 8
click at [1126, 285] on span "edit" at bounding box center [1126, 286] width 8 height 8
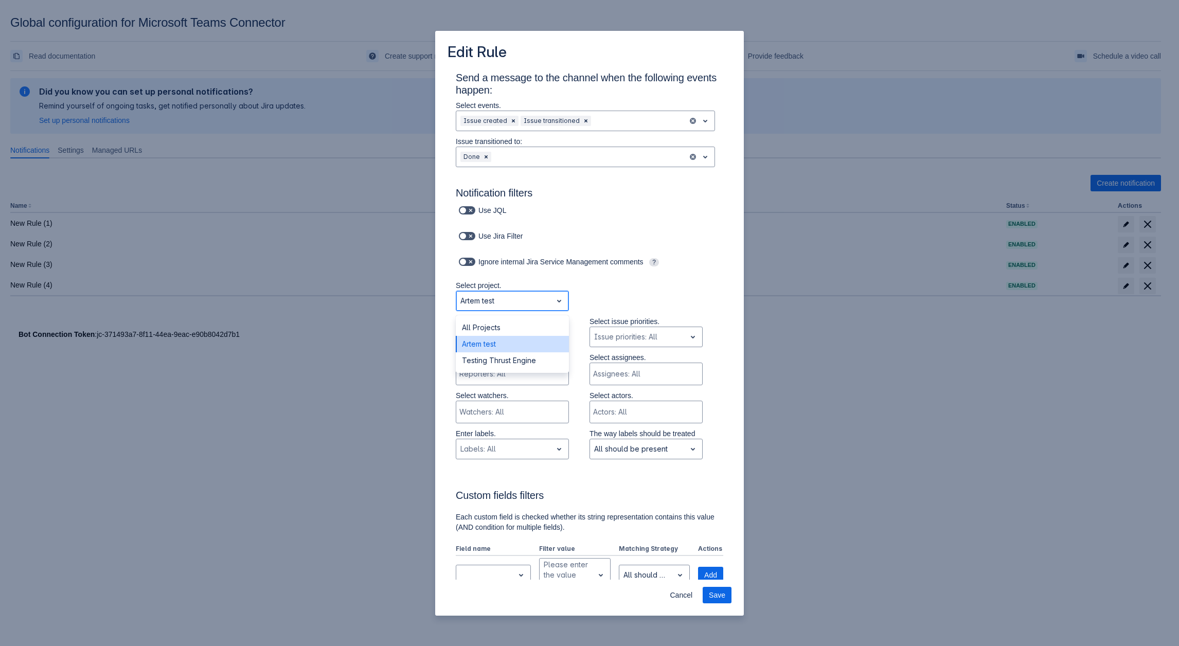
click at [501, 298] on div at bounding box center [503, 301] width 87 height 12
click at [500, 324] on div "All Projects" at bounding box center [512, 327] width 113 height 16
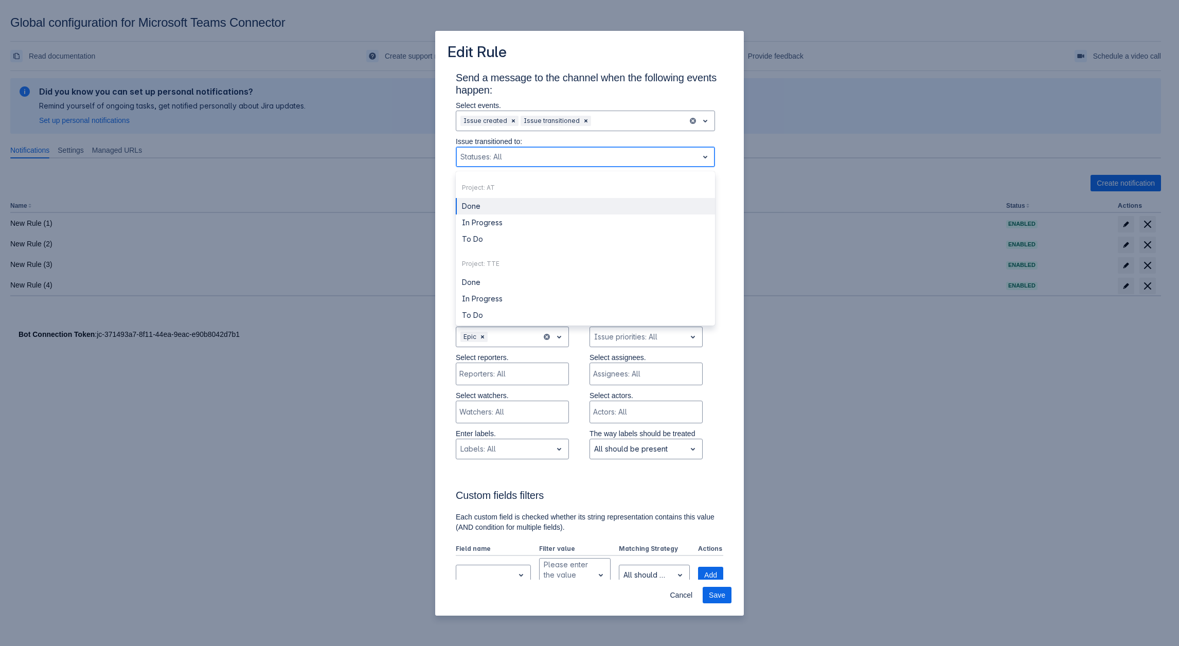
click at [537, 158] on div at bounding box center [576, 157] width 233 height 12
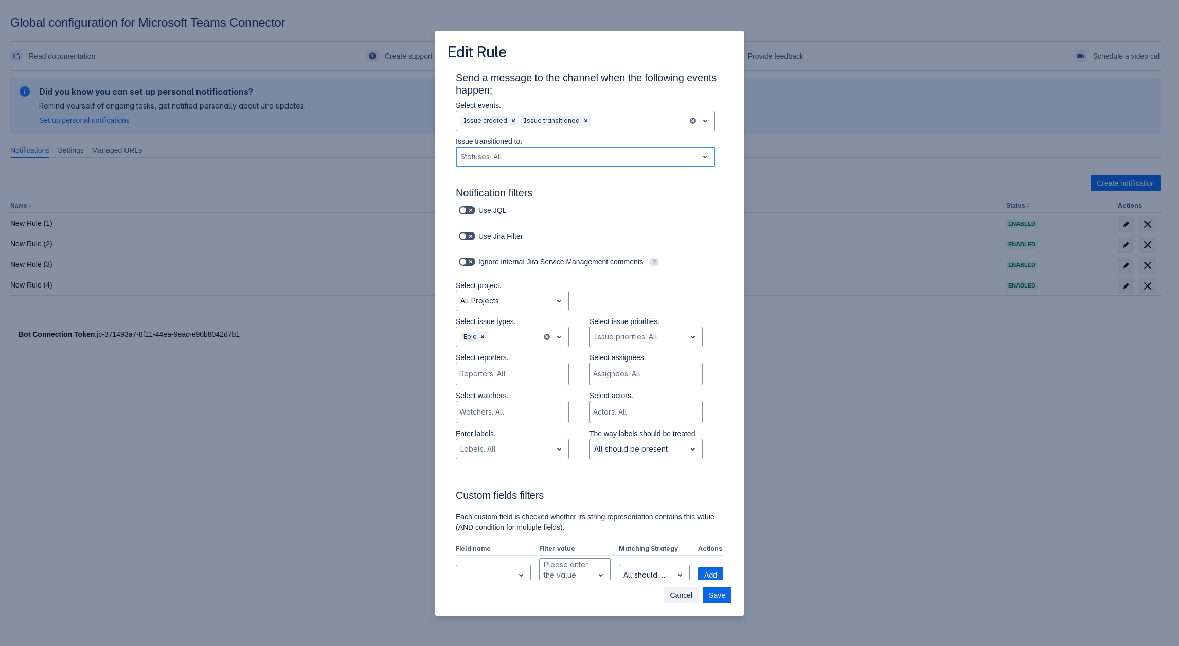
click at [684, 591] on span "Cancel" at bounding box center [681, 595] width 23 height 16
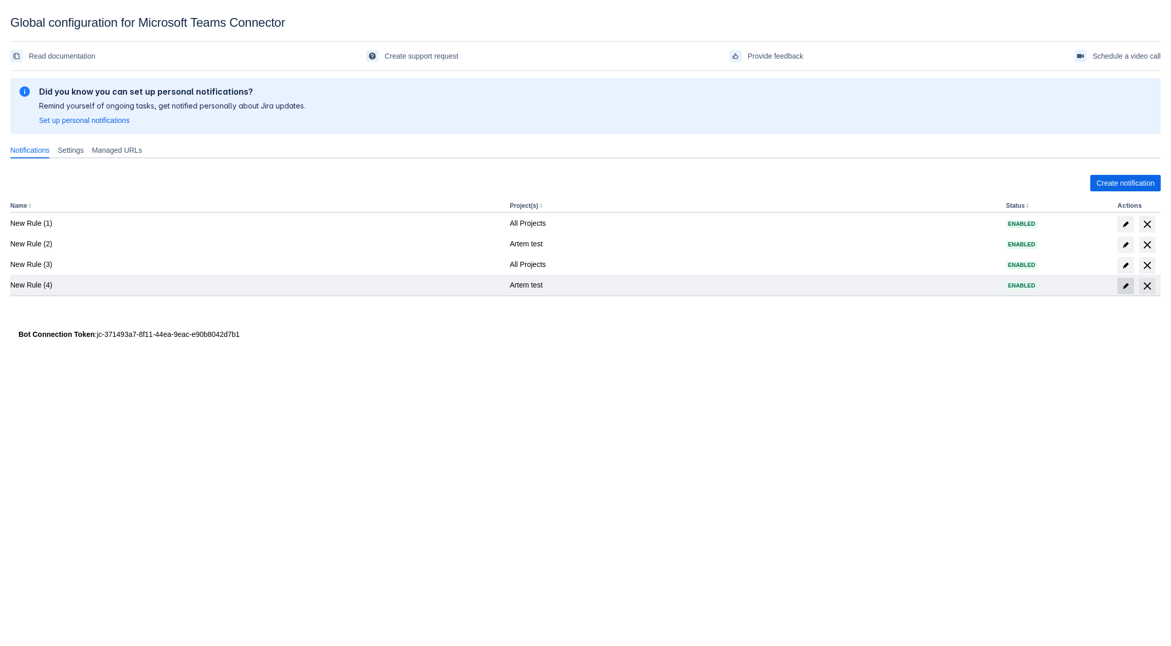
click at [1120, 283] on span at bounding box center [1125, 286] width 16 height 16
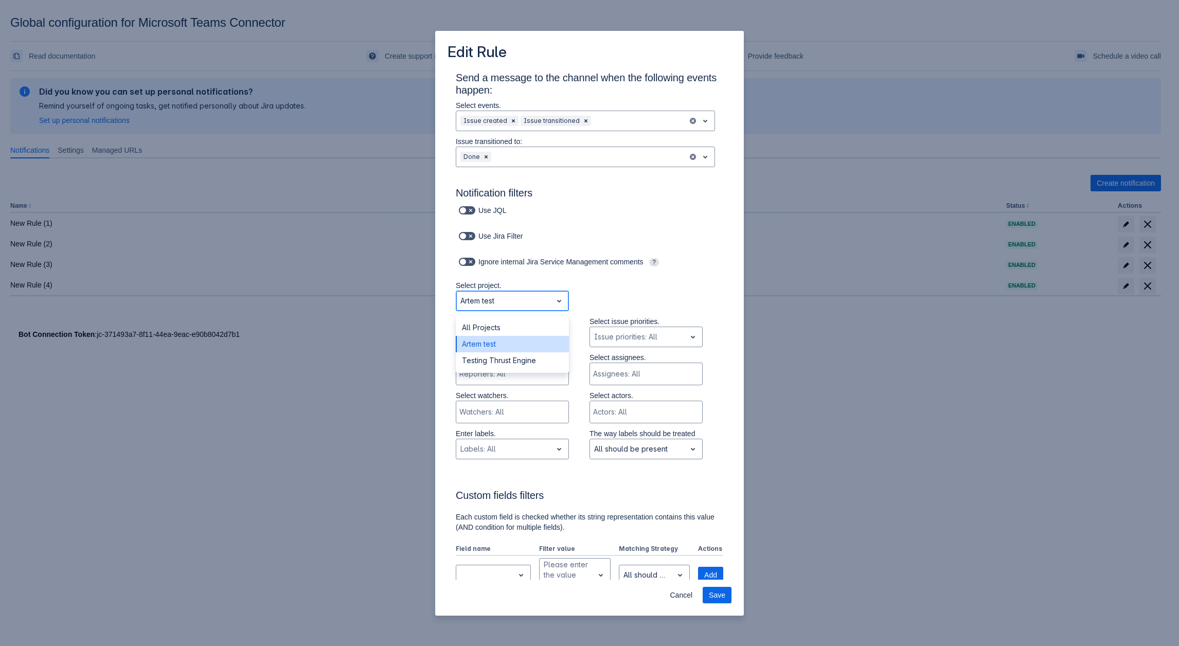
click at [502, 299] on div at bounding box center [503, 301] width 87 height 12
click at [492, 325] on div "All Projects" at bounding box center [512, 327] width 113 height 16
